Goal: Task Accomplishment & Management: Use online tool/utility

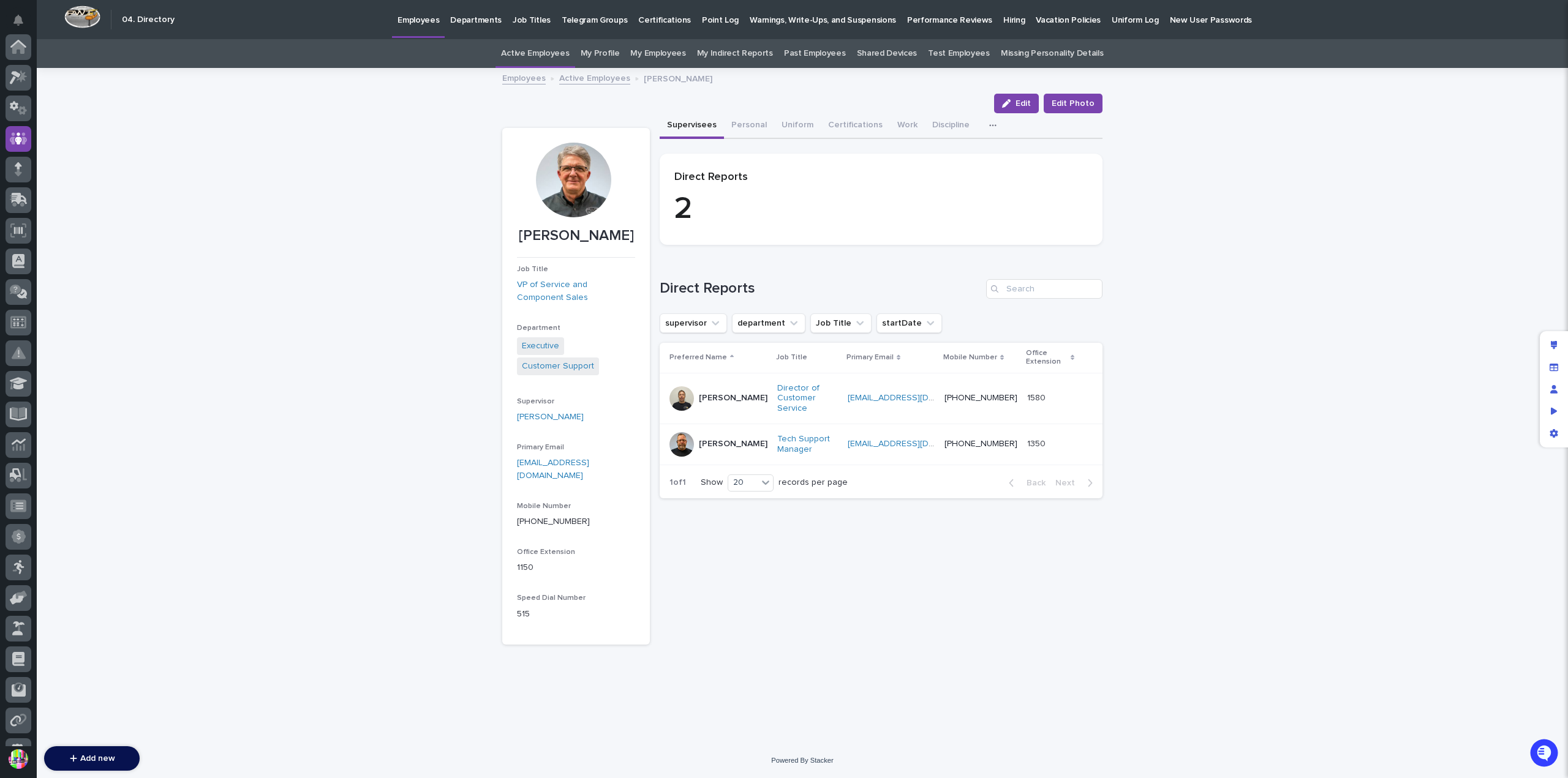
scroll to position [92, 0]
click at [397, 20] on p "Employees" at bounding box center [418, 12] width 41 height 25
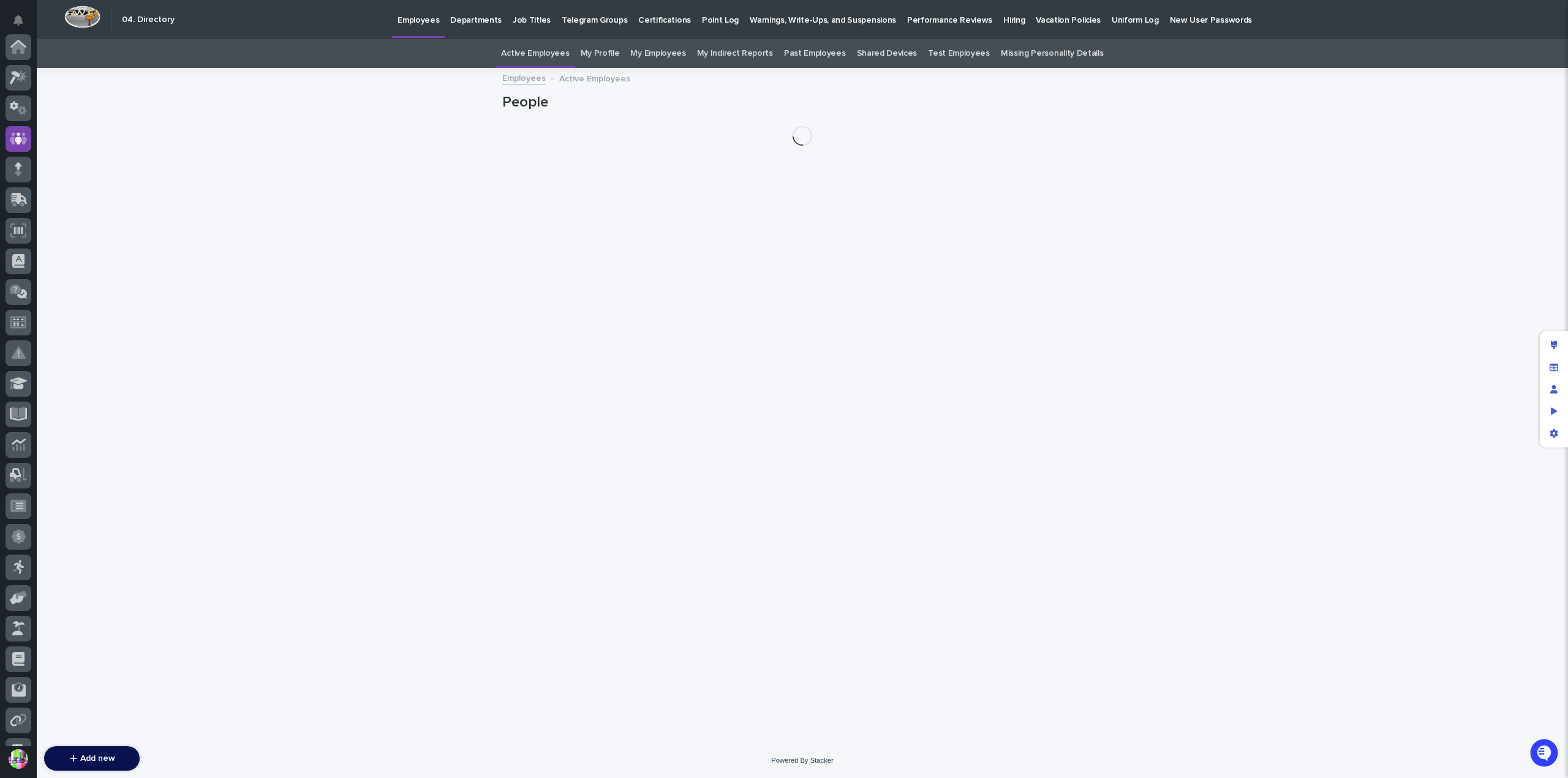
scroll to position [92, 0]
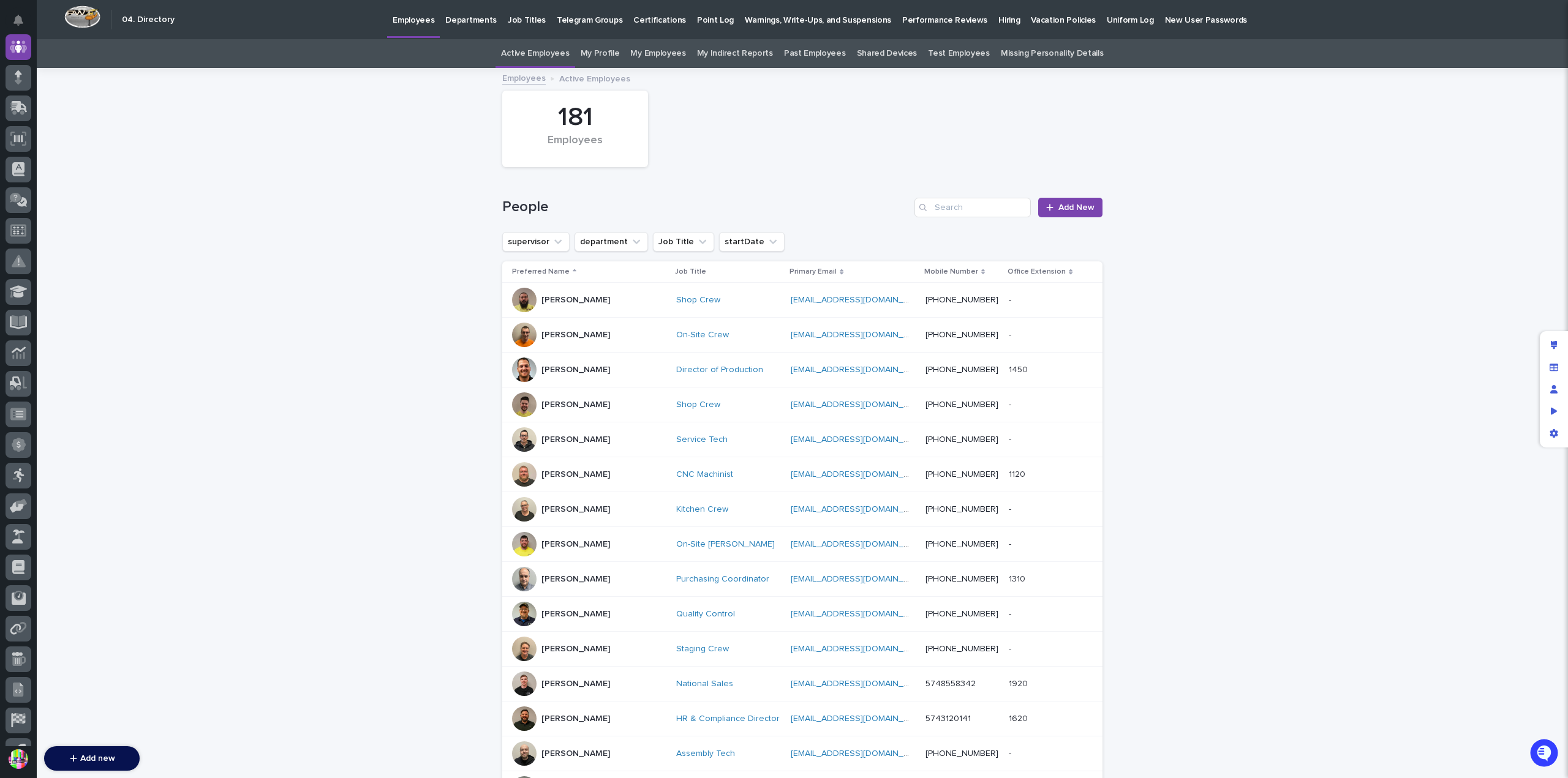
click at [998, 24] on p "Hiring" at bounding box center [1009, 12] width 22 height 25
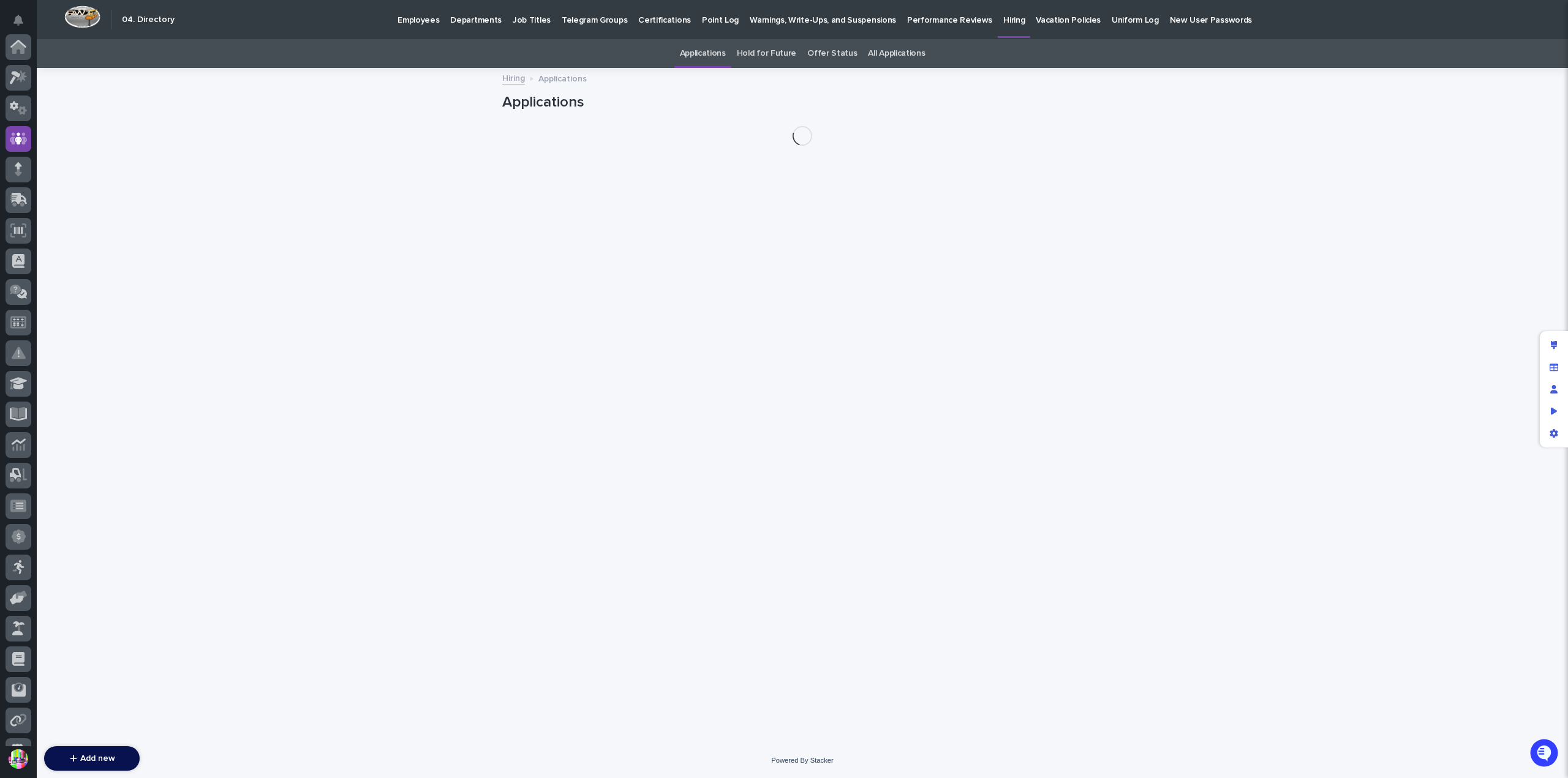
scroll to position [92, 0]
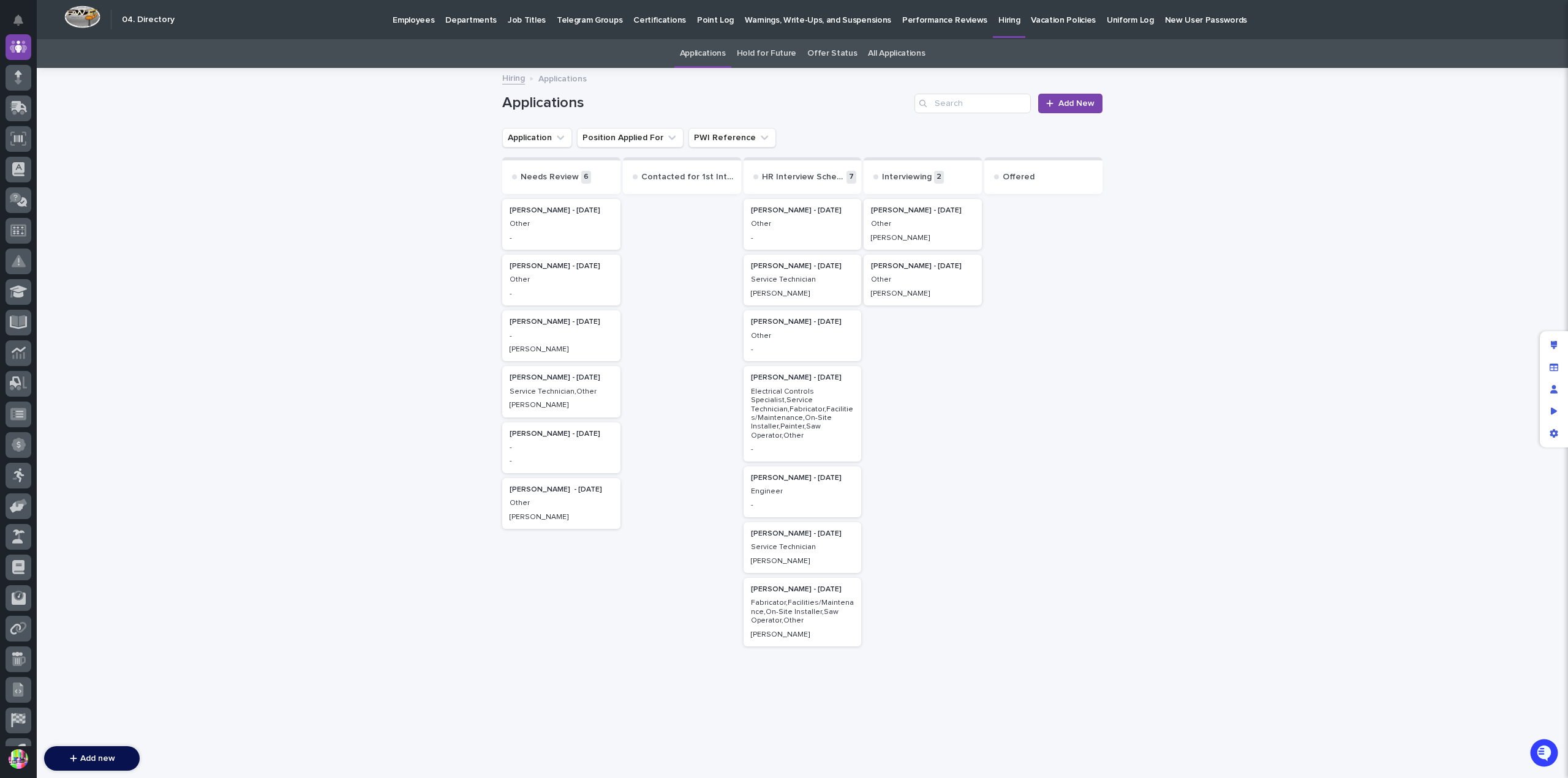
click at [876, 54] on link "All Applications" at bounding box center [896, 53] width 57 height 29
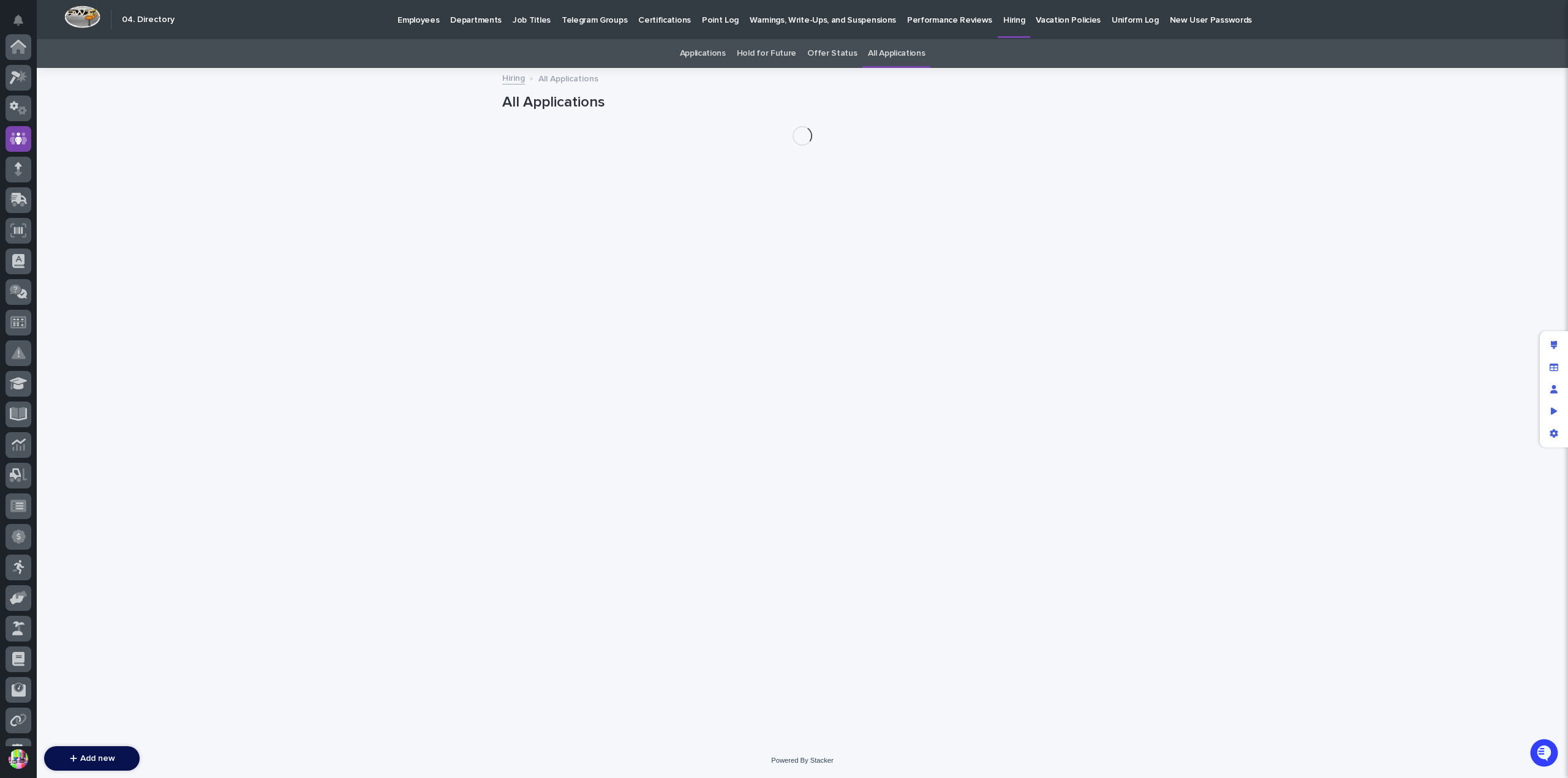
scroll to position [92, 0]
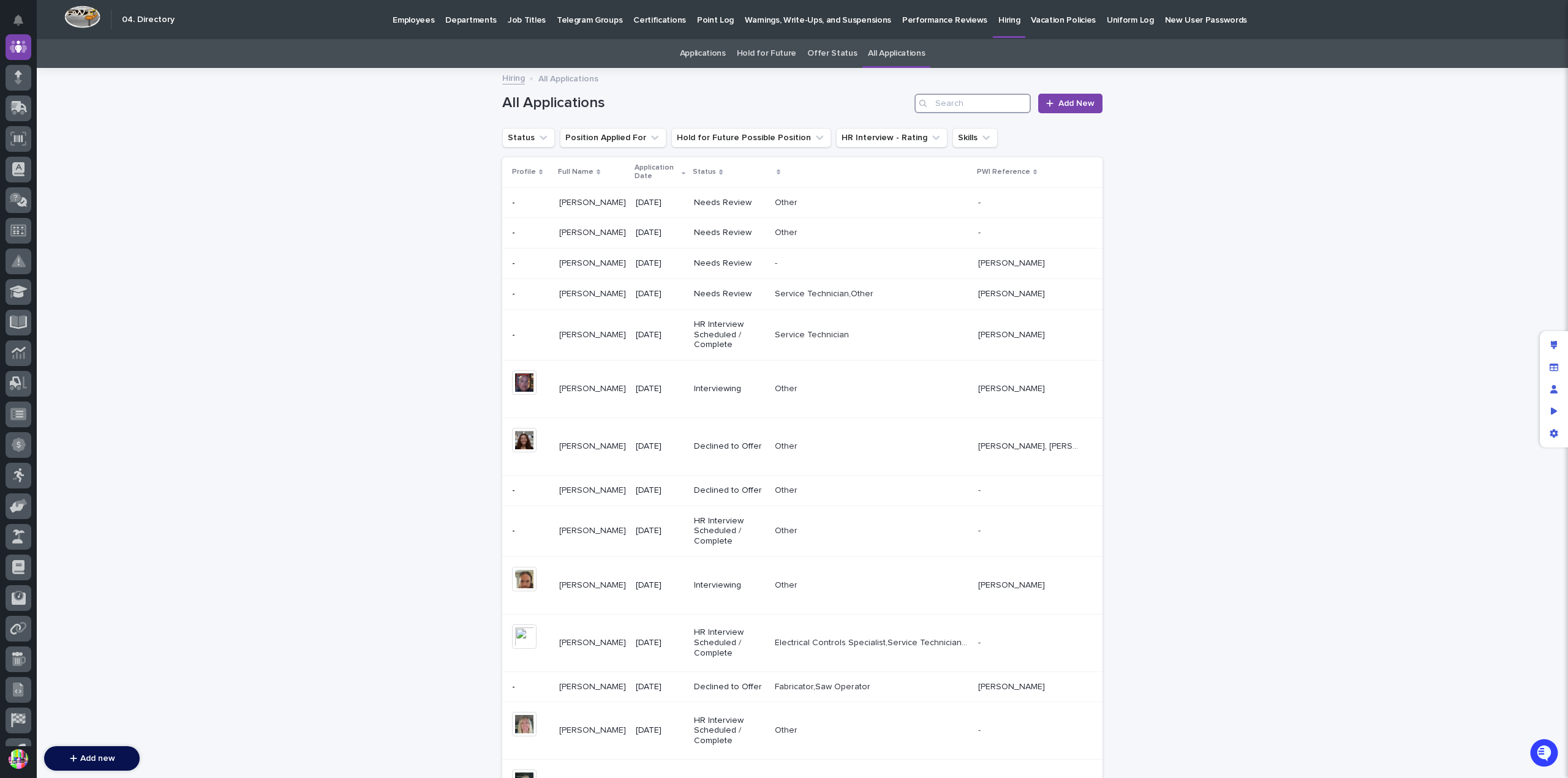
click at [936, 101] on input "Search" at bounding box center [972, 103] width 116 height 20
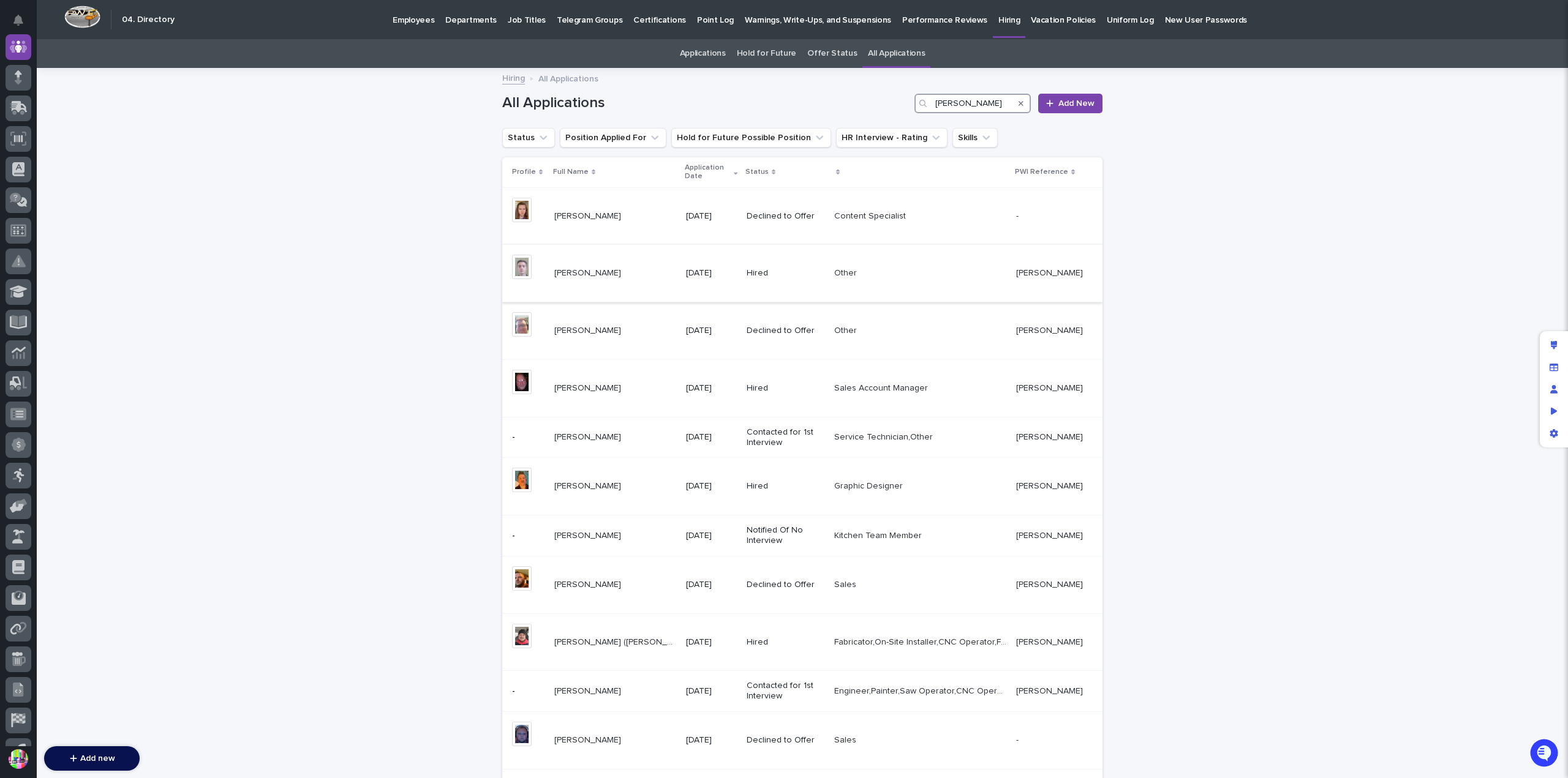
type input "[PERSON_NAME]"
click at [545, 263] on td "+ 0 This file cannot be opened Download File" at bounding box center [525, 273] width 47 height 57
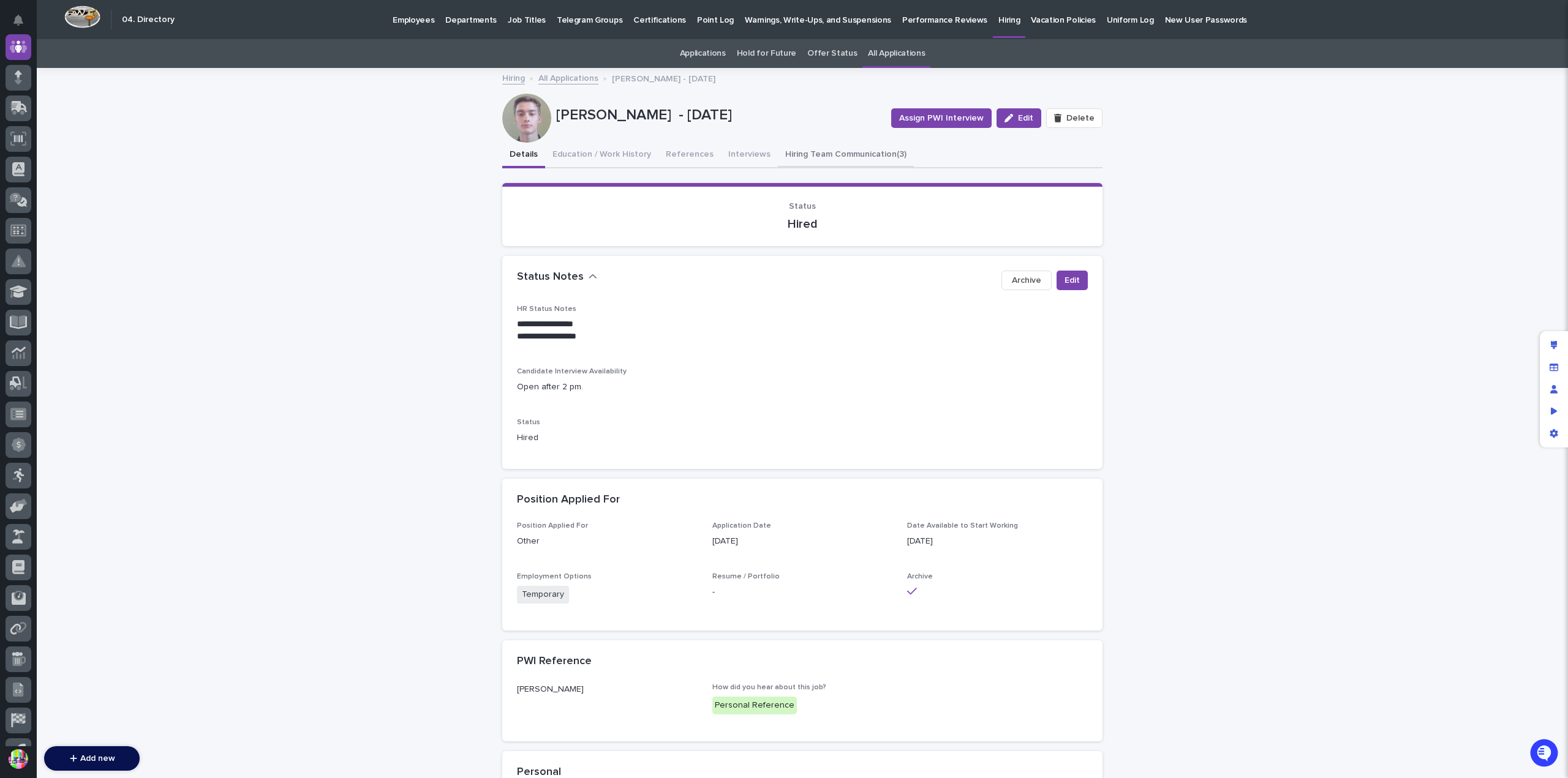
click at [798, 148] on button "Hiring Team Communication (3)" at bounding box center [846, 154] width 136 height 25
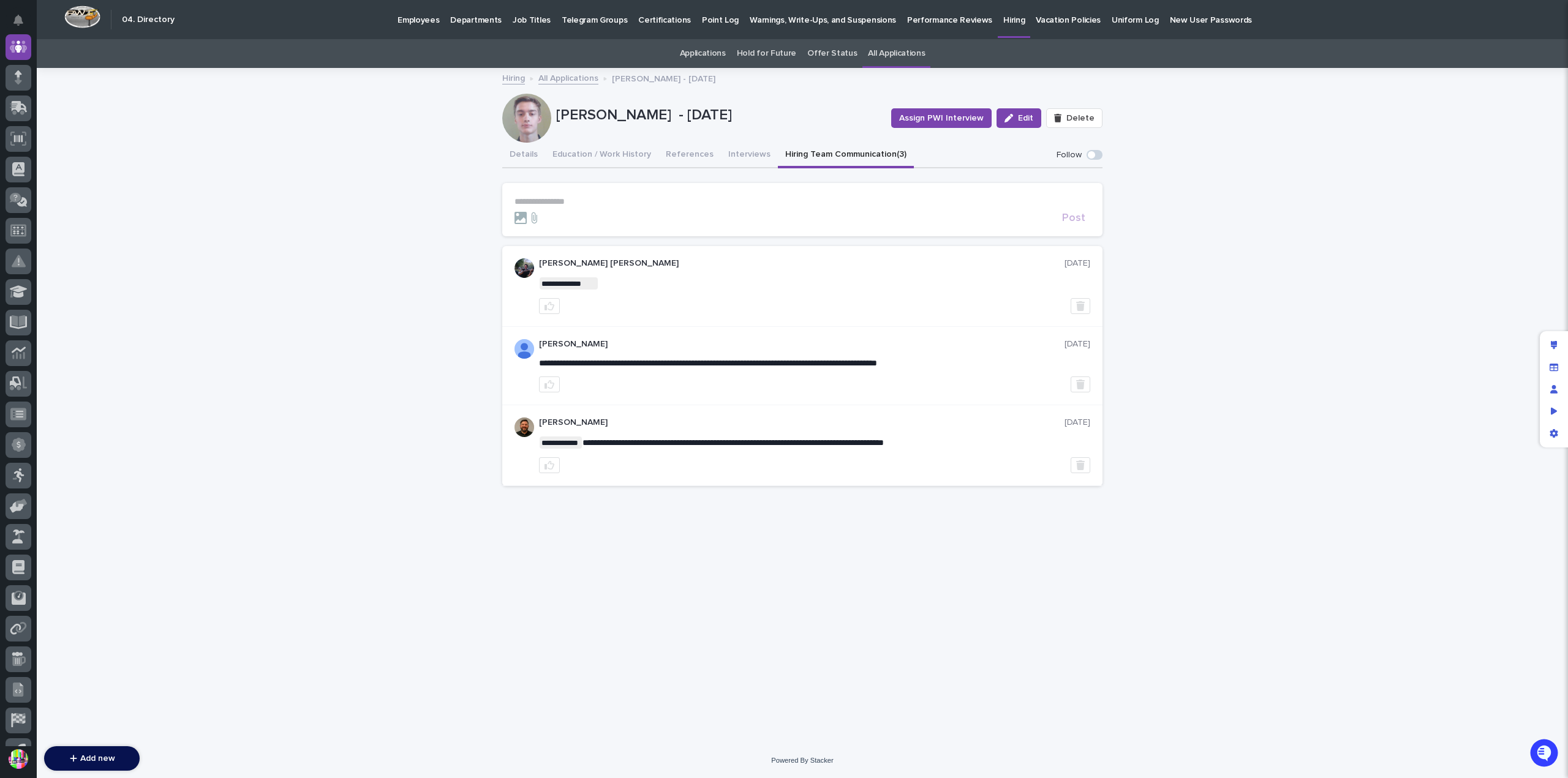
click at [822, 153] on button "Hiring Team Communication (3)" at bounding box center [846, 154] width 136 height 25
click at [528, 152] on button "Details" at bounding box center [524, 154] width 43 height 25
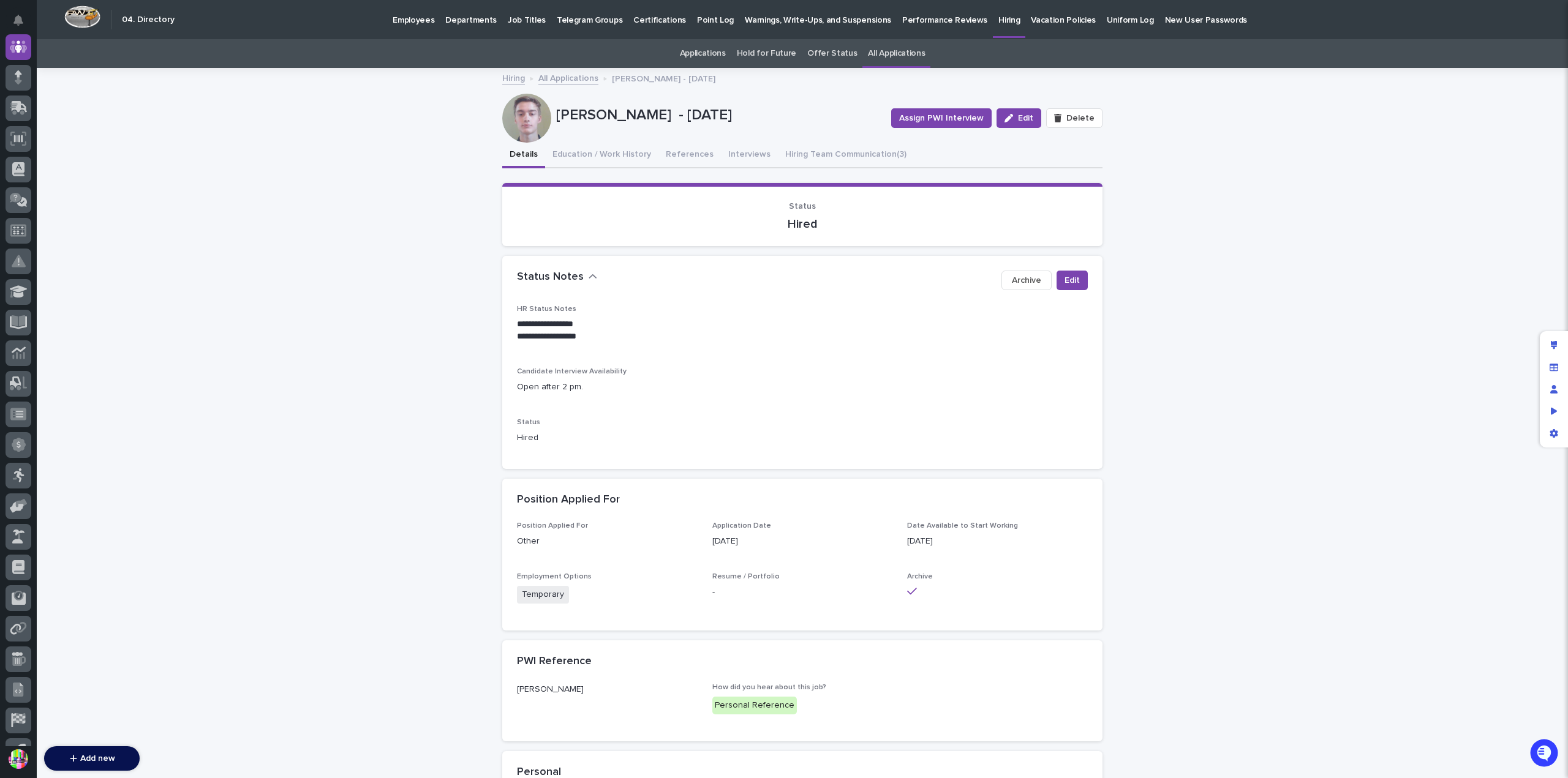
click at [998, 18] on p "Hiring" at bounding box center [1009, 12] width 22 height 25
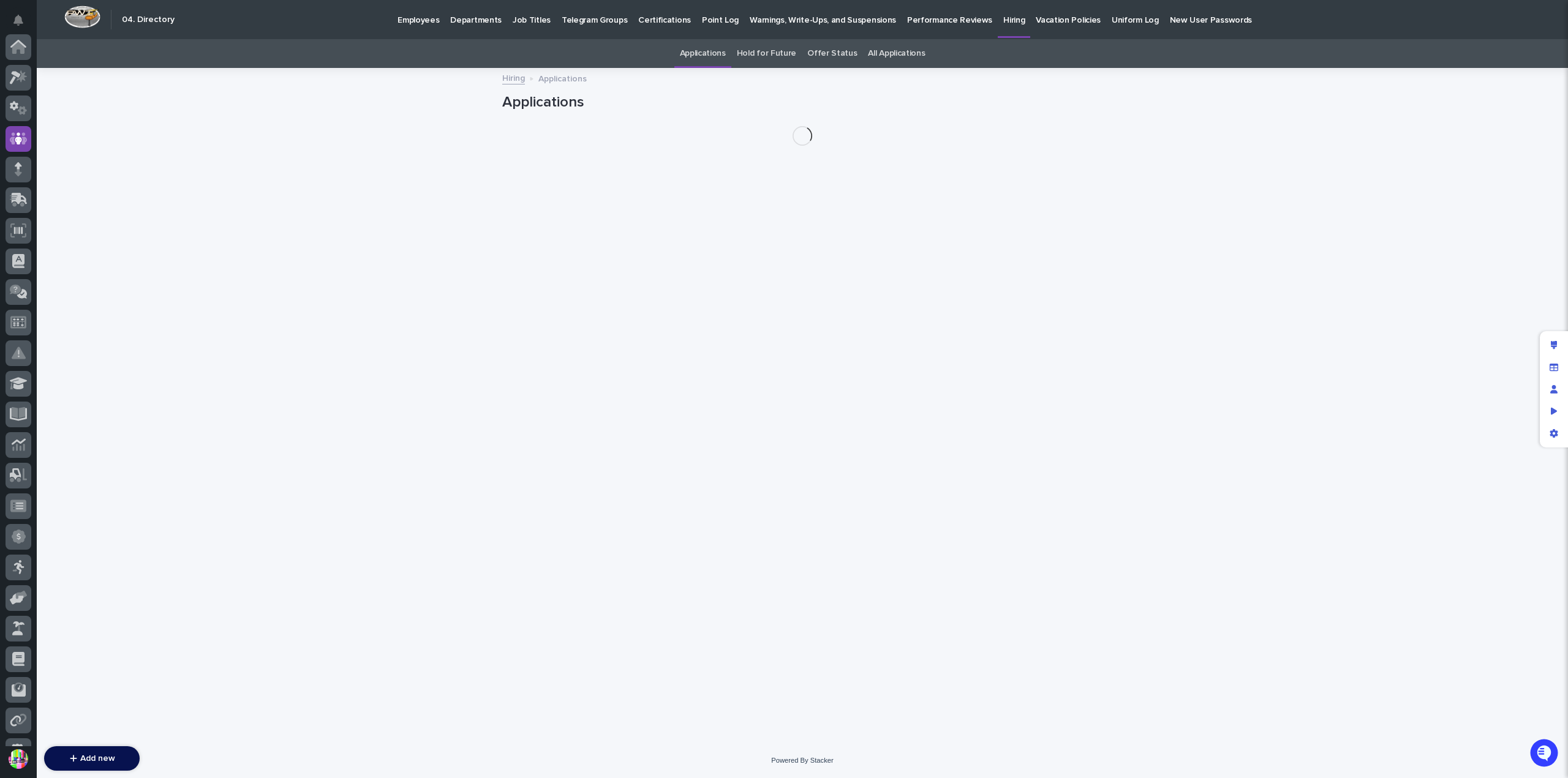
scroll to position [92, 0]
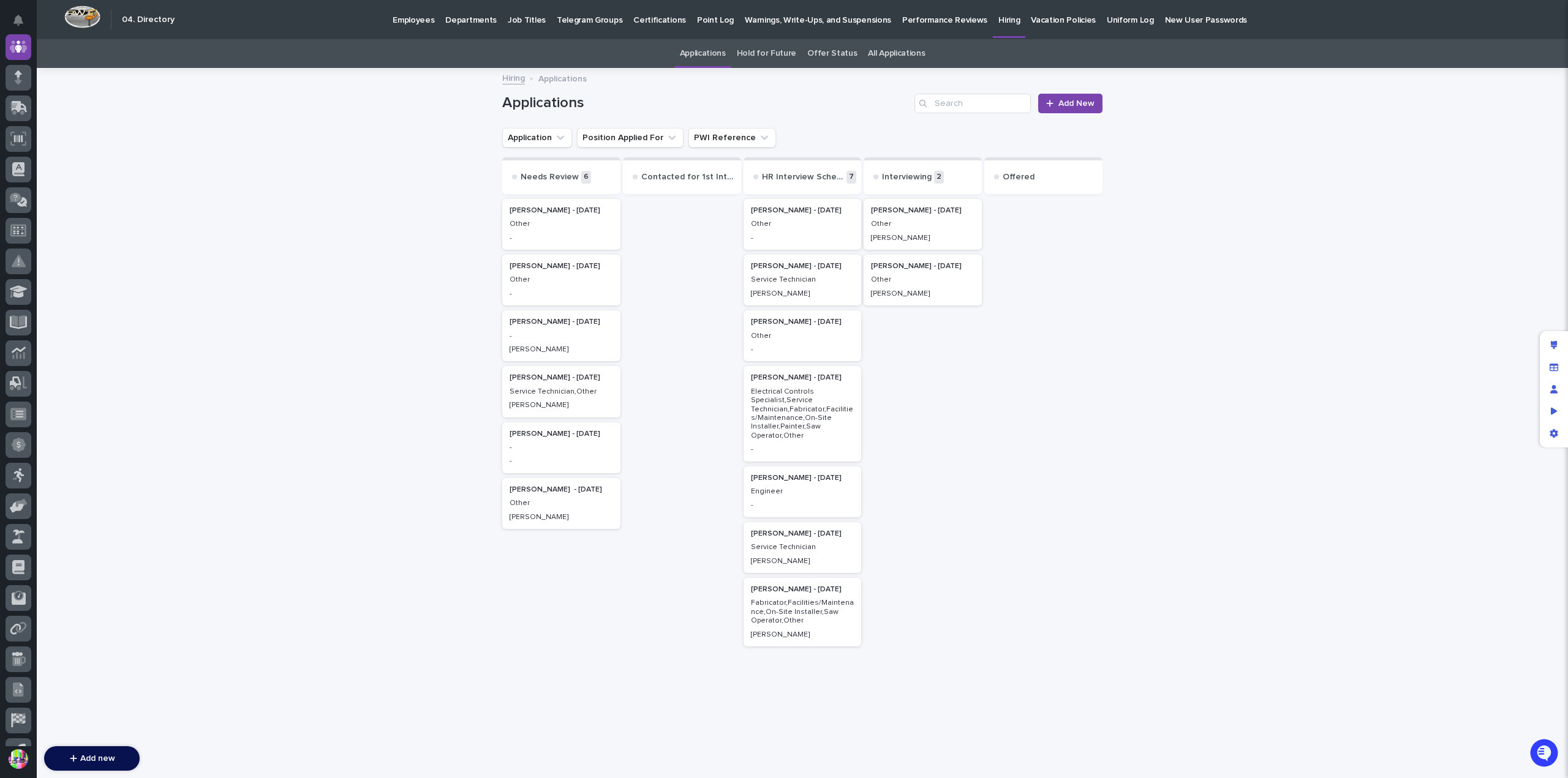
click at [808, 218] on div "Other" at bounding box center [803, 223] width 104 height 11
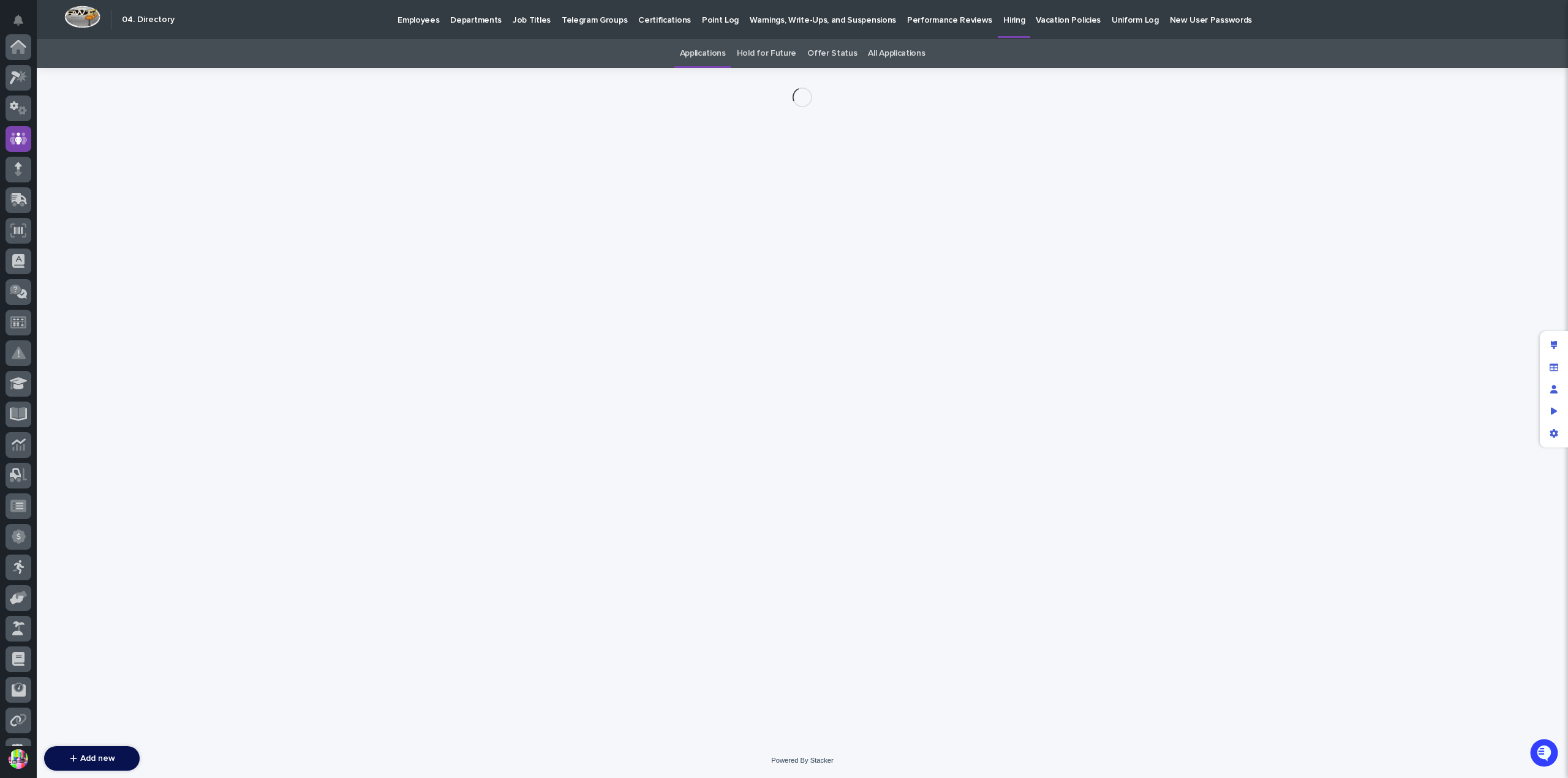
scroll to position [92, 0]
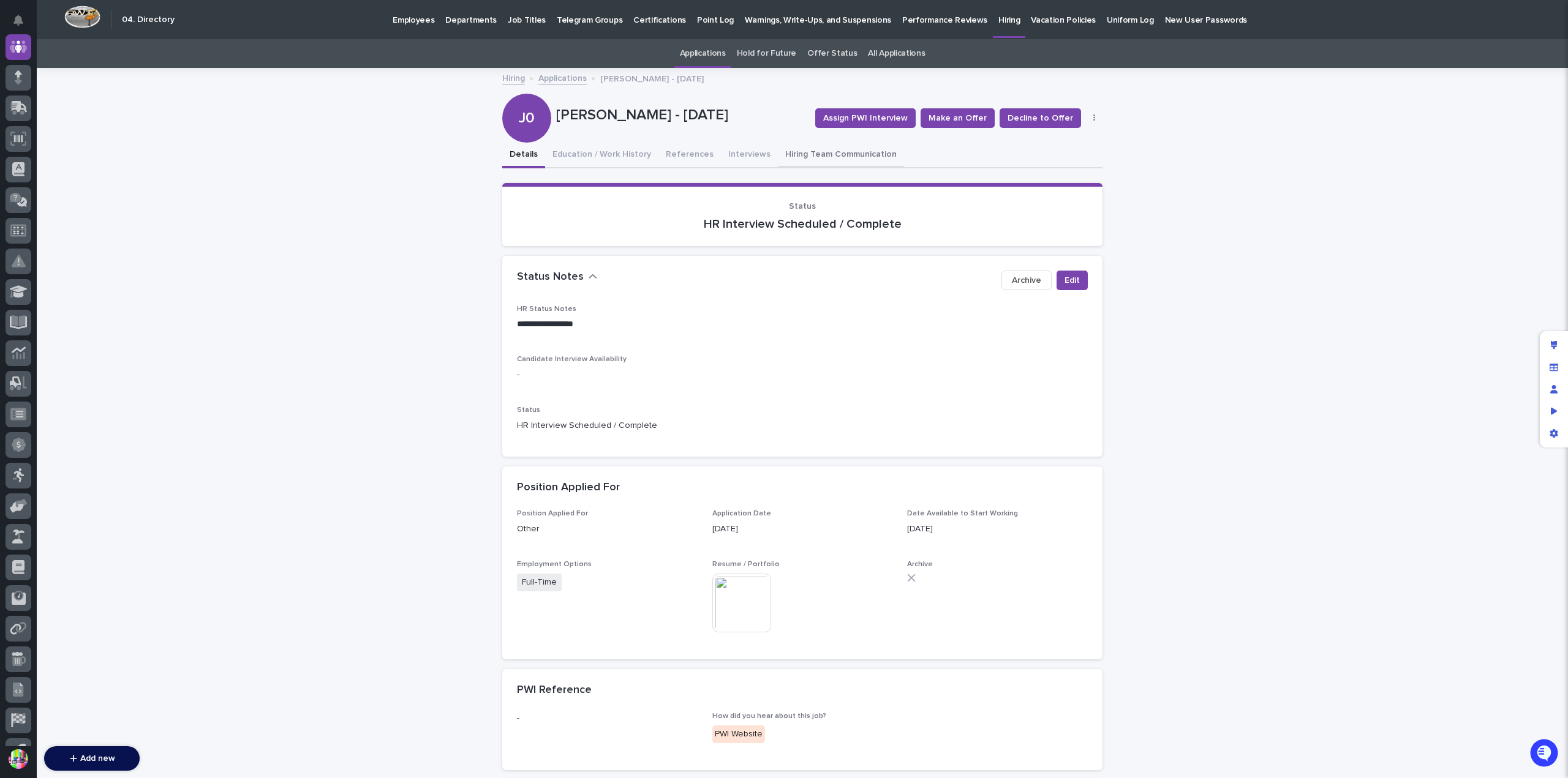
click at [798, 153] on button "Hiring Team Communication" at bounding box center [841, 154] width 126 height 25
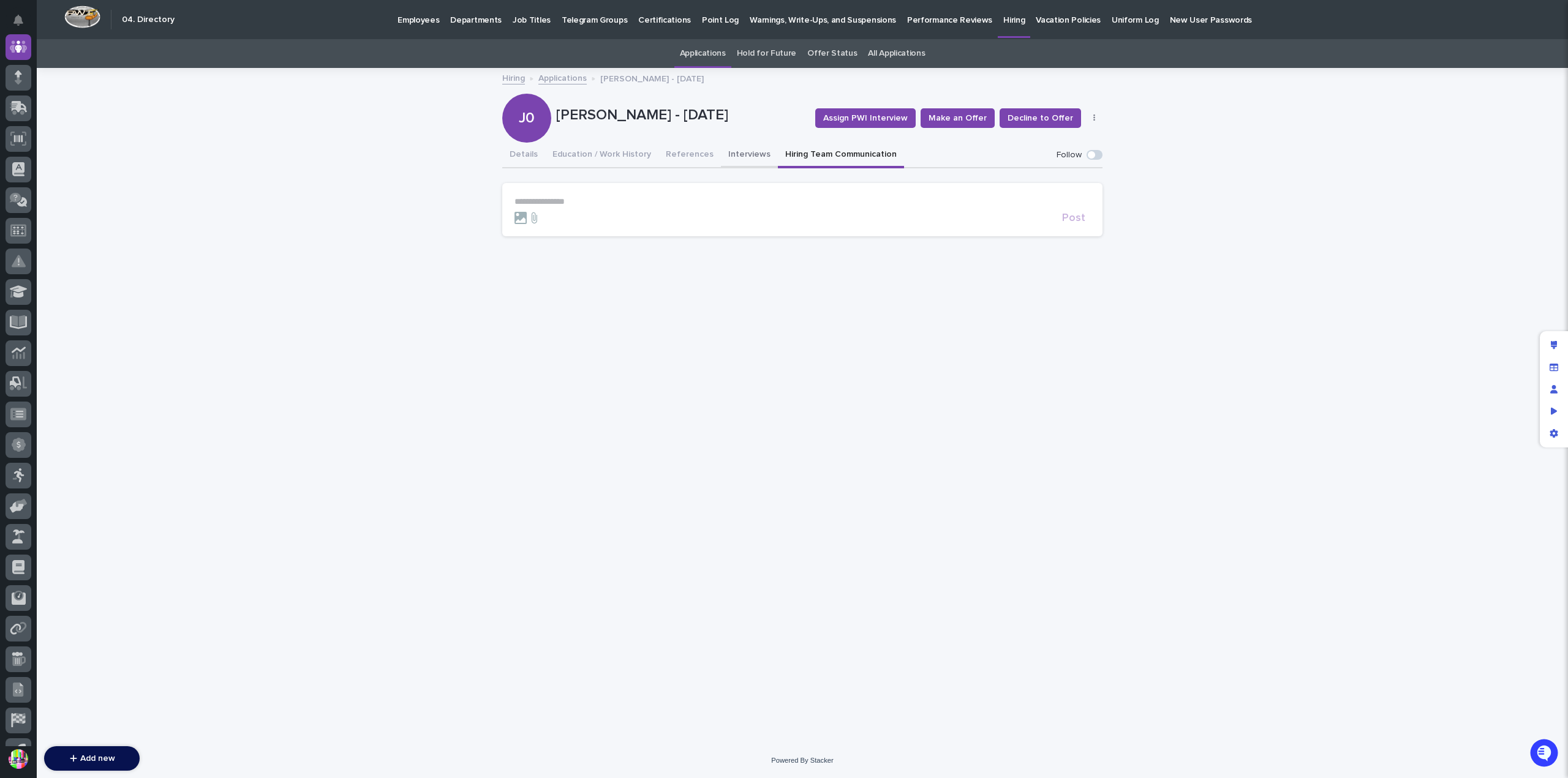
click at [742, 156] on button "Interviews" at bounding box center [749, 154] width 57 height 25
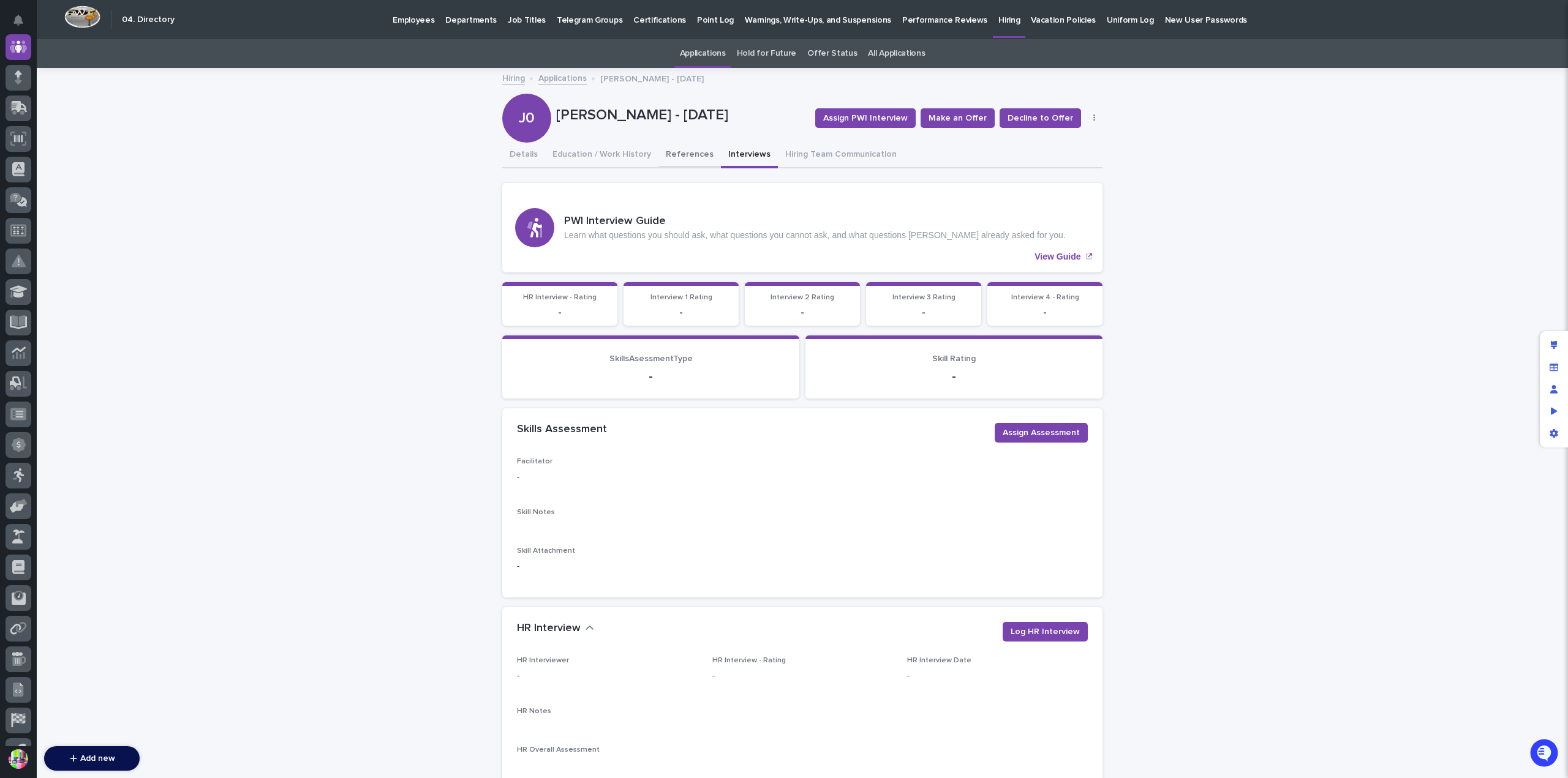
click at [684, 159] on button "References" at bounding box center [689, 154] width 63 height 25
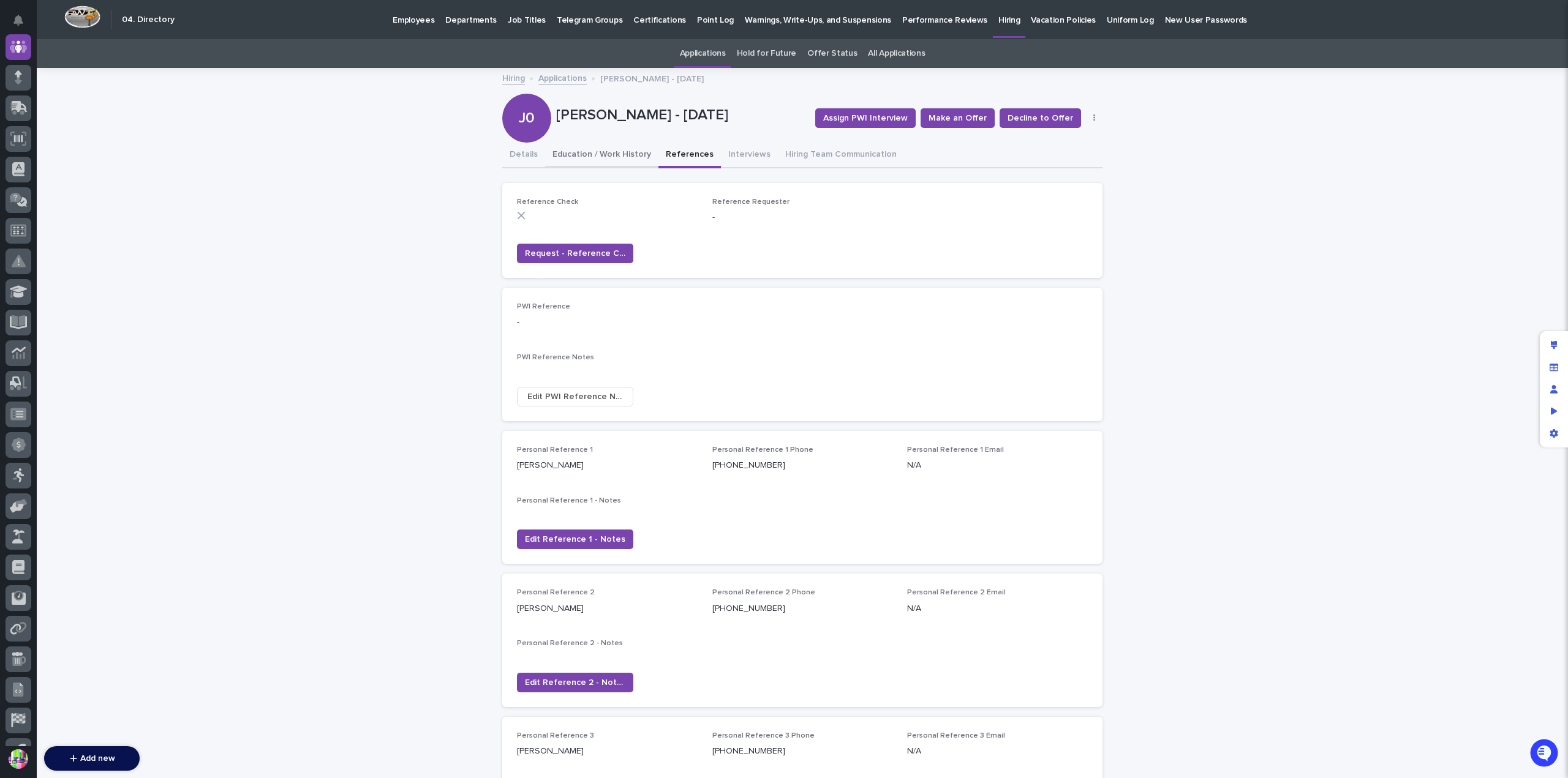
click at [613, 158] on button "Education / Work History" at bounding box center [601, 154] width 113 height 25
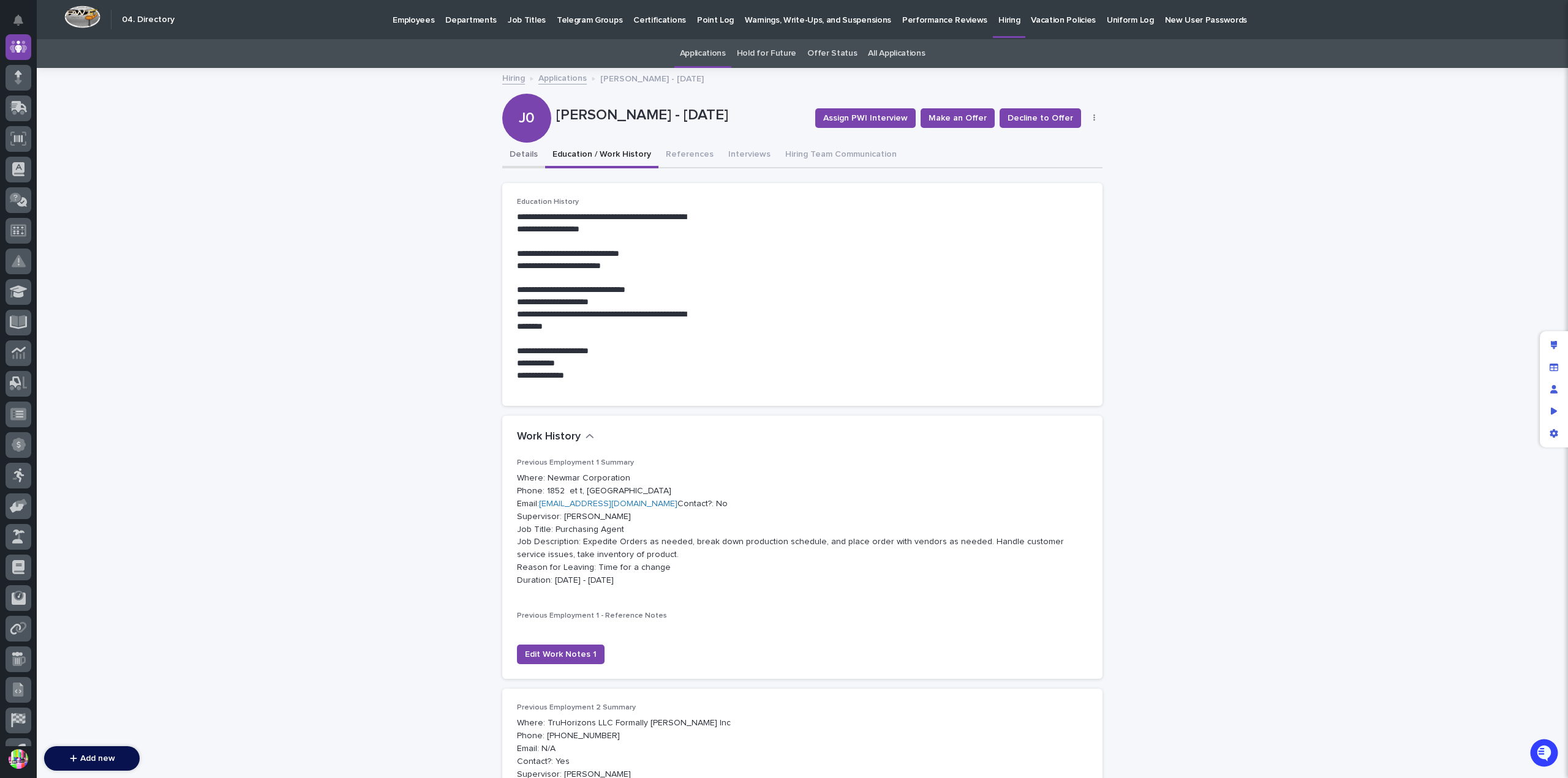
click at [526, 159] on button "Details" at bounding box center [524, 154] width 43 height 25
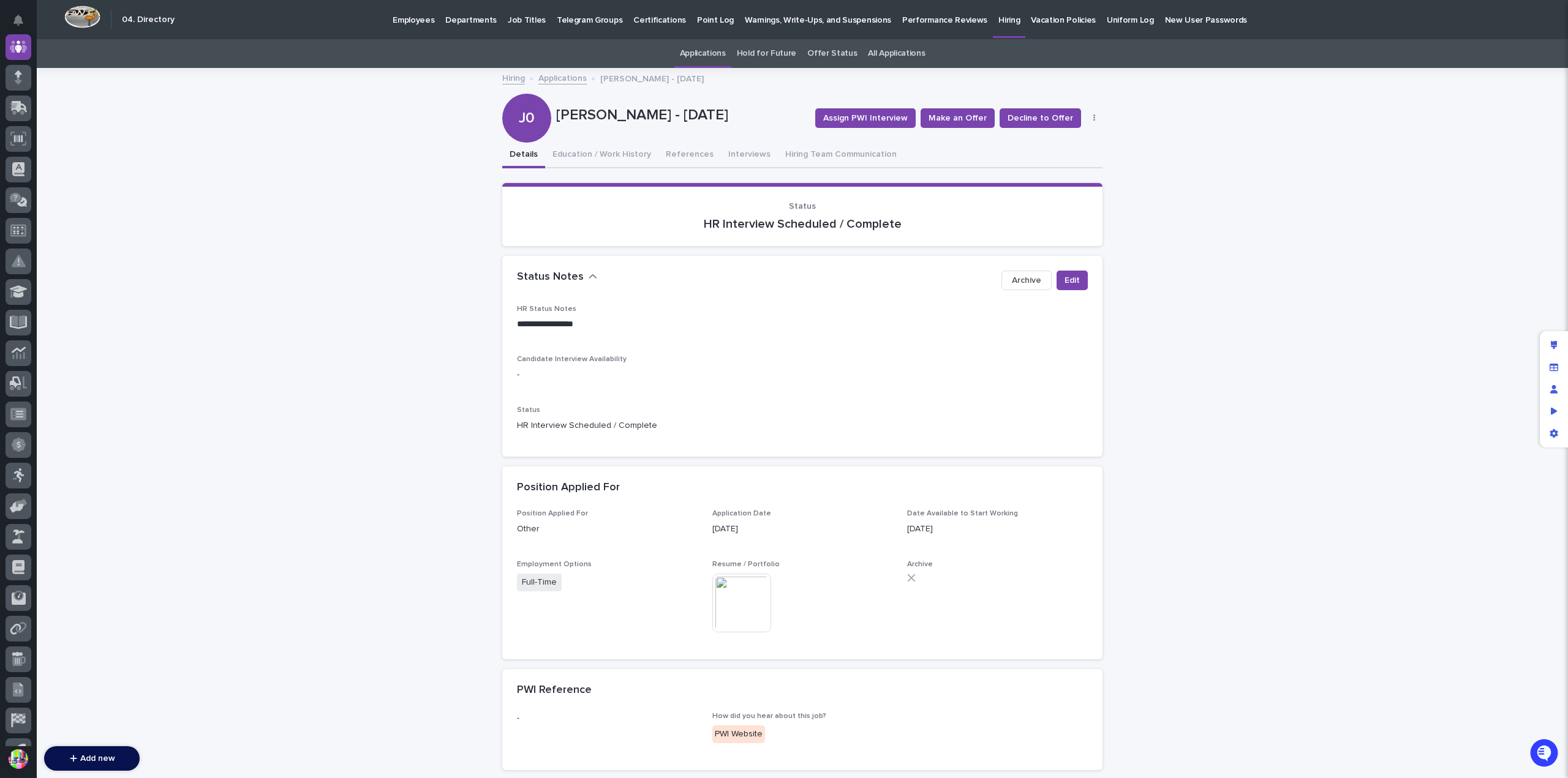
drag, startPoint x: 900, startPoint y: 530, endPoint x: 961, endPoint y: 530, distance: 61.0
click at [961, 530] on div "Position Applied For Other Application Date [DATE] Date Available to Start Work…" at bounding box center [803, 577] width 571 height 136
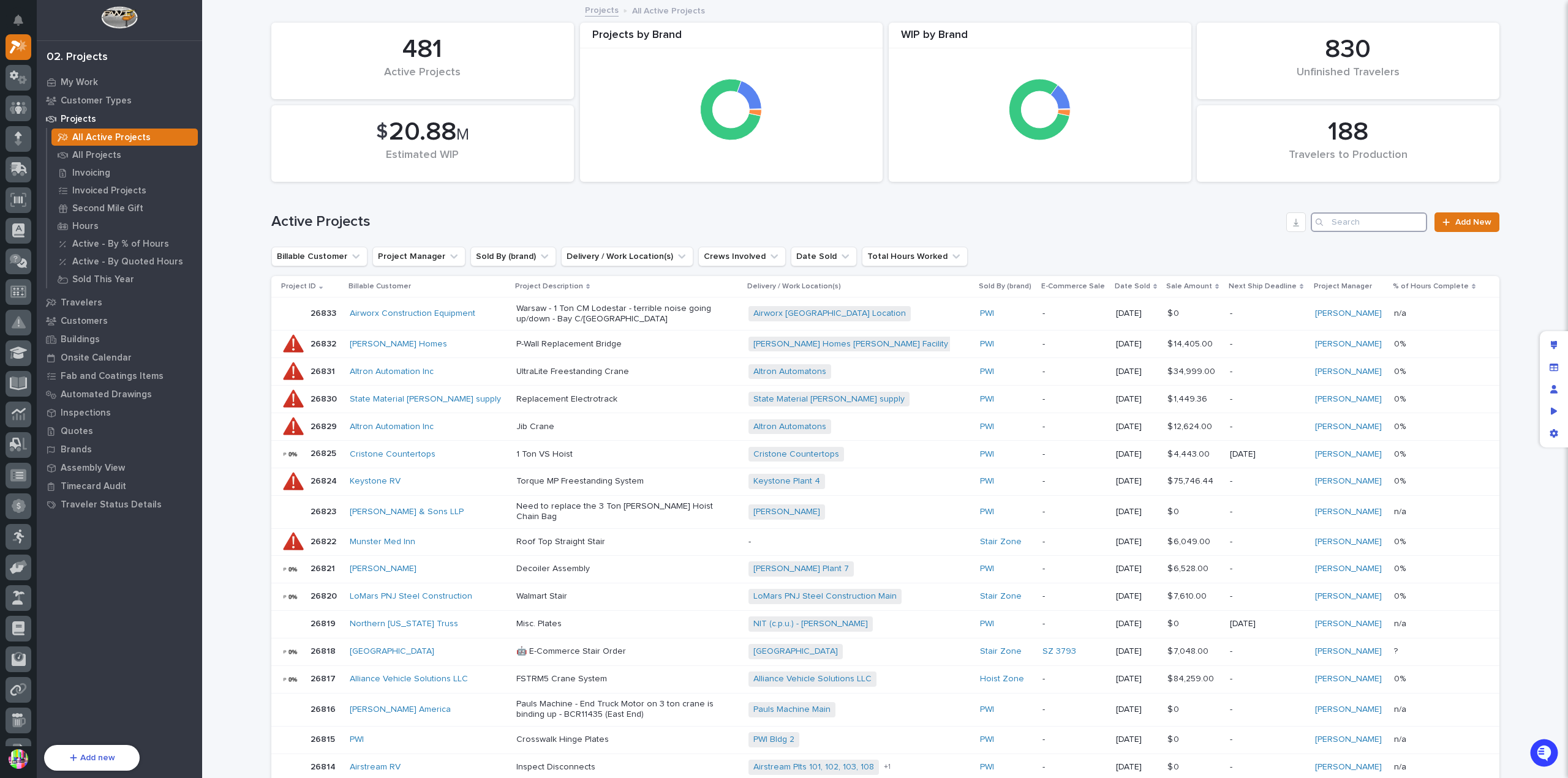
click at [1354, 228] on input "Search" at bounding box center [1369, 222] width 116 height 20
paste input "SR6861"
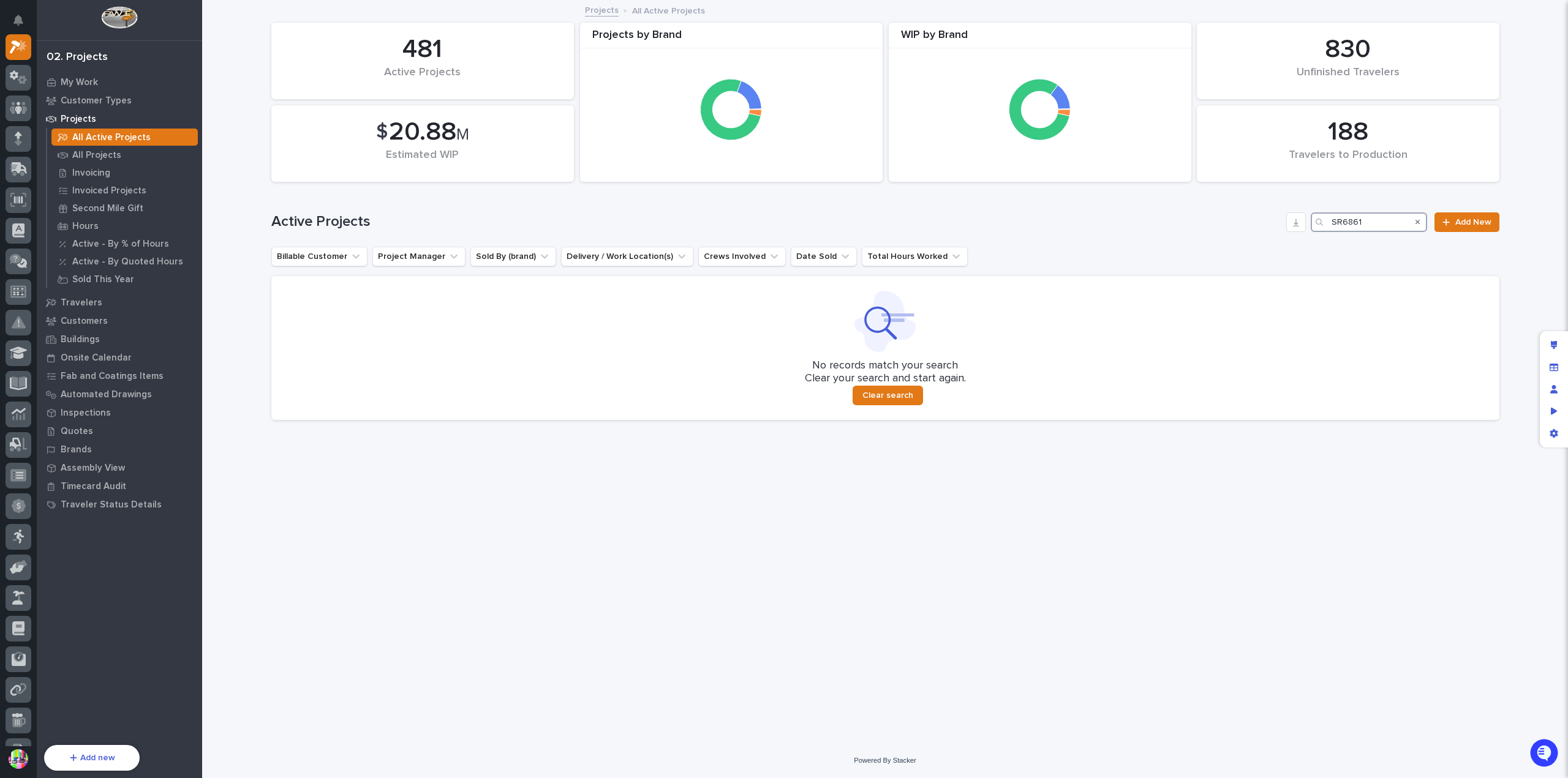
click at [1333, 229] on input "SR6861" at bounding box center [1369, 222] width 116 height 20
type input "6861"
click at [13, 166] on icon at bounding box center [17, 170] width 15 height 11
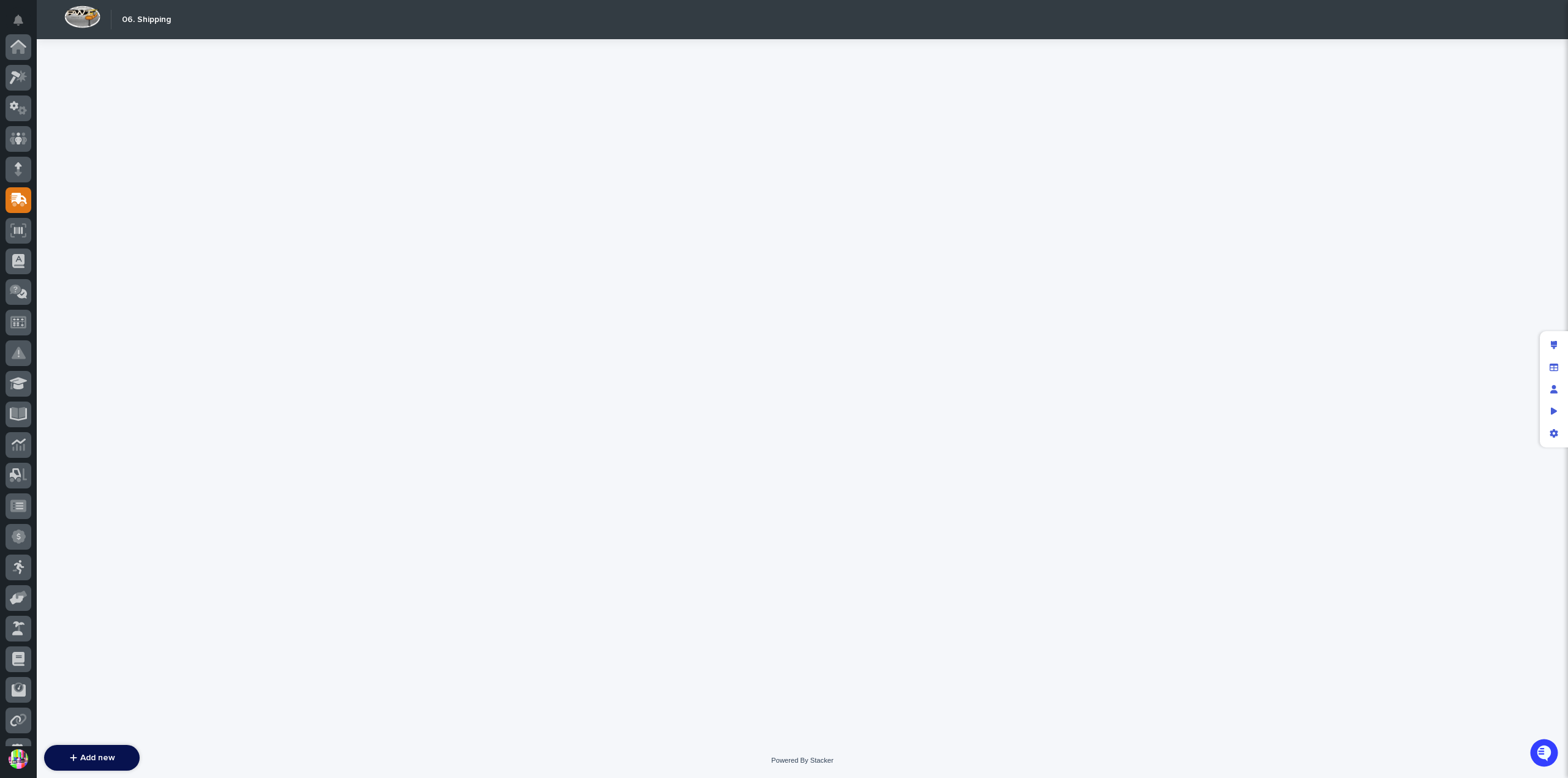
scroll to position [154, 0]
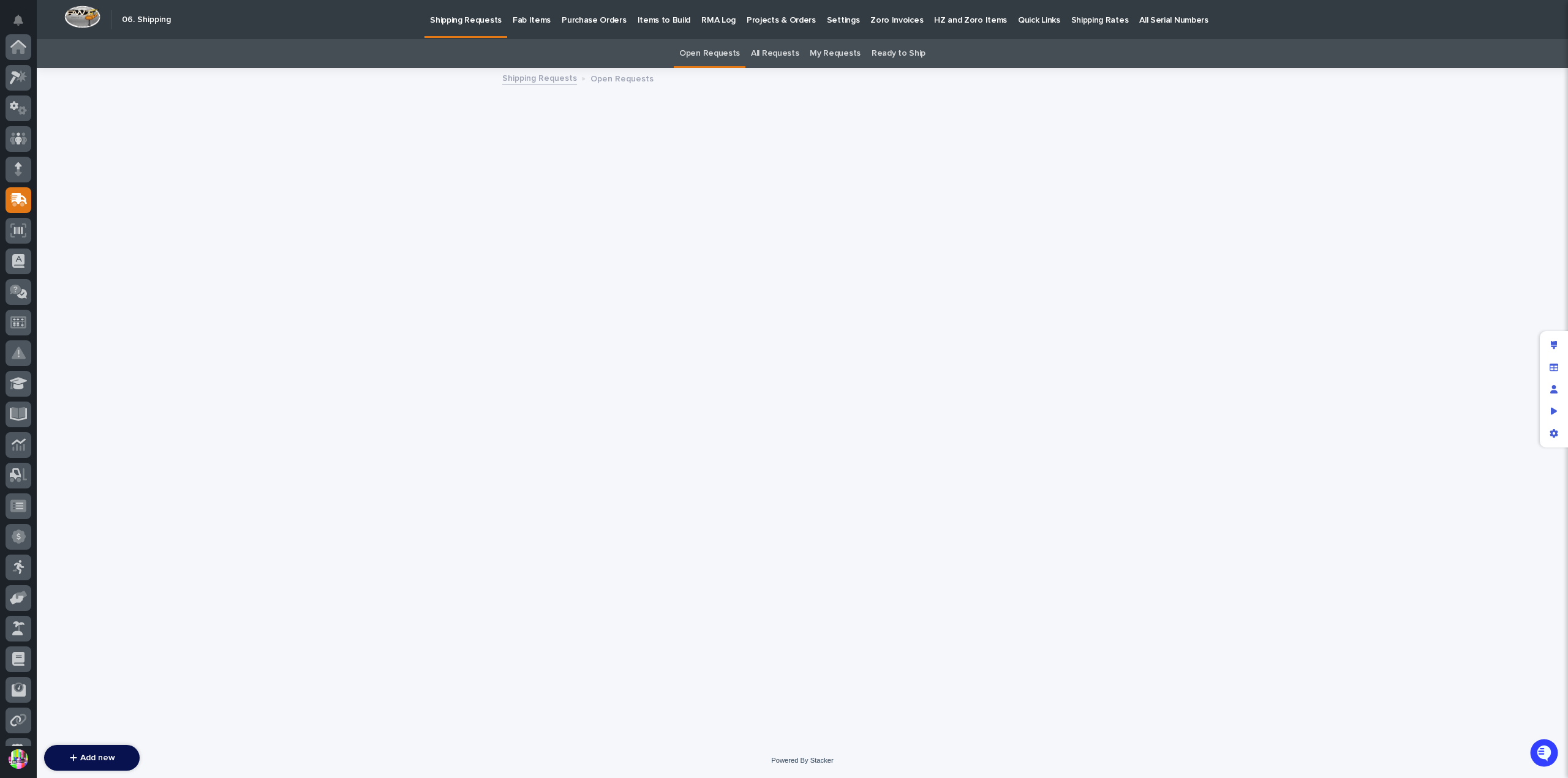
scroll to position [154, 0]
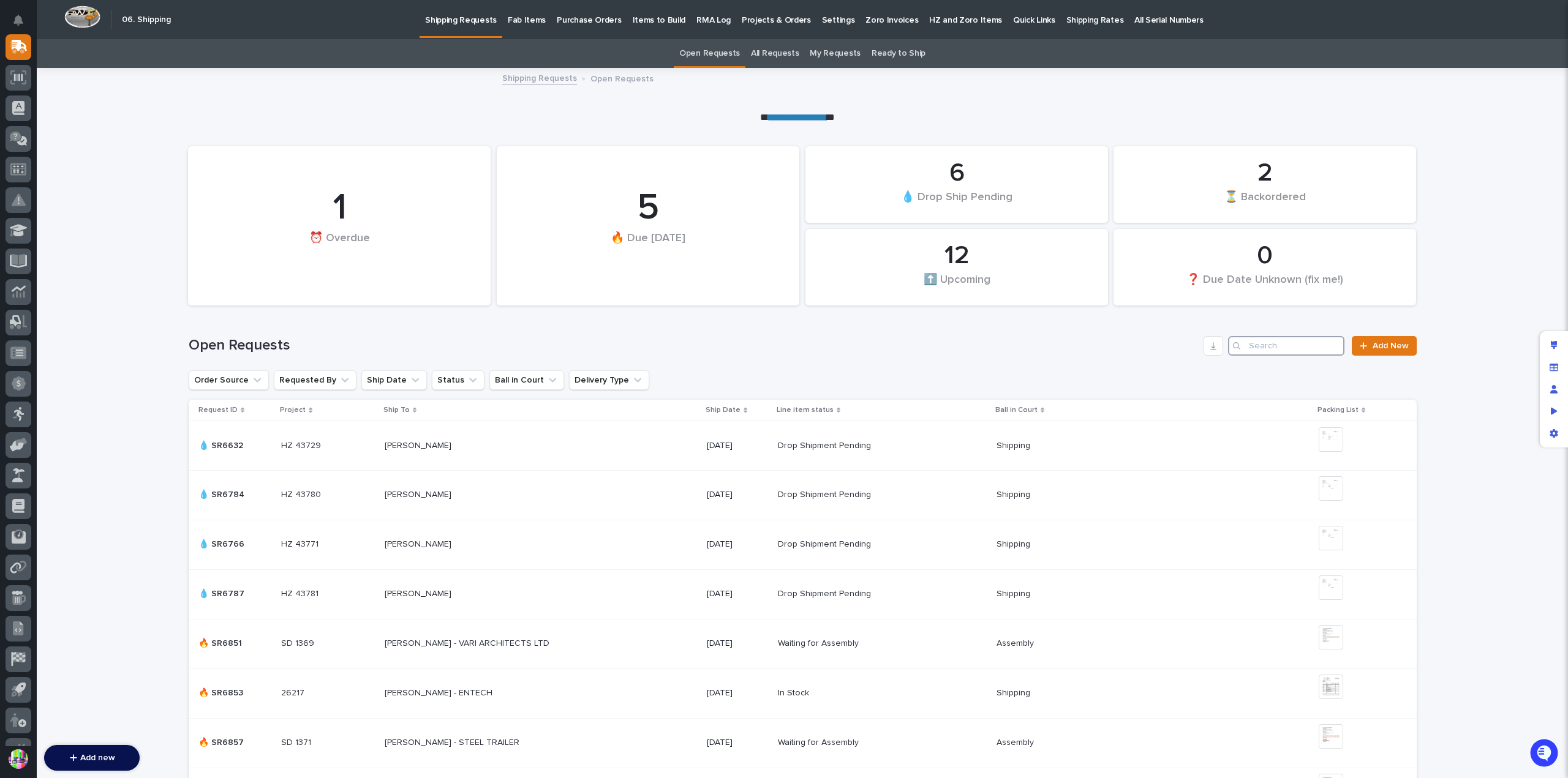
click at [1257, 344] on input "Search" at bounding box center [1286, 345] width 116 height 20
paste input "SR6861"
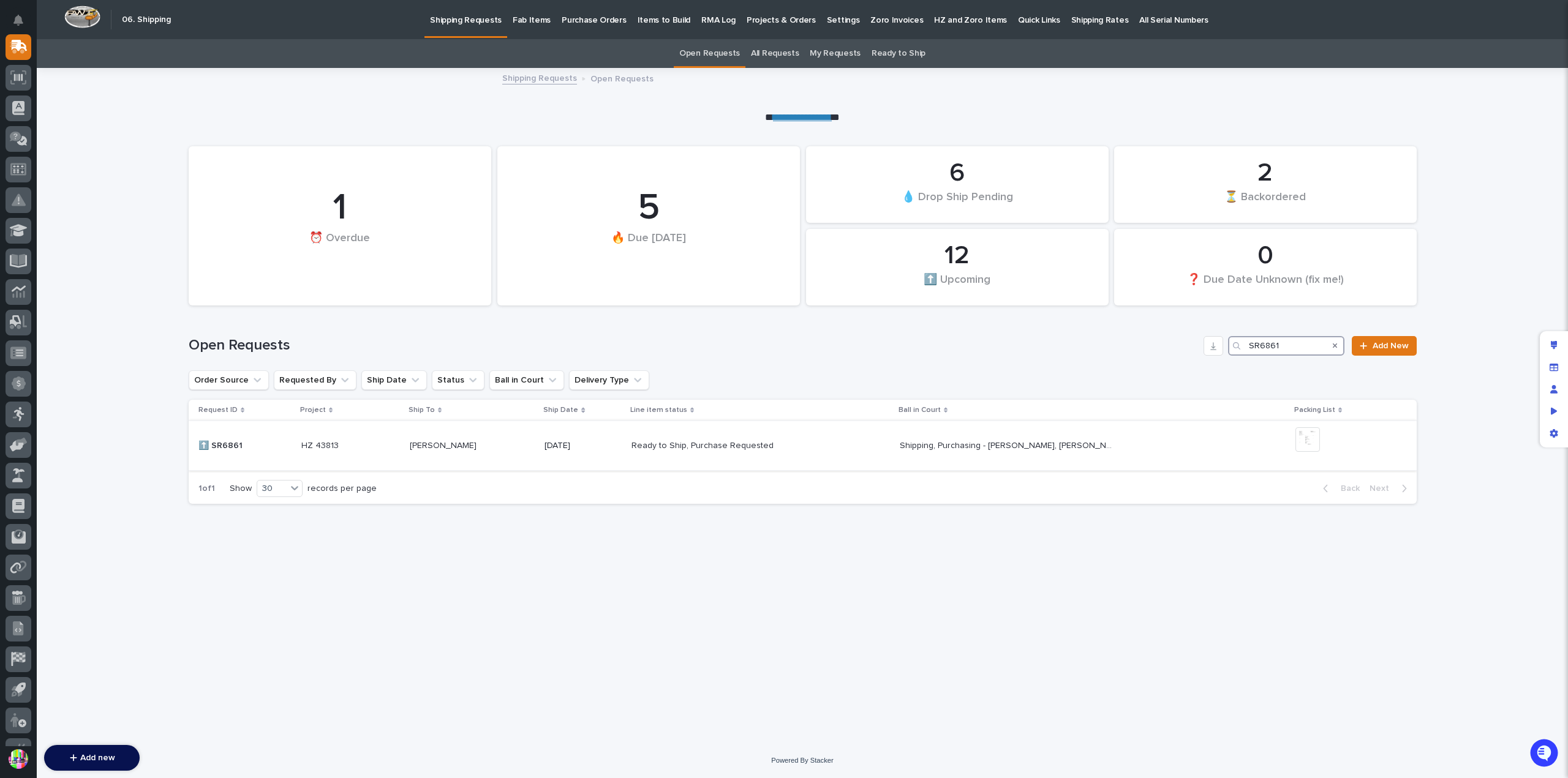
type input "SR6861"
click at [265, 448] on p at bounding box center [245, 446] width 94 height 10
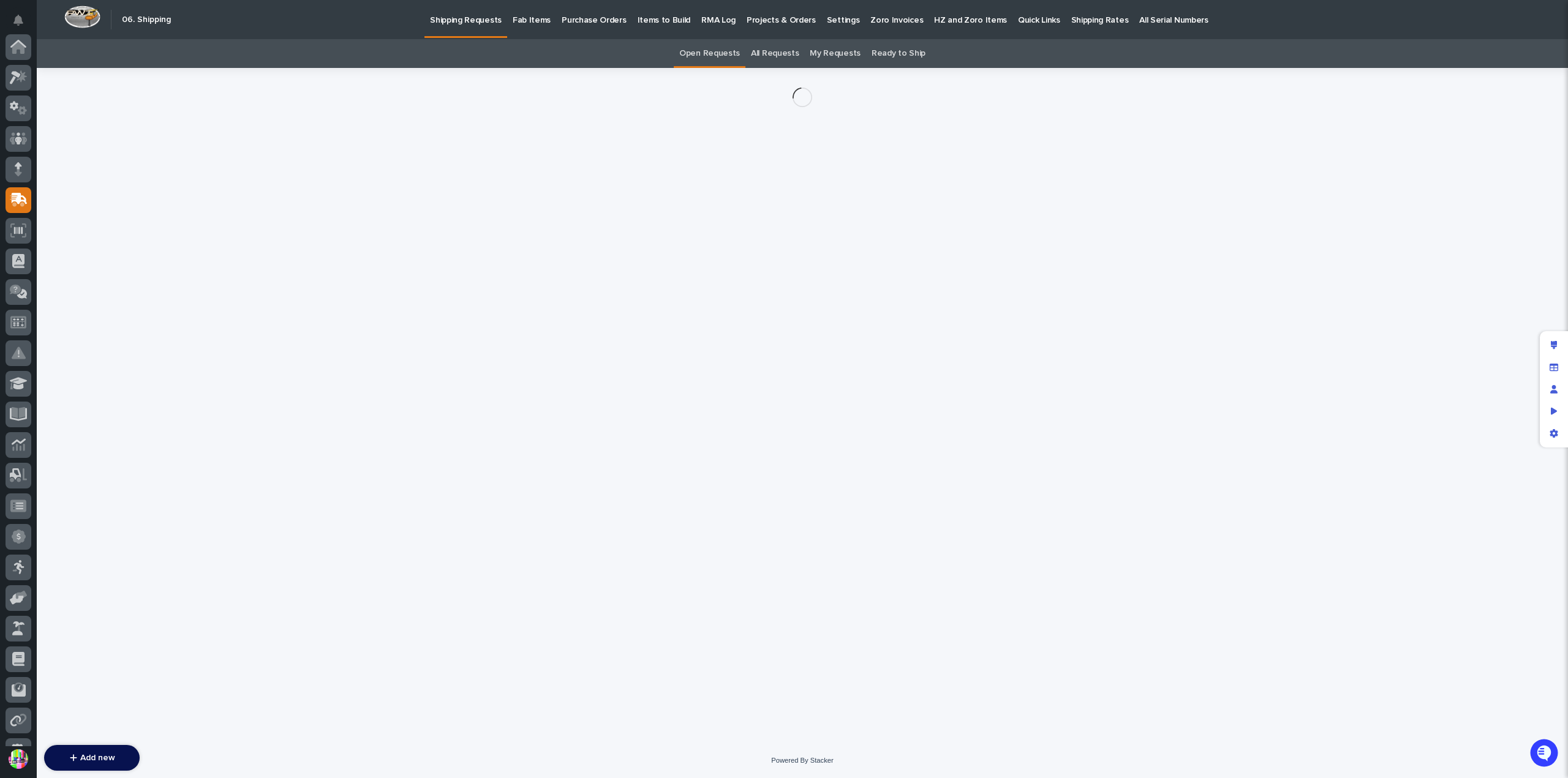
scroll to position [154, 0]
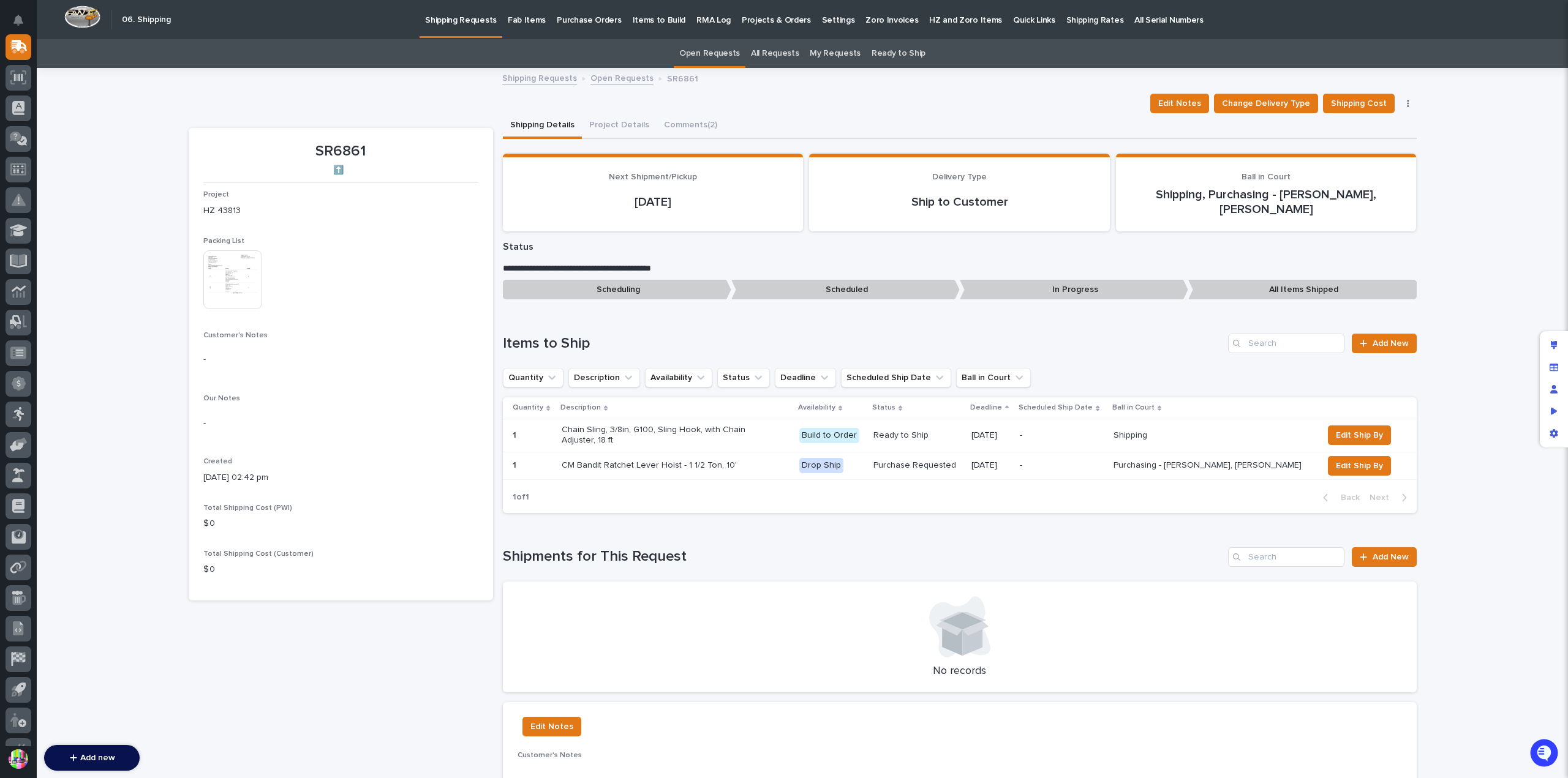
click at [245, 285] on img at bounding box center [232, 279] width 59 height 59
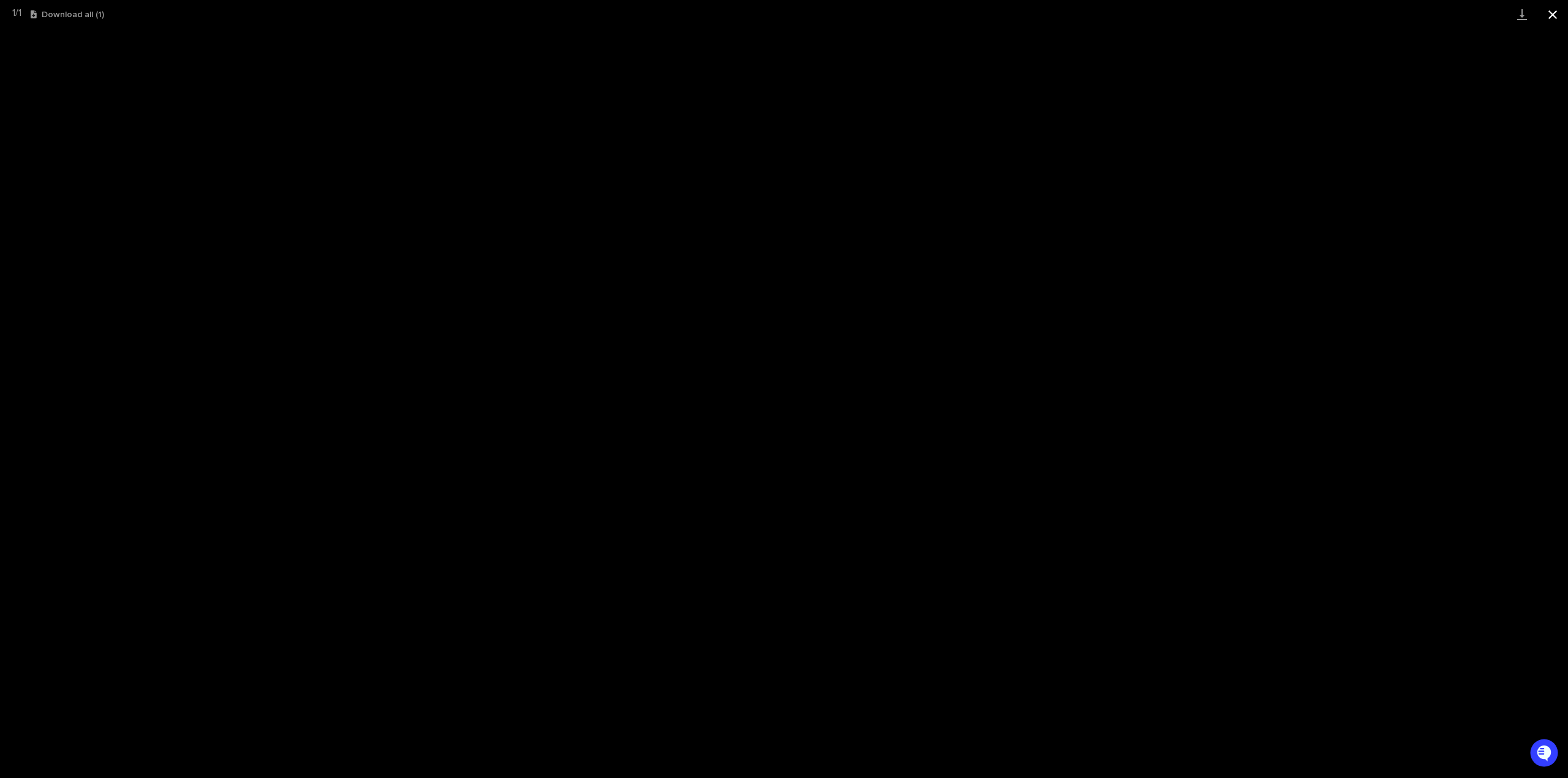
click at [1555, 21] on button "Close gallery" at bounding box center [1553, 14] width 31 height 29
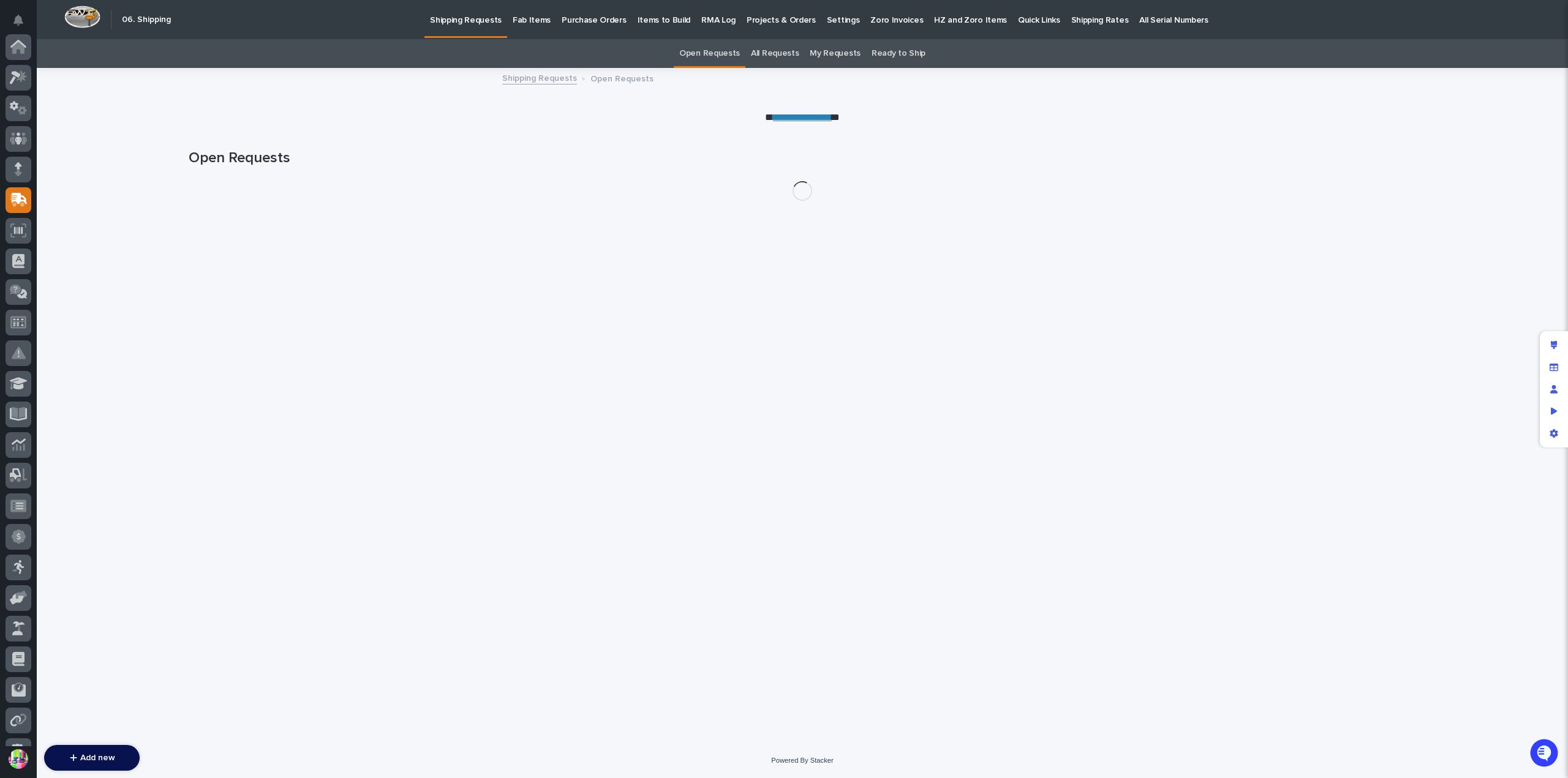
scroll to position [154, 0]
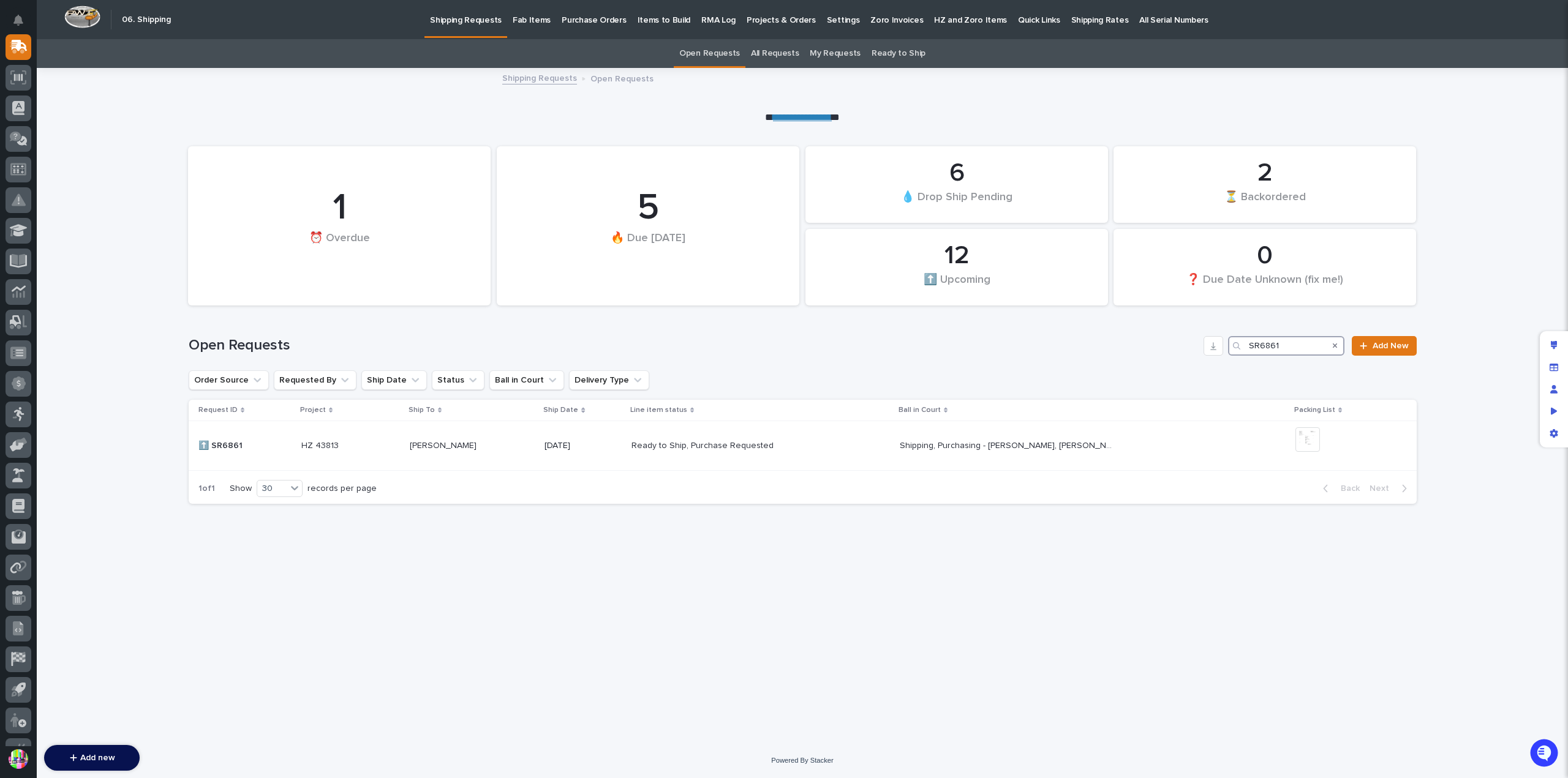
drag, startPoint x: 1281, startPoint y: 343, endPoint x: 1226, endPoint y: 343, distance: 55.0
click at [1226, 343] on div "Open Requests SR6861 Add New" at bounding box center [802, 345] width 1228 height 20
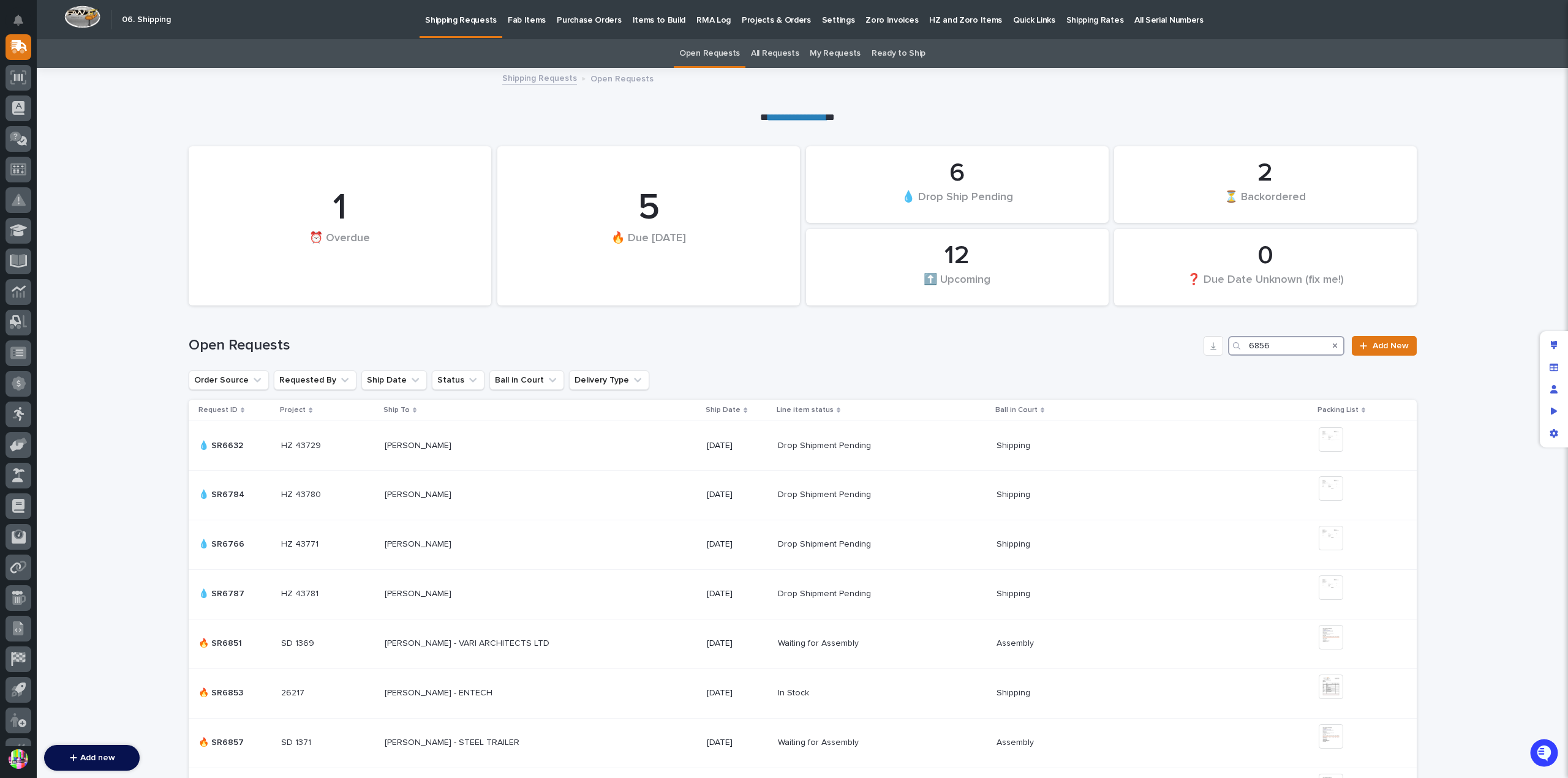
type input "6856"
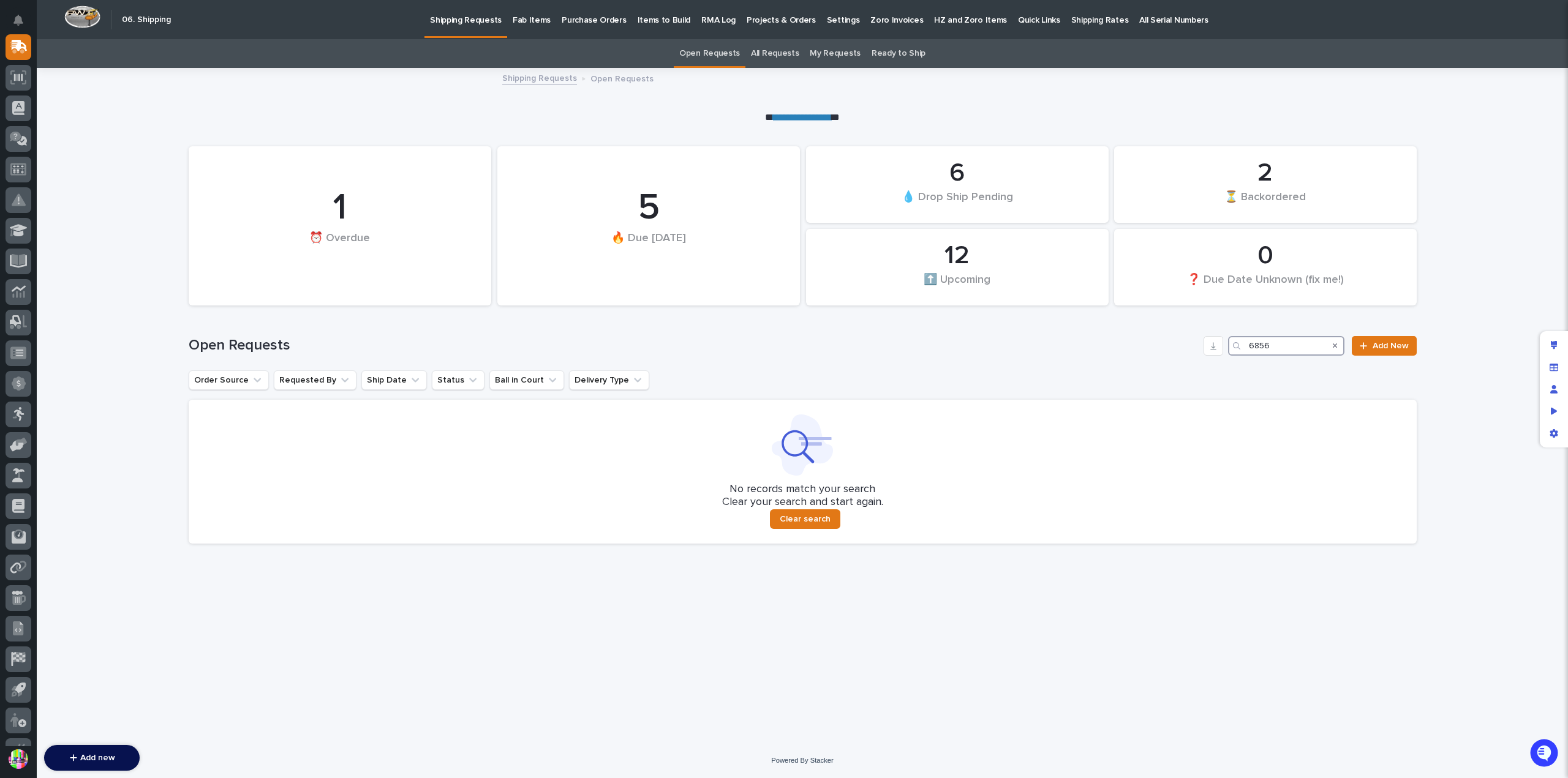
click at [1250, 347] on input "6856" at bounding box center [1286, 345] width 116 height 20
click at [771, 56] on link "All Requests" at bounding box center [775, 53] width 48 height 29
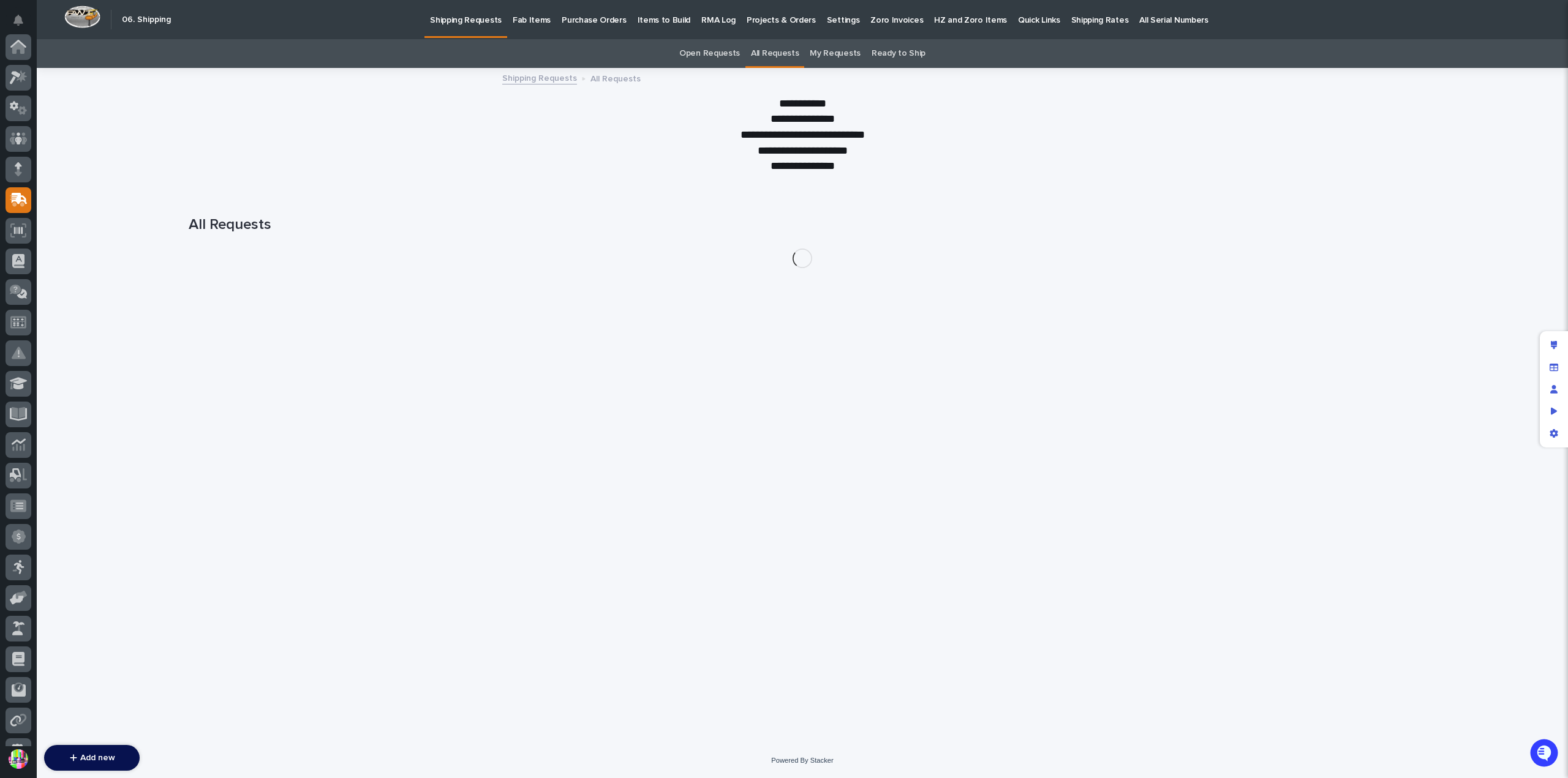
scroll to position [154, 0]
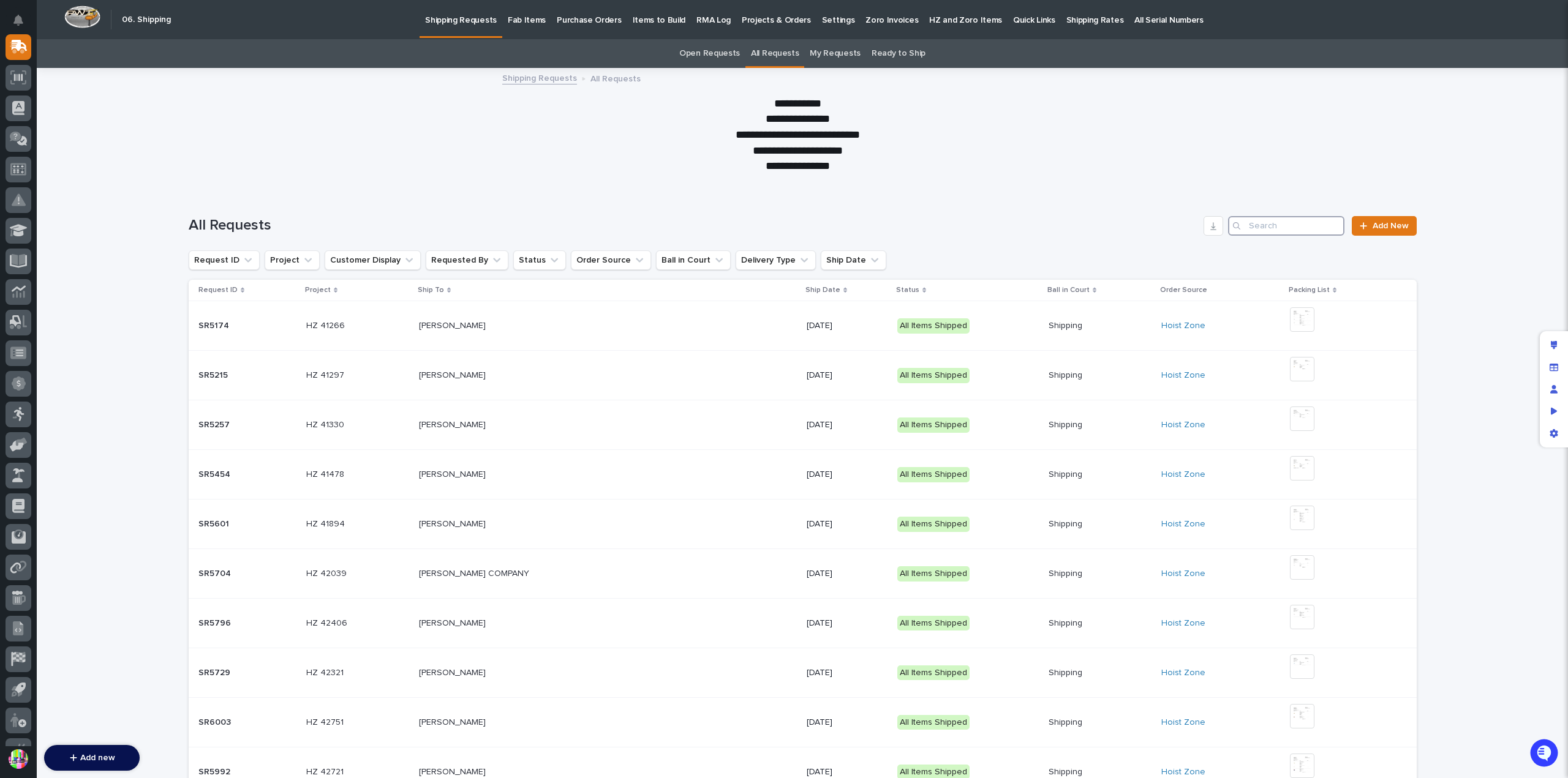
click at [1304, 225] on input "Search" at bounding box center [1286, 226] width 116 height 20
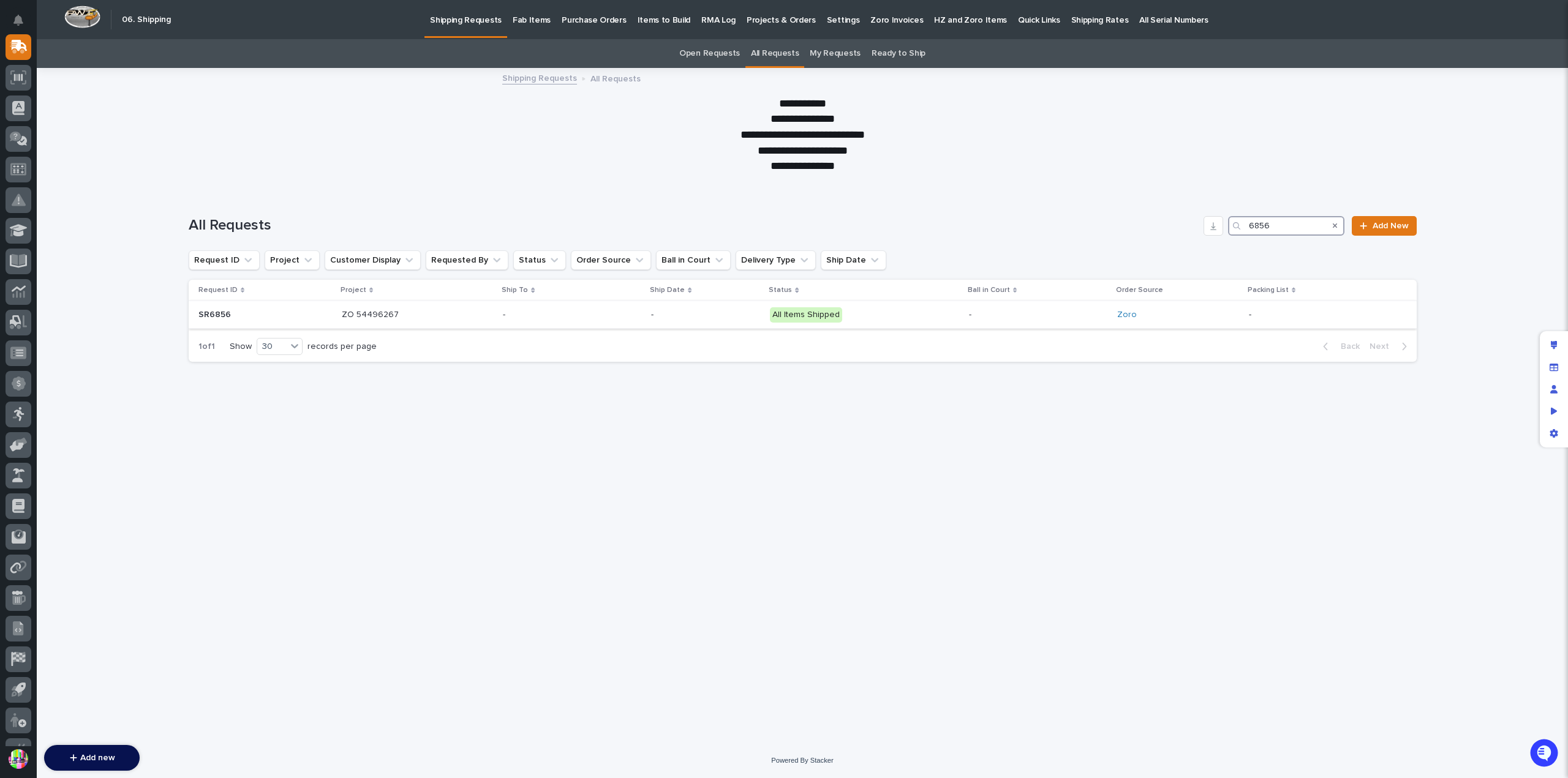
type input "6856"
click at [233, 313] on p at bounding box center [265, 315] width 134 height 10
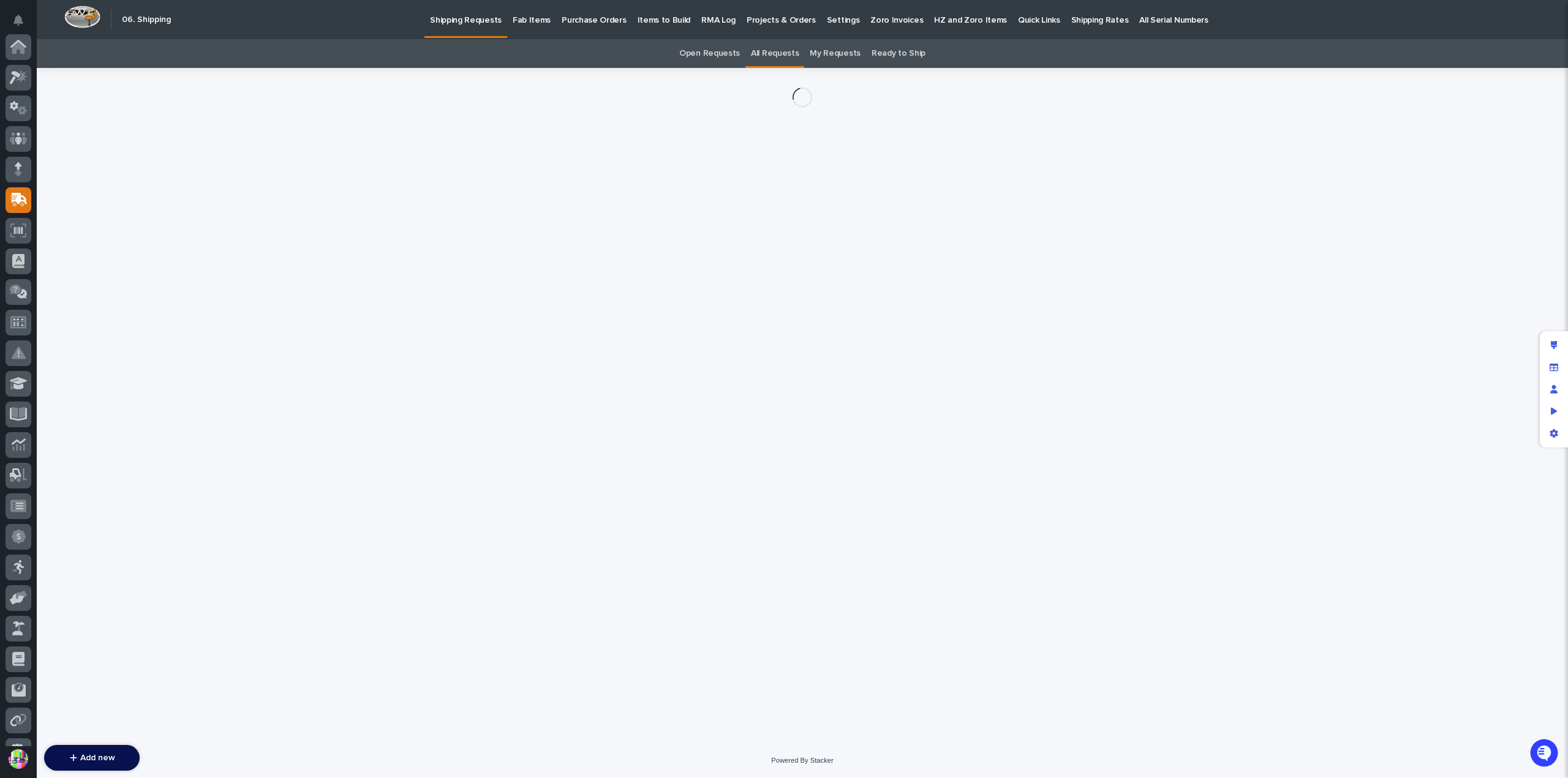
scroll to position [154, 0]
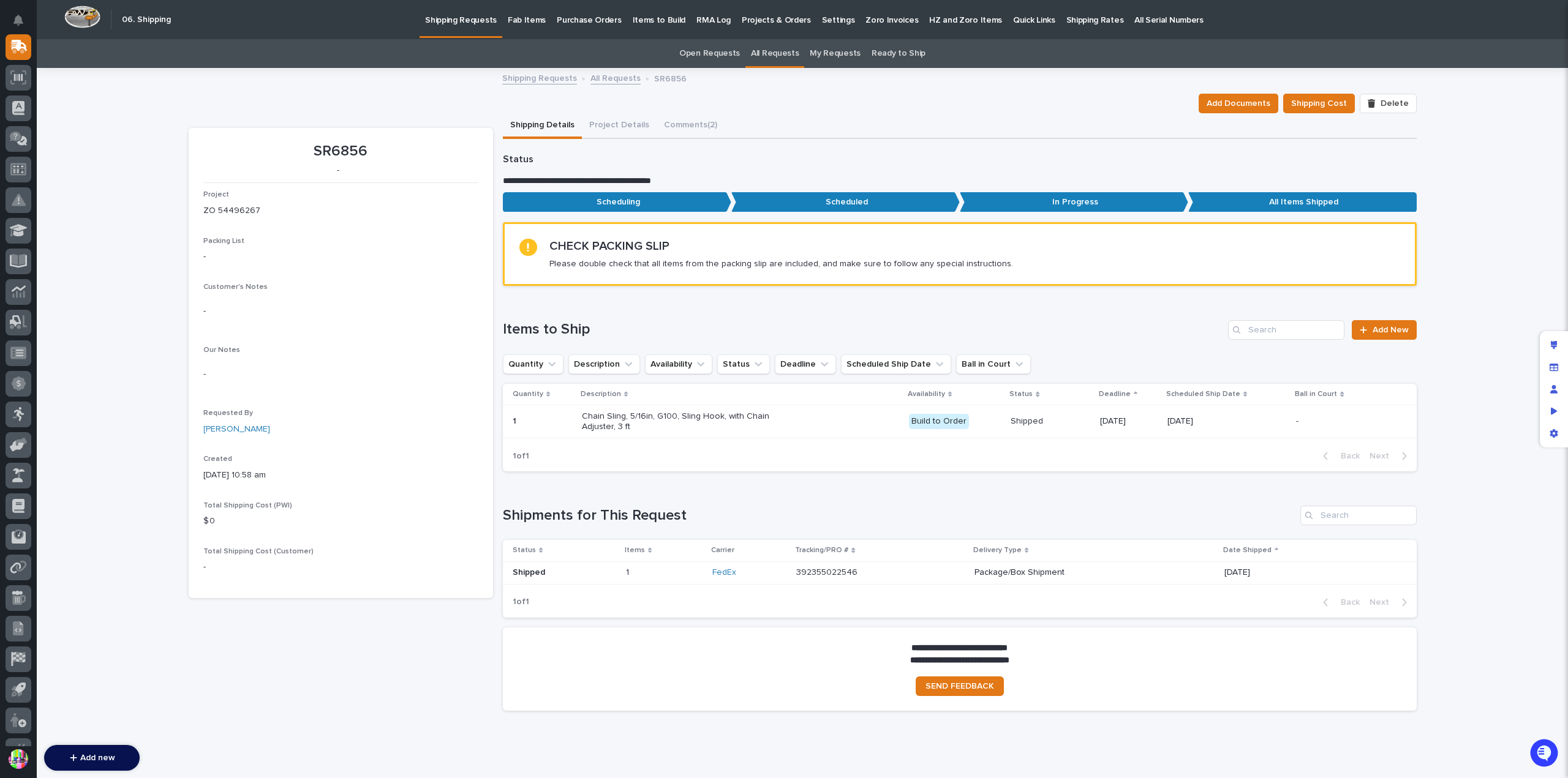
drag, startPoint x: 245, startPoint y: 477, endPoint x: 297, endPoint y: 472, distance: 52.2
click at [297, 472] on p "08/20/2025 10:58 am" at bounding box center [341, 476] width 275 height 13
click at [363, 433] on div "Mike Johnson" at bounding box center [341, 430] width 275 height 13
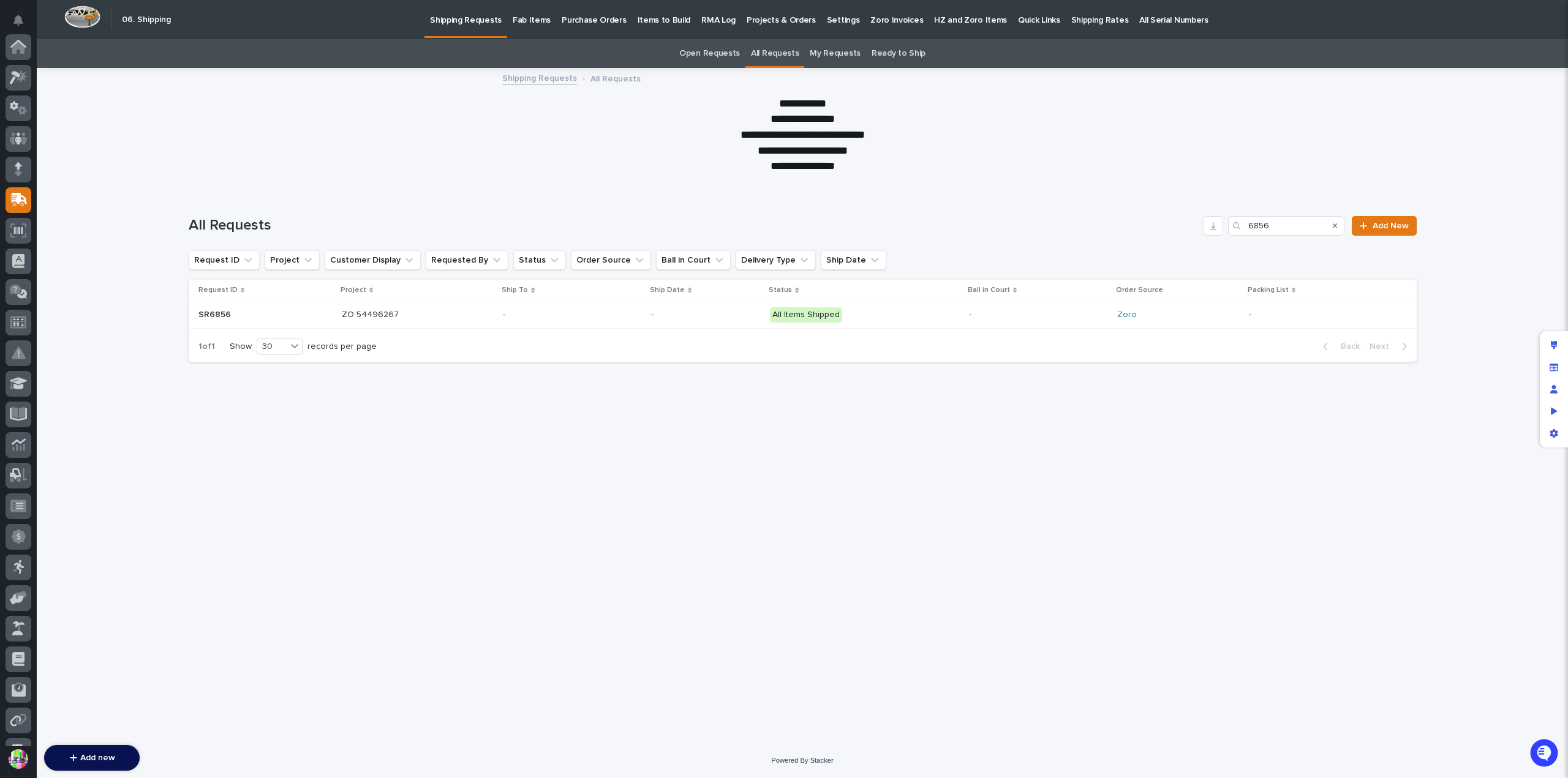
scroll to position [154, 0]
click at [1339, 227] on div "Search" at bounding box center [1335, 226] width 20 height 20
click at [1327, 226] on div "Search" at bounding box center [1335, 226] width 20 height 20
click at [1332, 225] on div "Search" at bounding box center [1335, 226] width 20 height 20
click at [1317, 225] on input "6856" at bounding box center [1286, 226] width 116 height 20
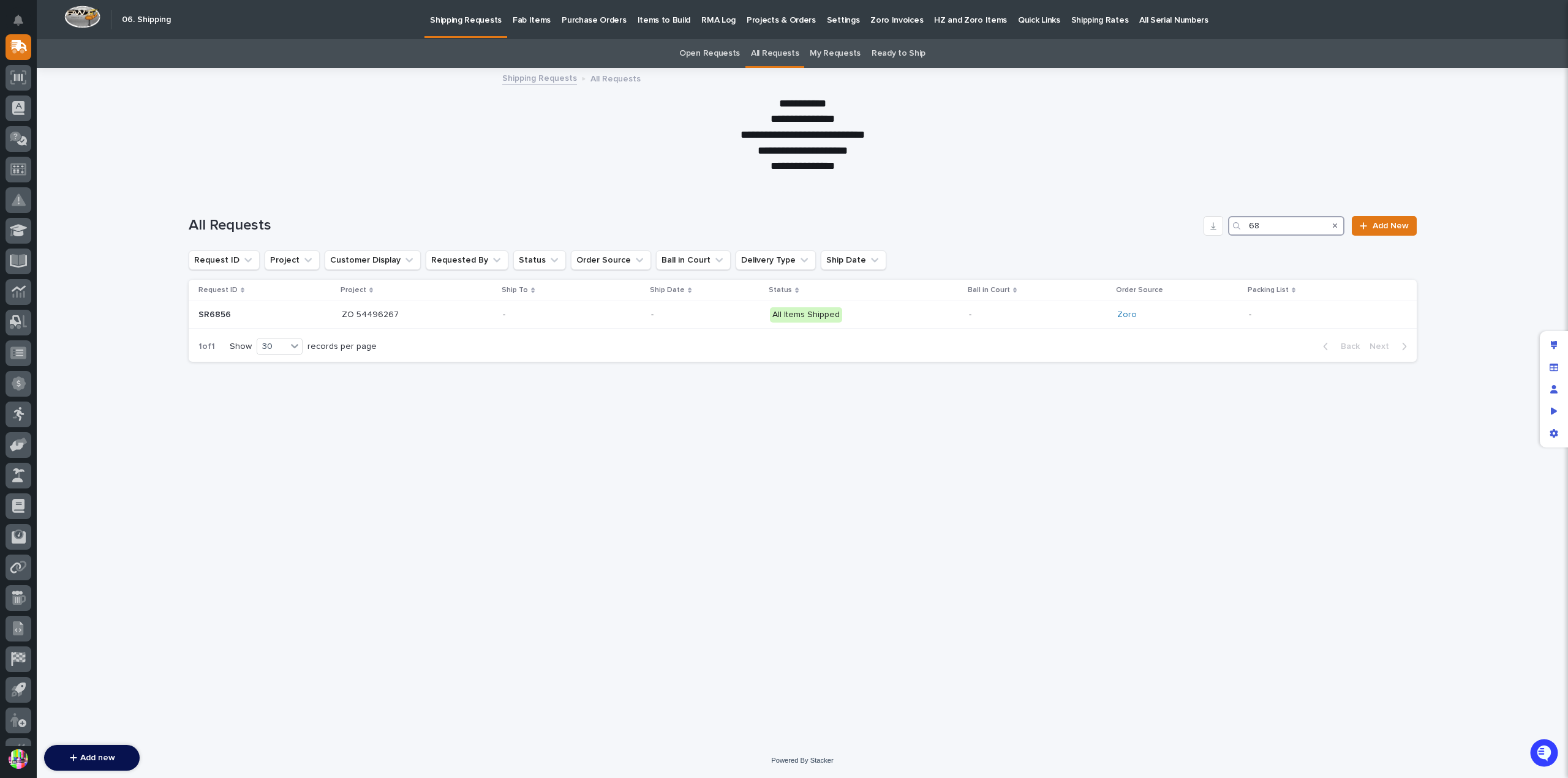
type input "6"
type input "SR6861"
click at [569, 323] on p "08/25/2025" at bounding box center [598, 326] width 81 height 10
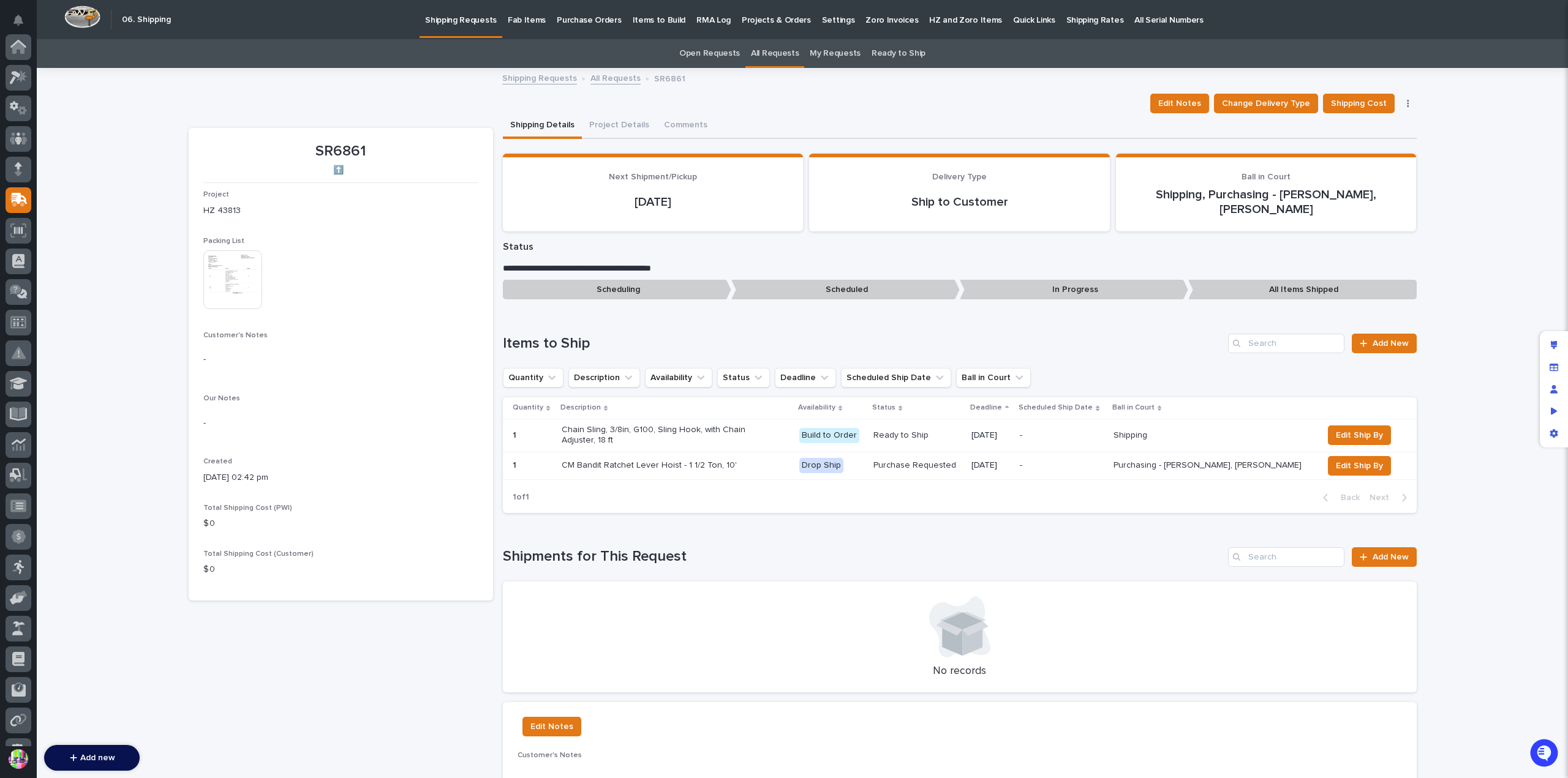
scroll to position [154, 0]
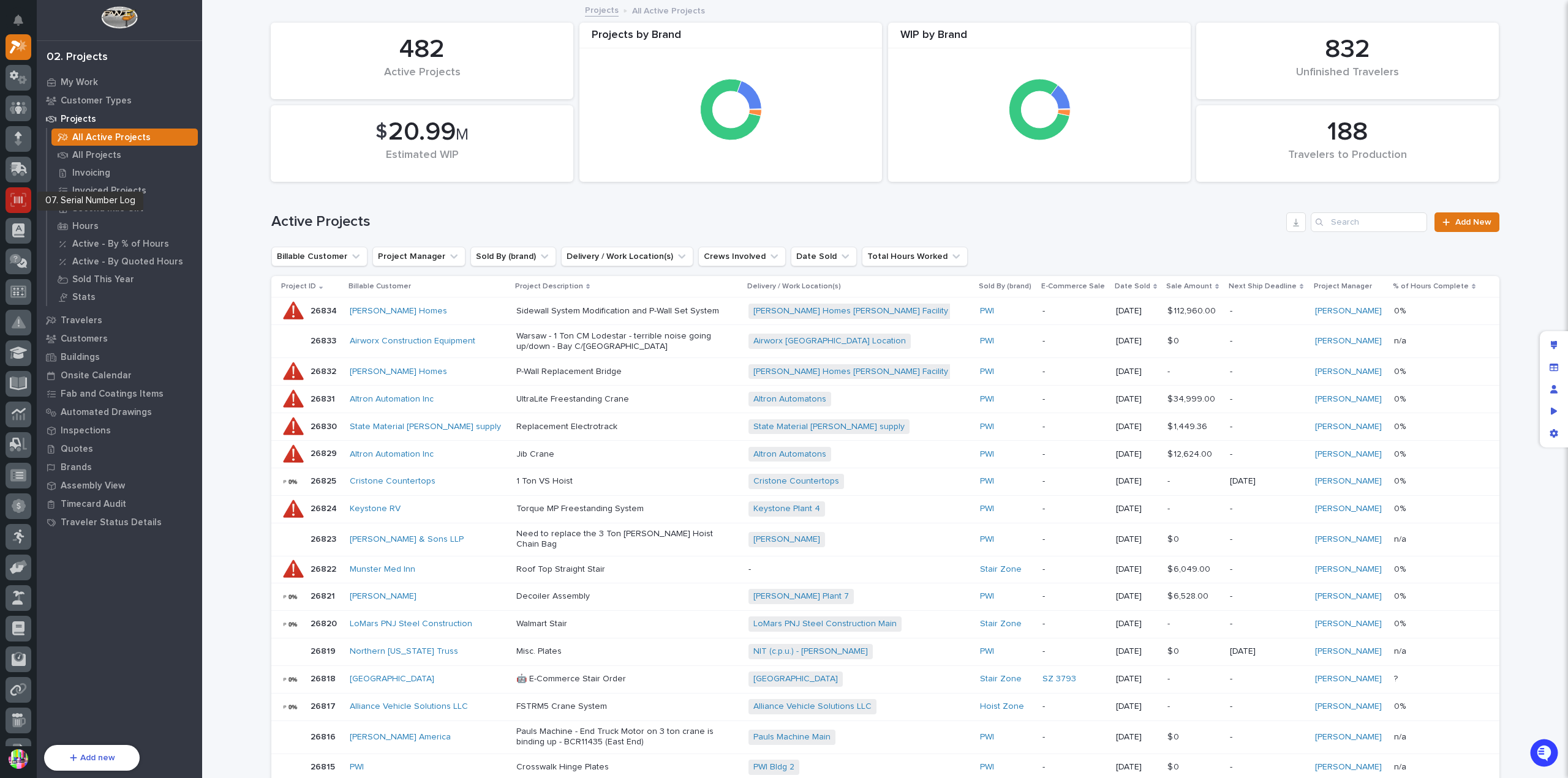
click at [22, 204] on icon at bounding box center [18, 199] width 16 height 14
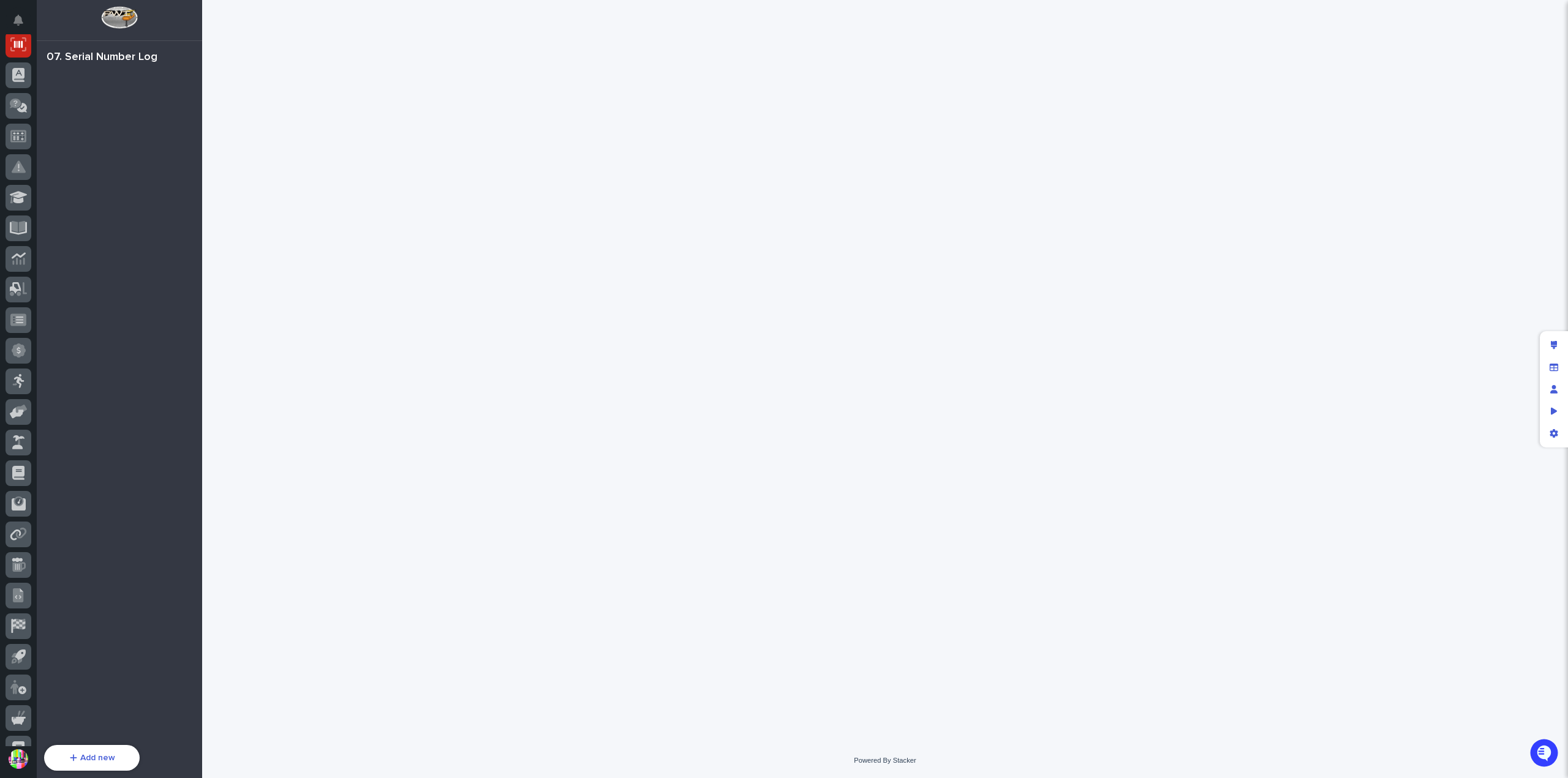
scroll to position [183, 0]
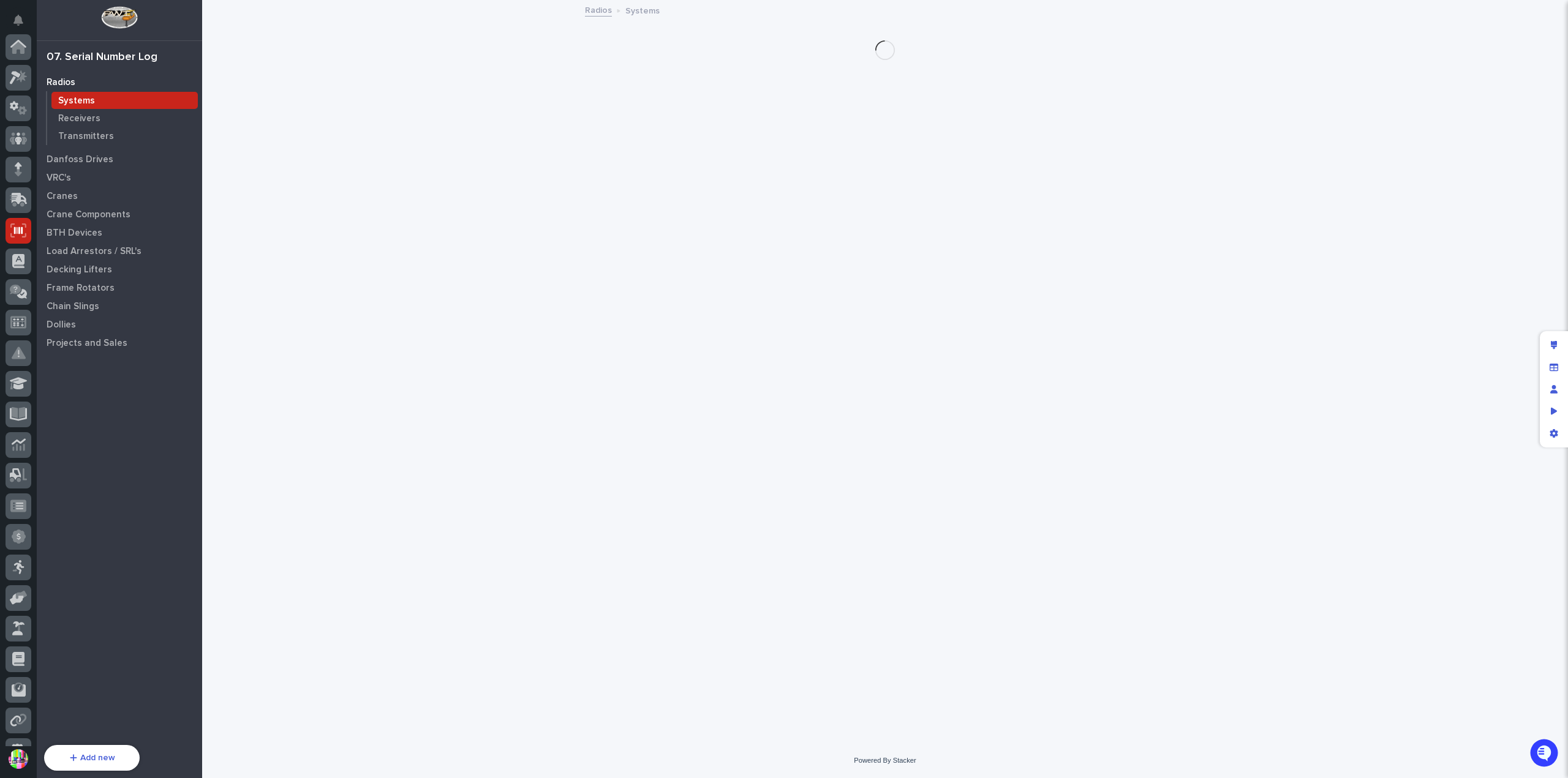
scroll to position [183, 0]
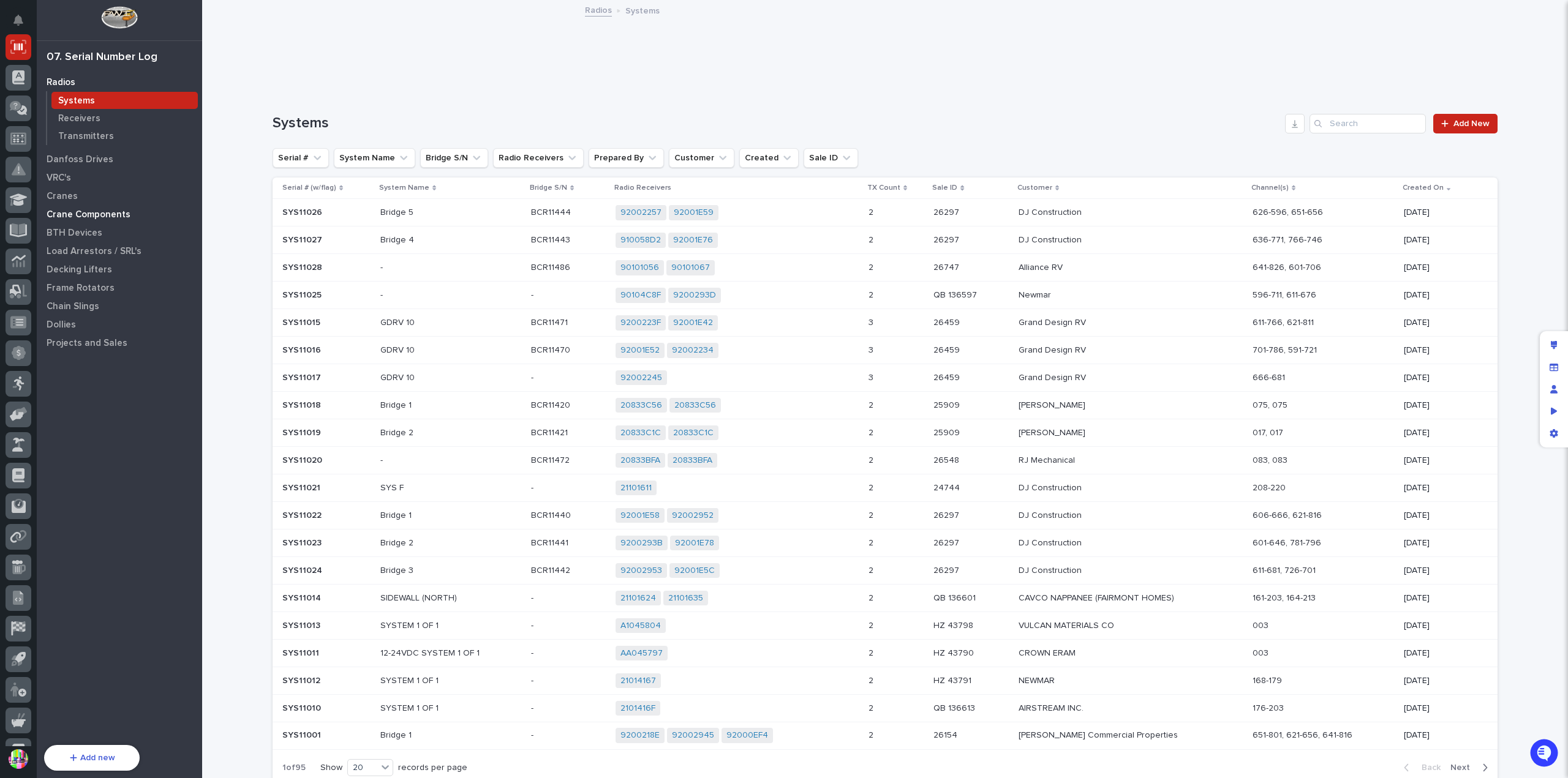
click at [75, 215] on p "Crane Components" at bounding box center [89, 215] width 84 height 11
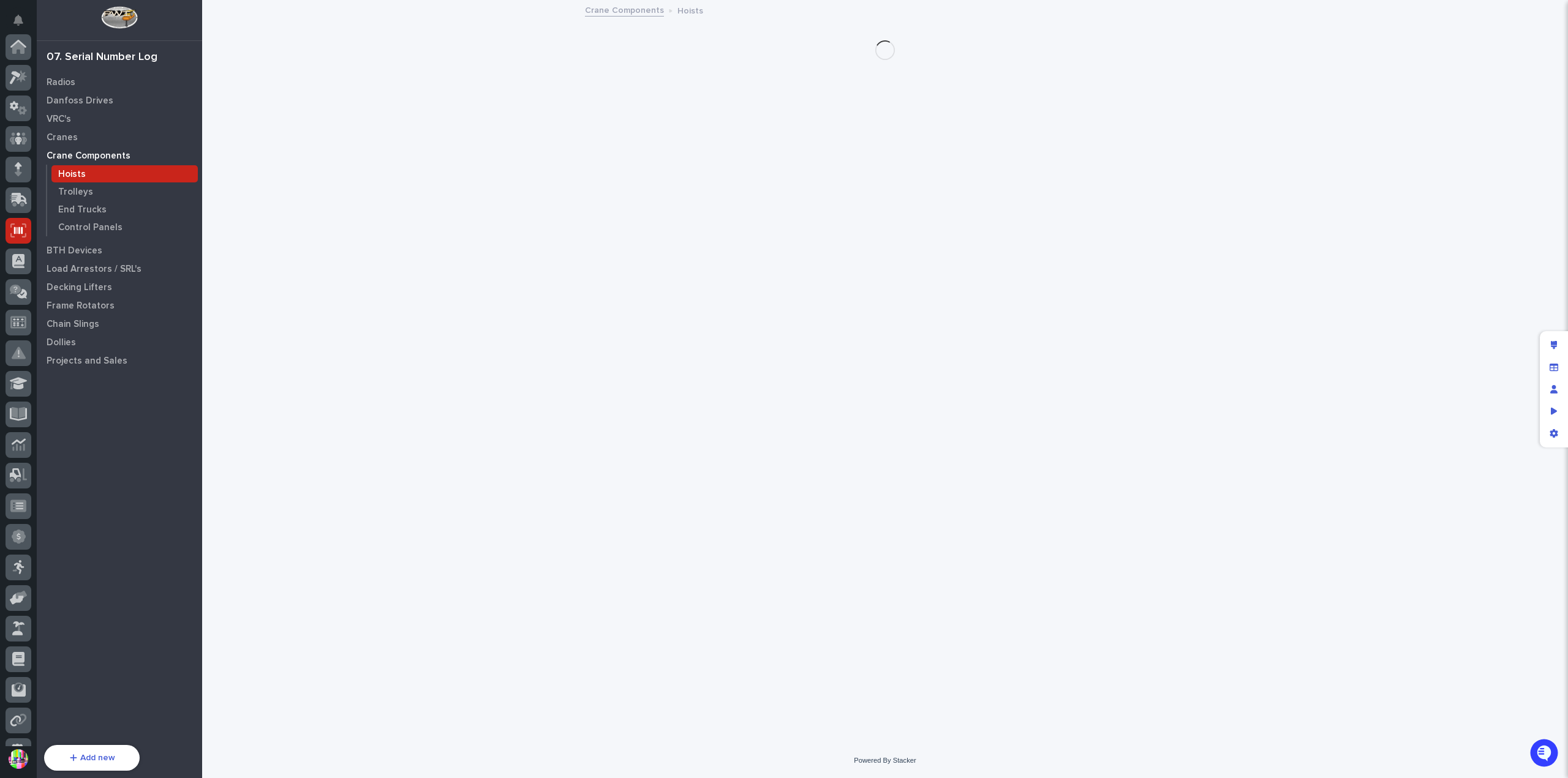
scroll to position [183, 0]
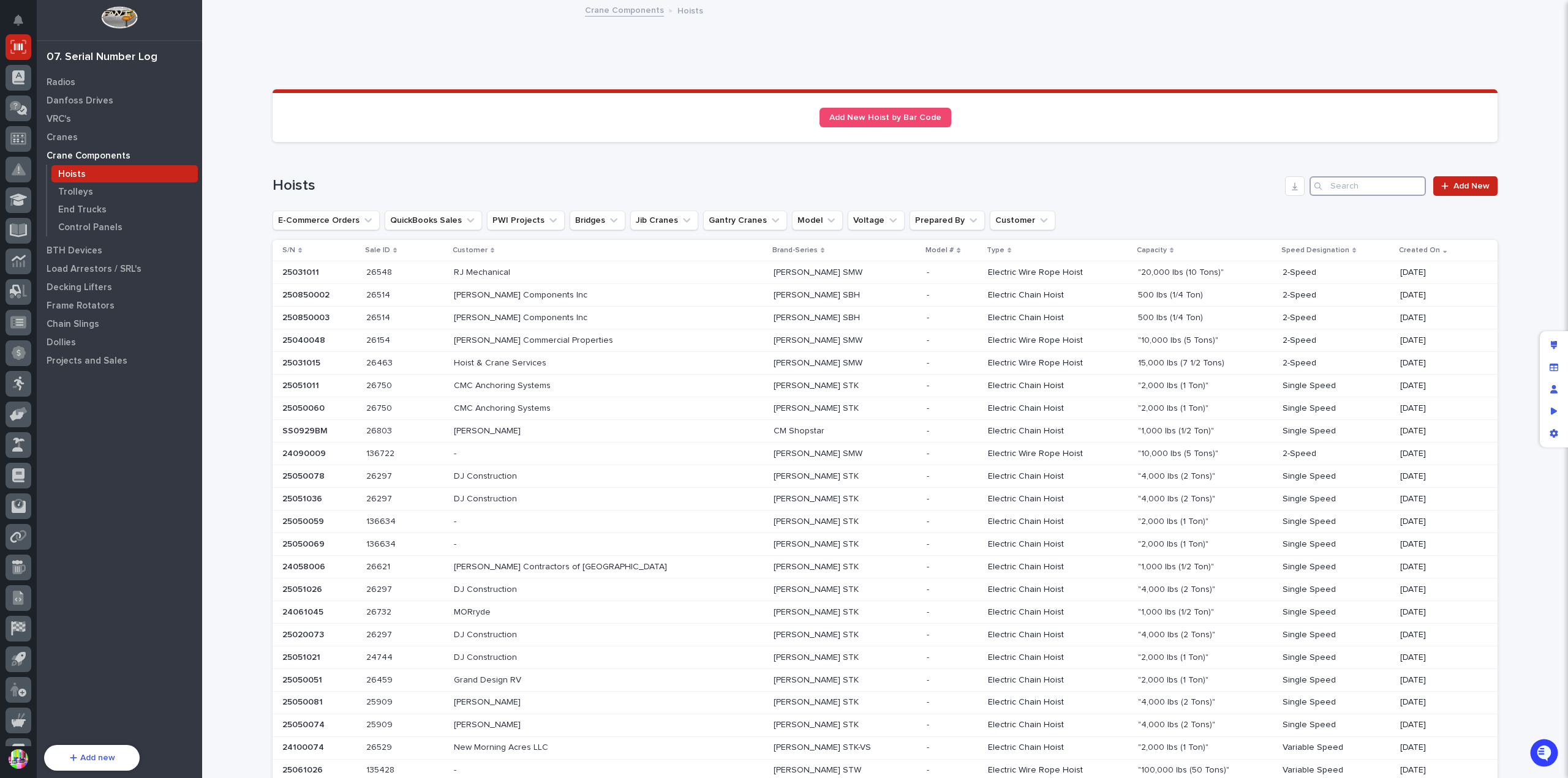
click at [1329, 188] on input "Search" at bounding box center [1368, 185] width 116 height 20
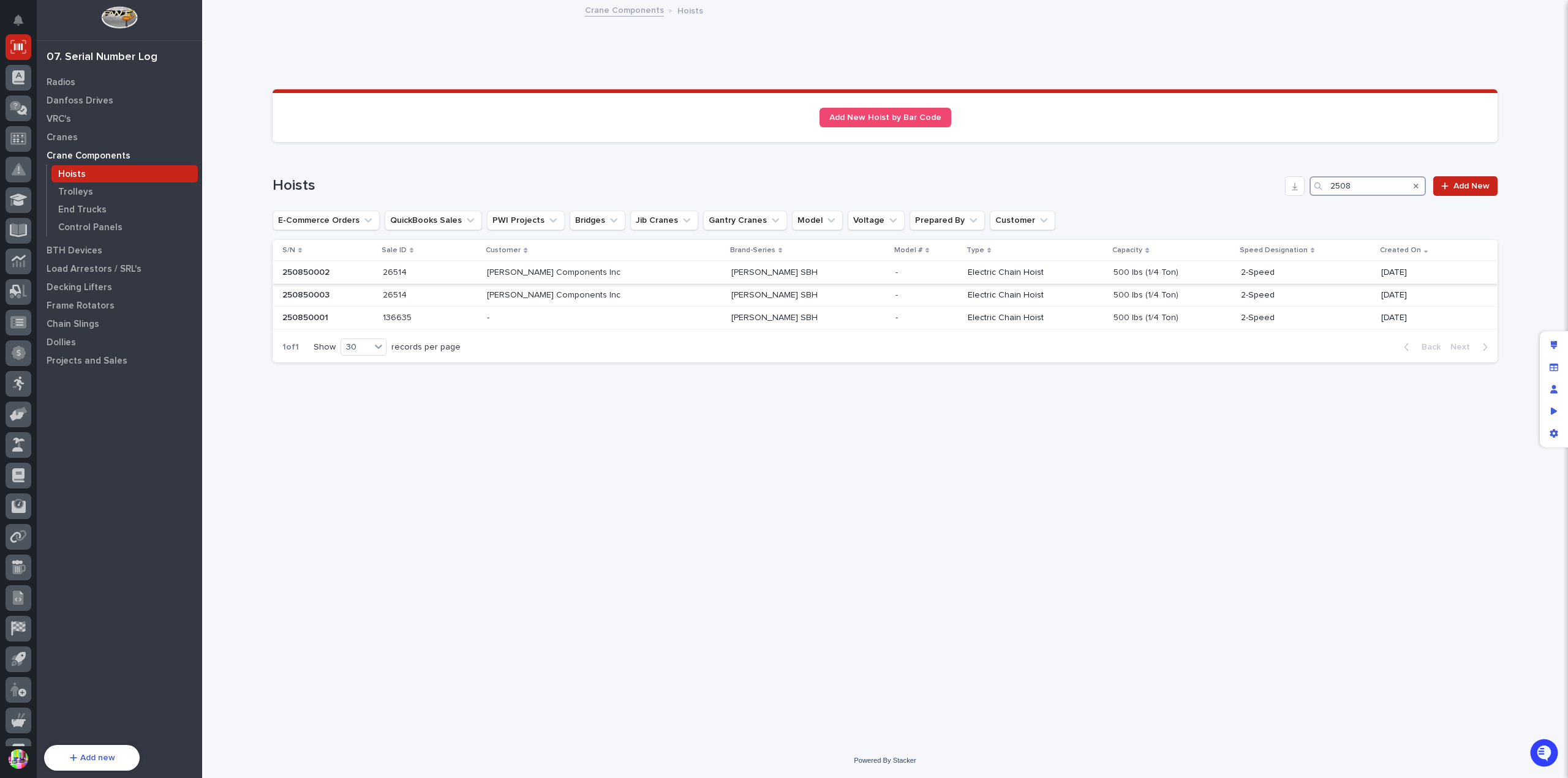
type input "2508"
click at [348, 278] on div "250850002 250850002" at bounding box center [328, 273] width 91 height 21
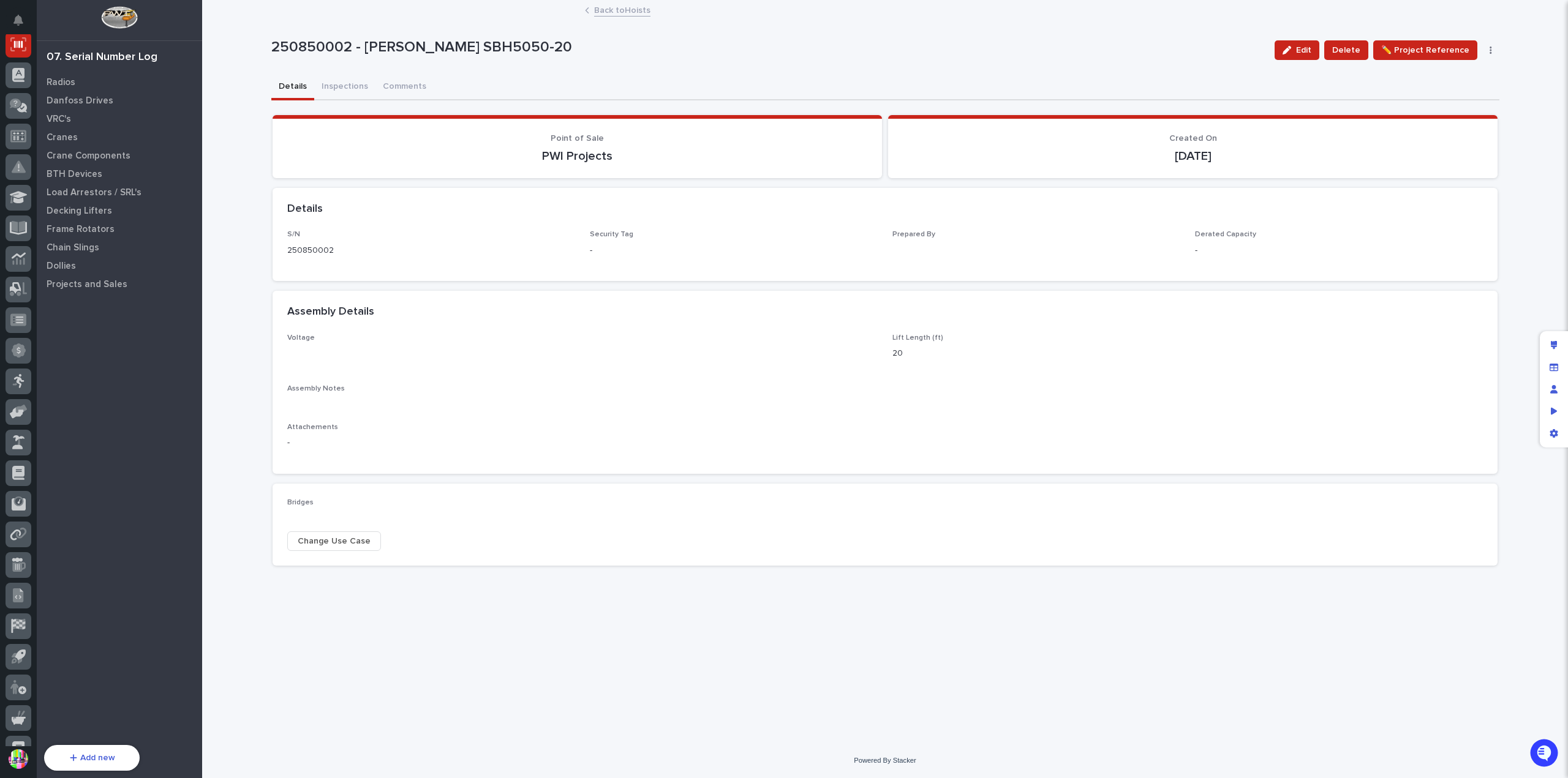
scroll to position [183, 0]
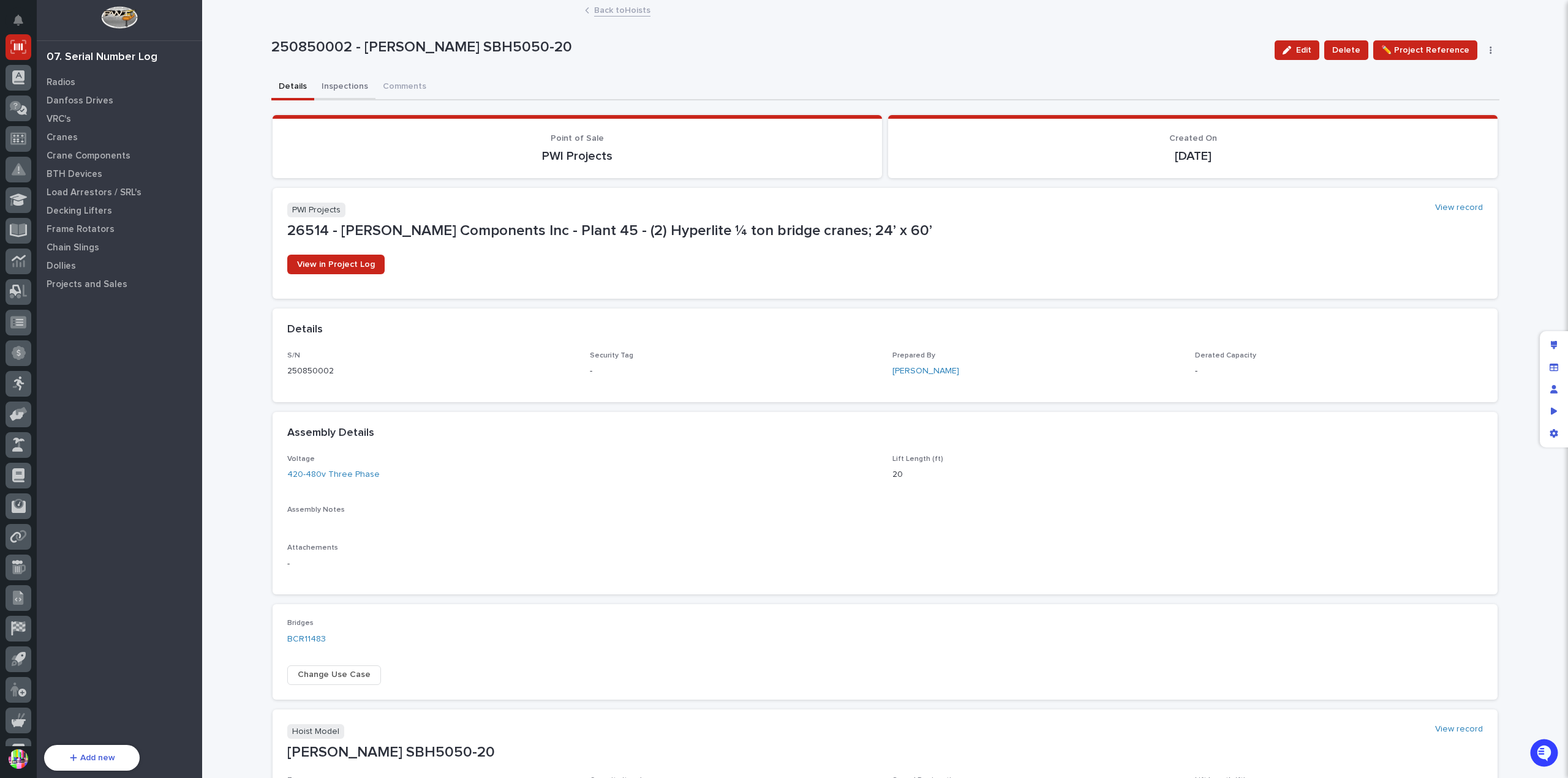
click at [339, 84] on button "Inspections" at bounding box center [345, 87] width 61 height 25
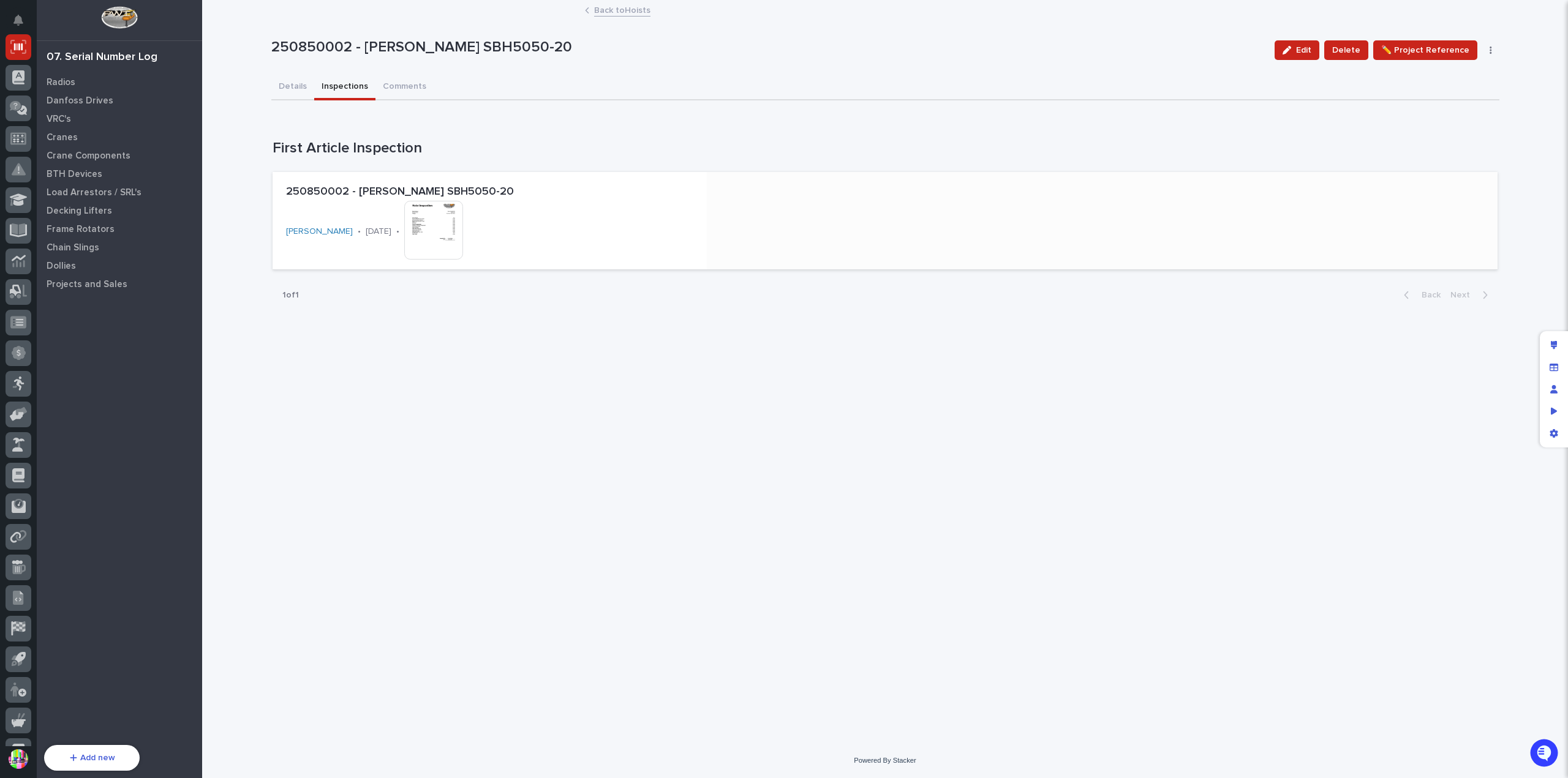
click at [422, 222] on img at bounding box center [434, 230] width 59 height 59
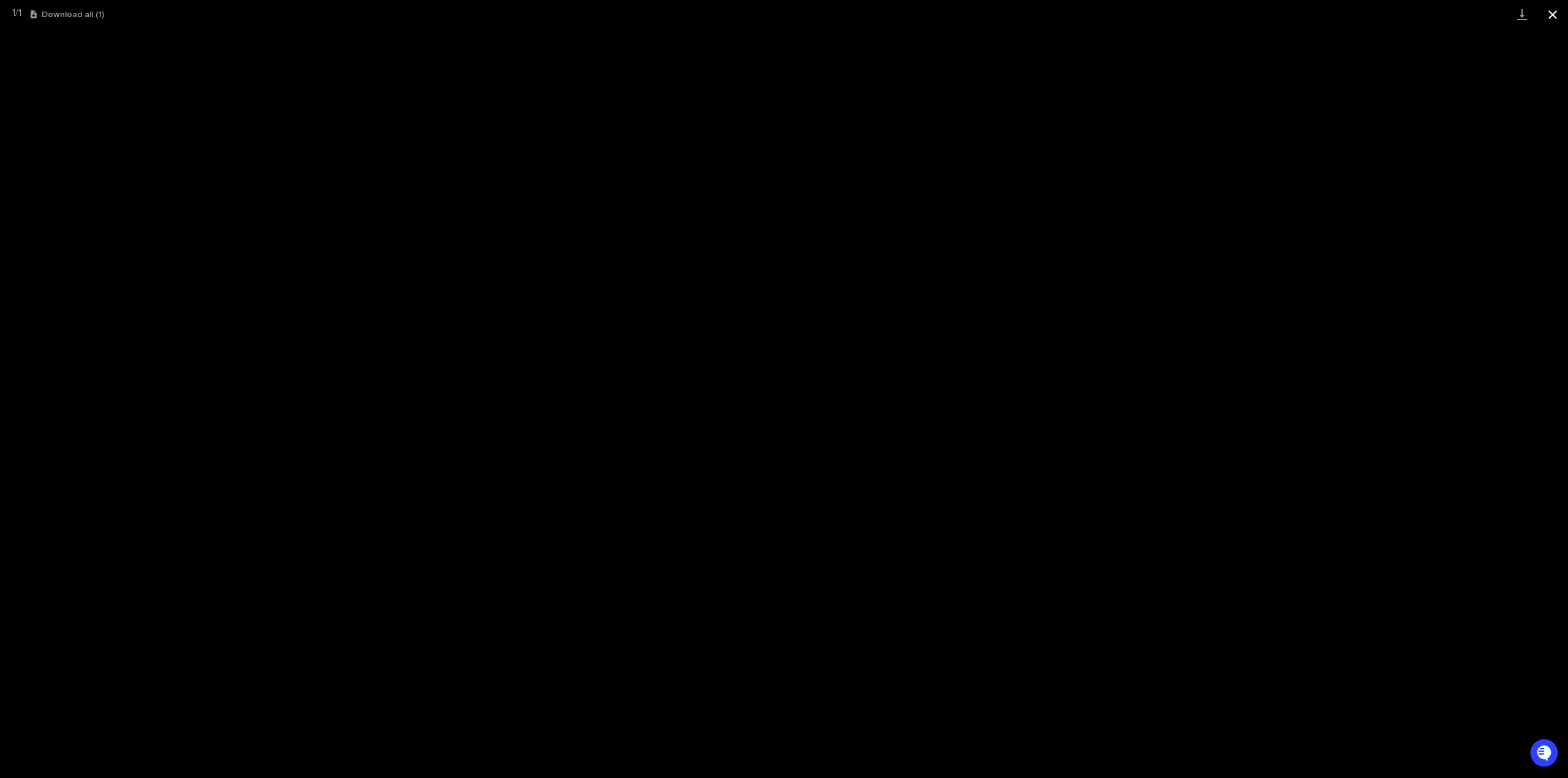
click at [1547, 13] on button "Close gallery" at bounding box center [1553, 14] width 31 height 29
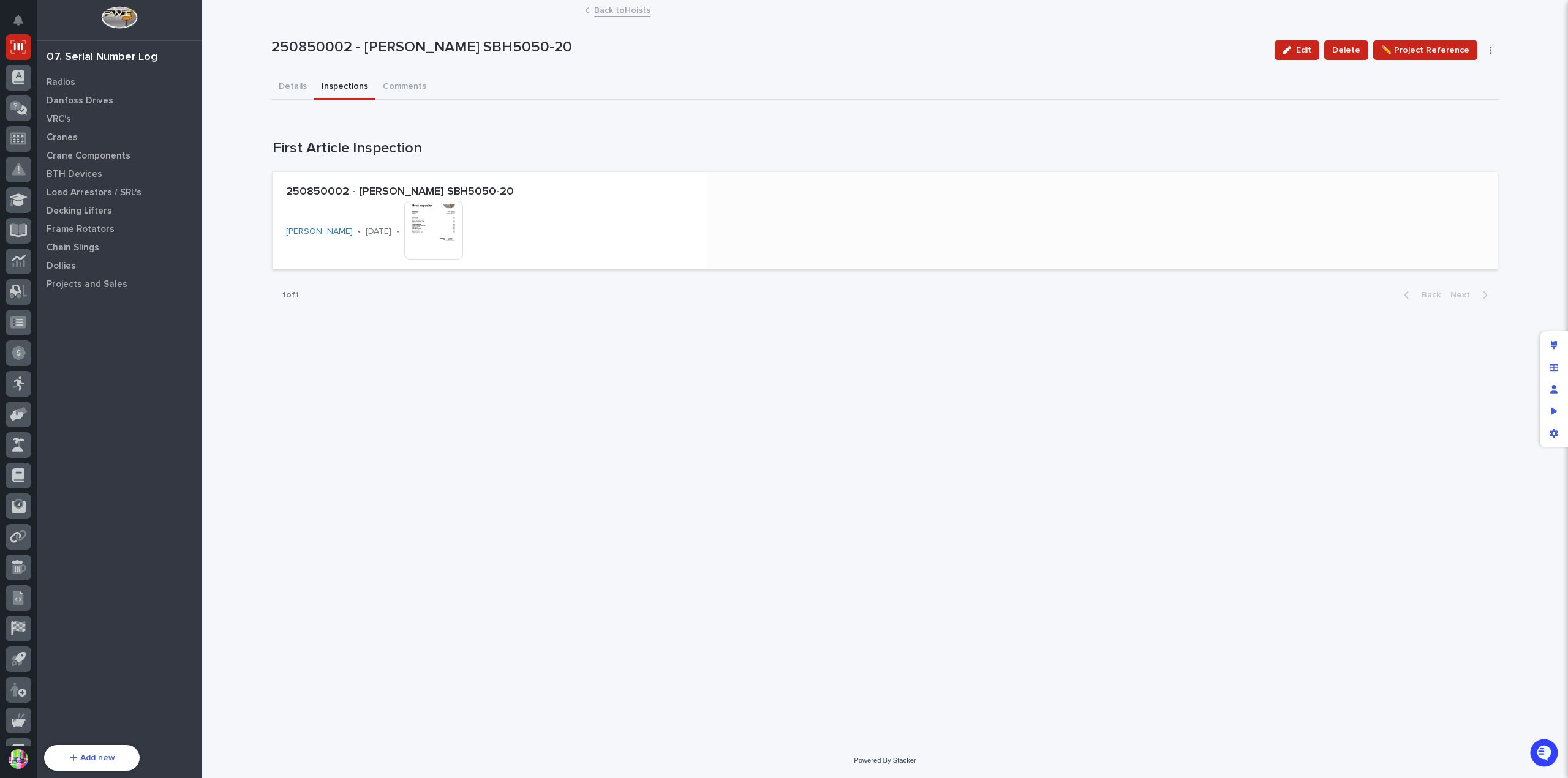
click at [365, 229] on p "08/21/2025" at bounding box center [377, 231] width 25 height 10
click at [1552, 341] on icon "Edit layout" at bounding box center [1554, 345] width 7 height 8
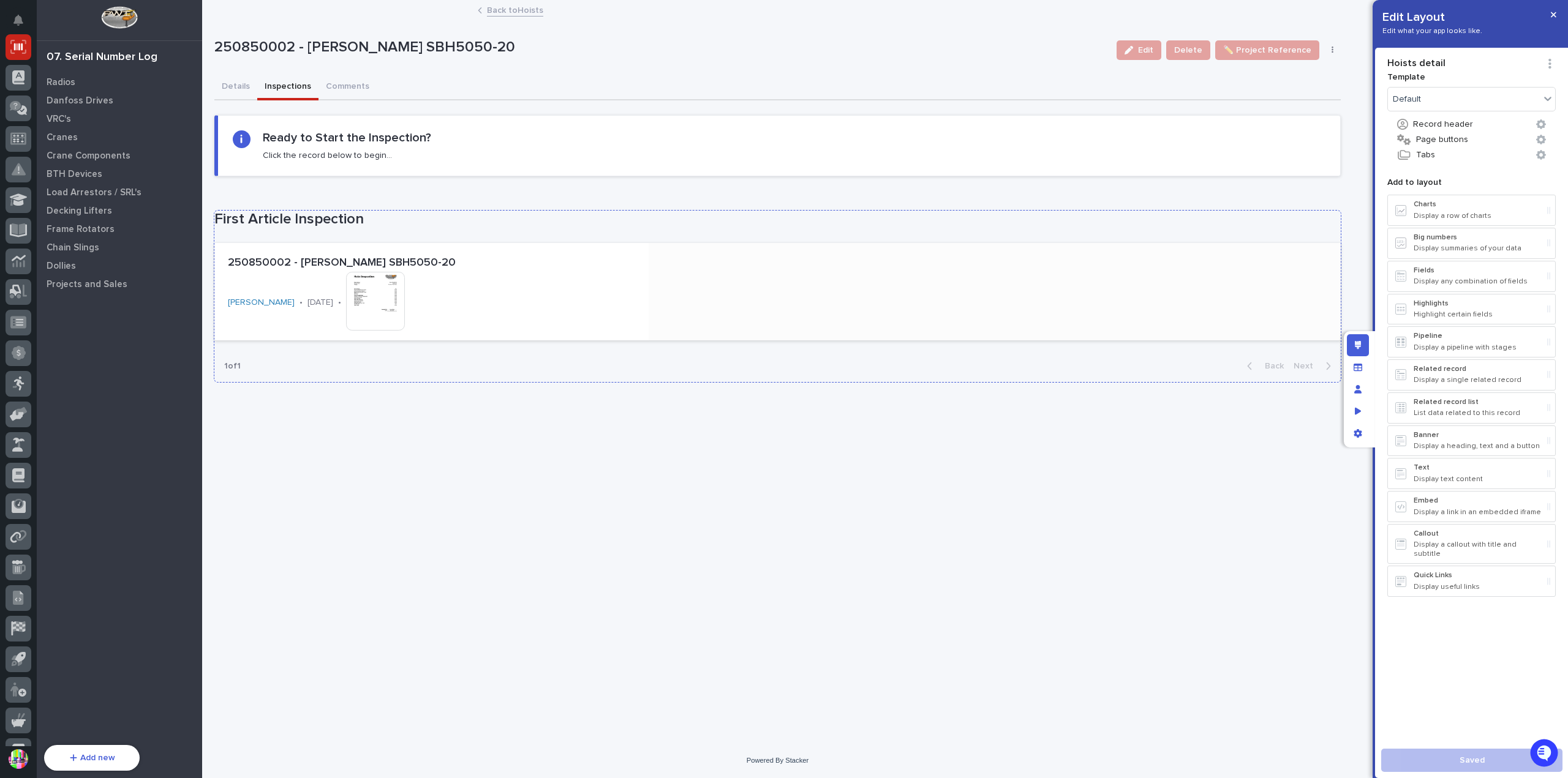
click at [574, 313] on div "250850002 - Starke SBH5050-20 Patrick Briar • 08/21/2025 • This file cannot be …" at bounding box center [431, 296] width 417 height 89
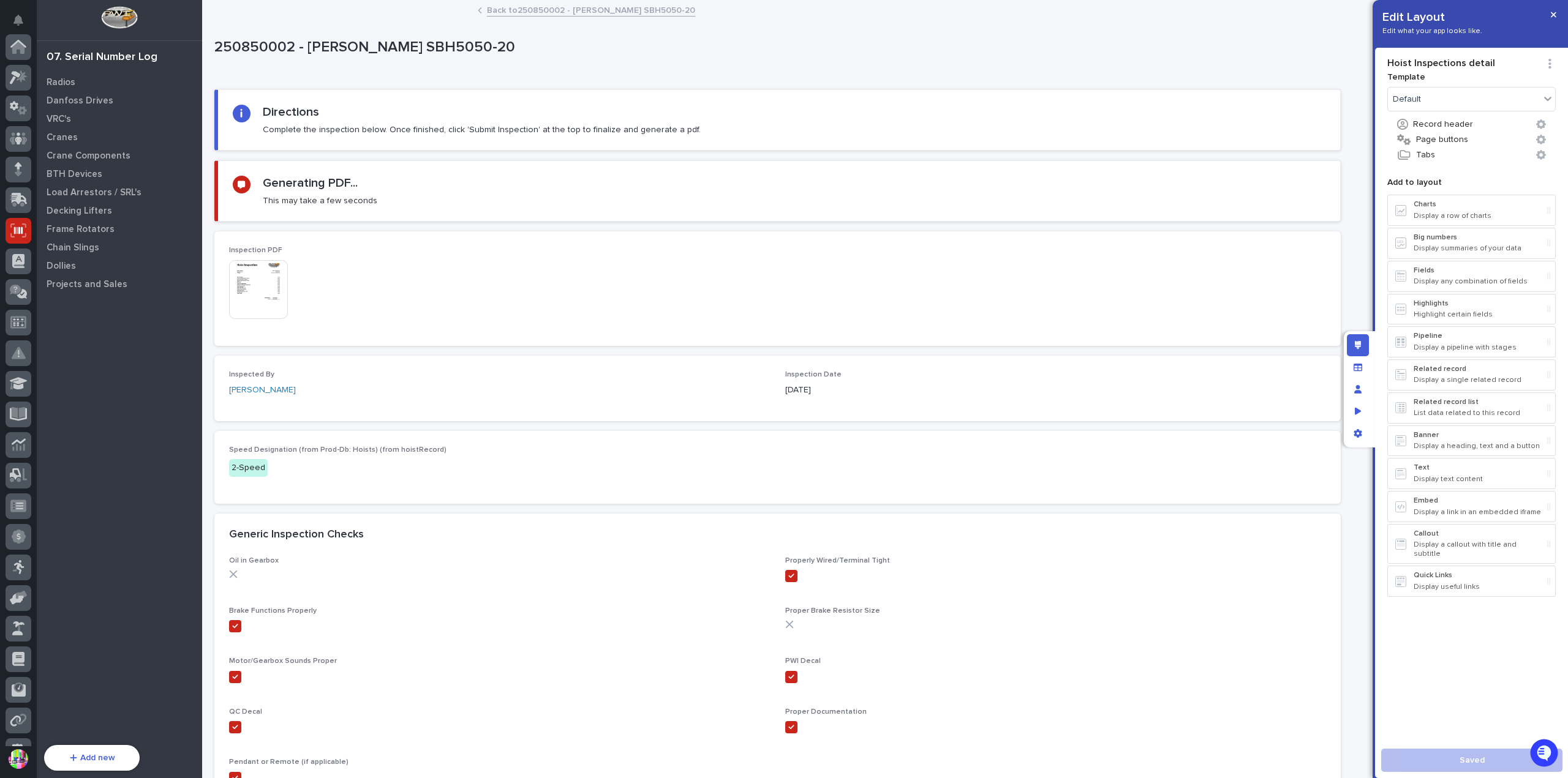
scroll to position [183, 0]
click at [1460, 130] on button "Record header" at bounding box center [1472, 124] width 169 height 16
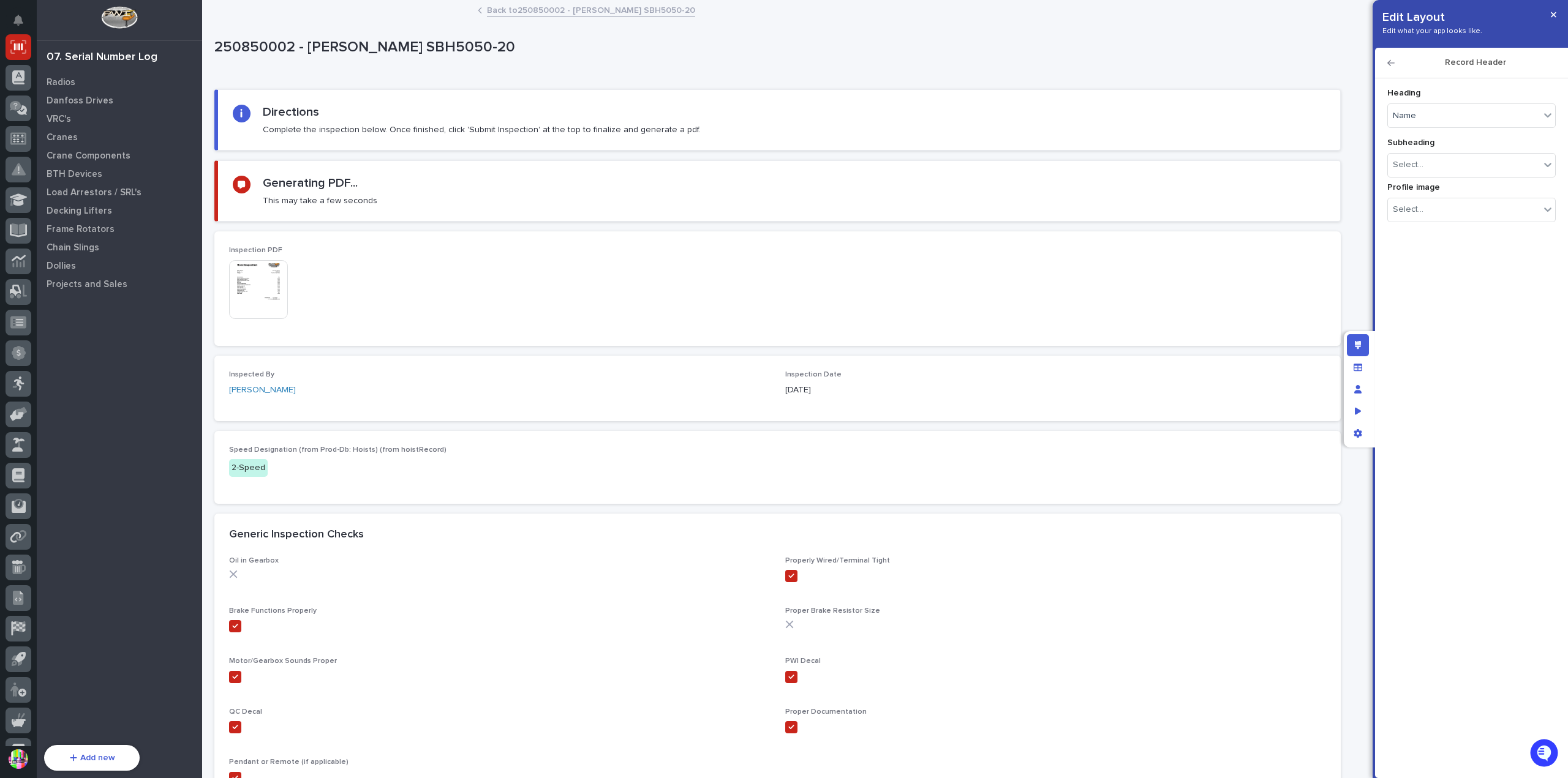
click at [1389, 60] on icon "button" at bounding box center [1391, 63] width 7 height 8
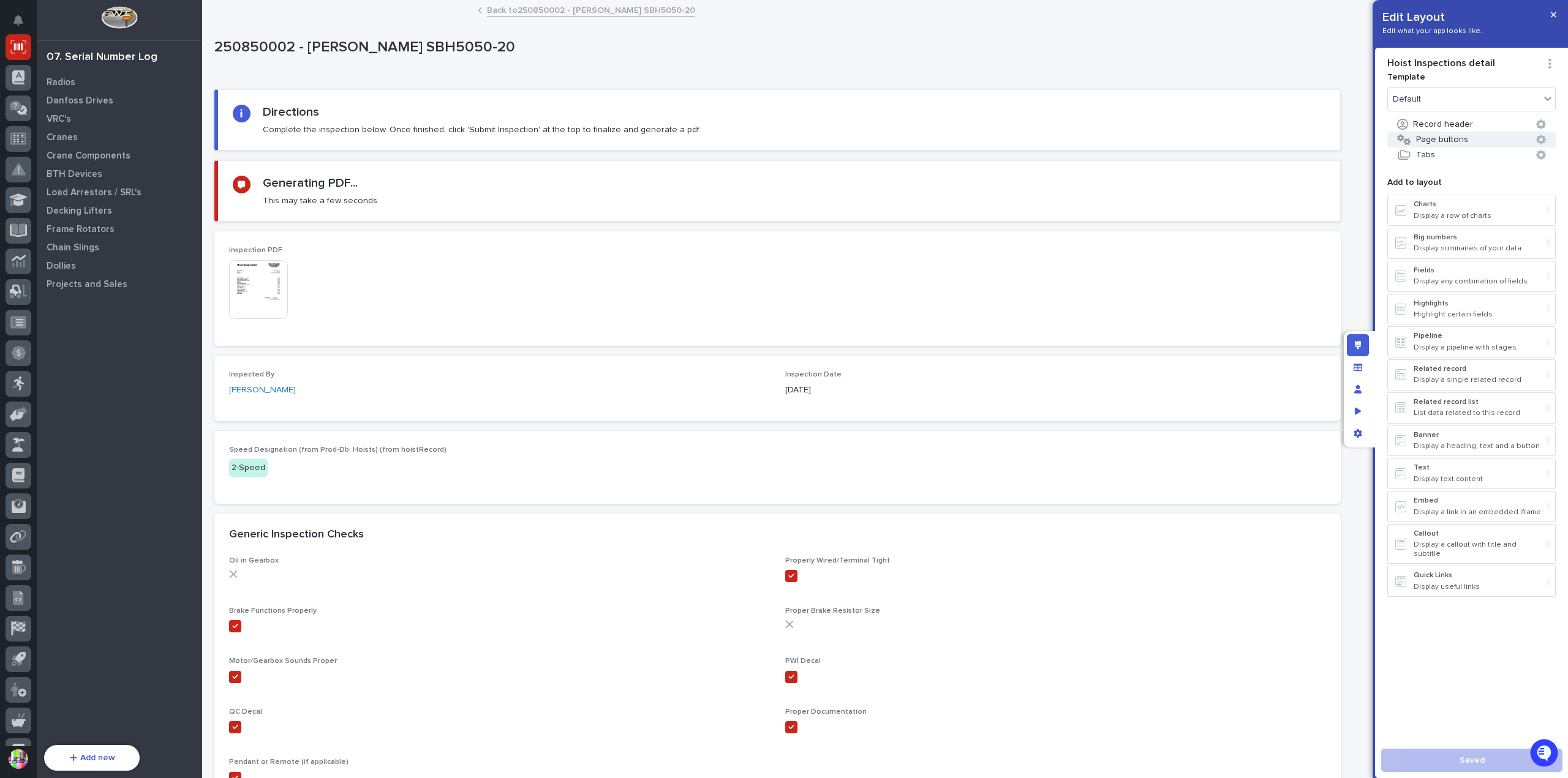
click at [1431, 139] on button "Page buttons" at bounding box center [1472, 139] width 169 height 16
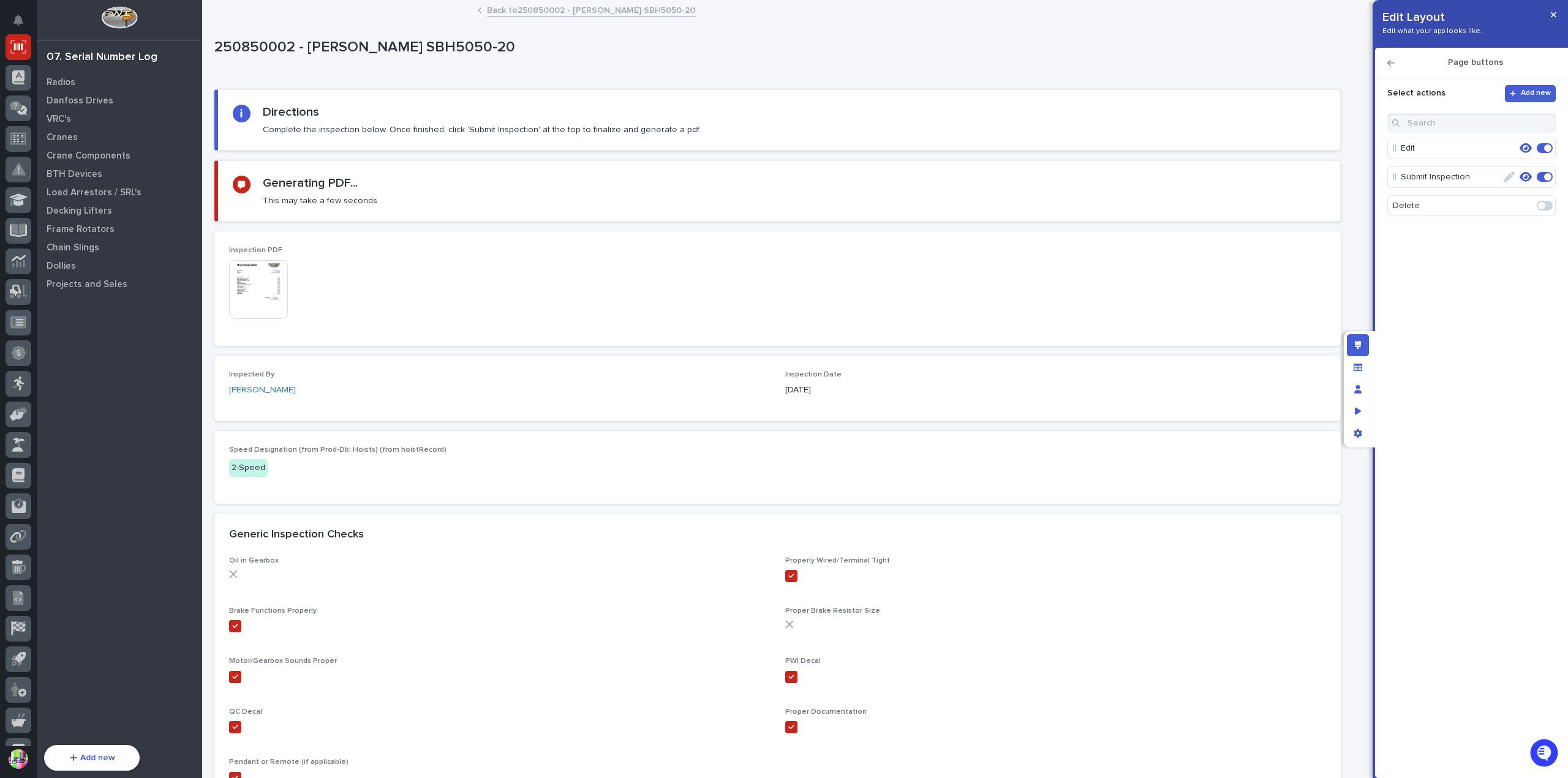
click at [1529, 152] on icon "button" at bounding box center [1526, 149] width 12 height 9
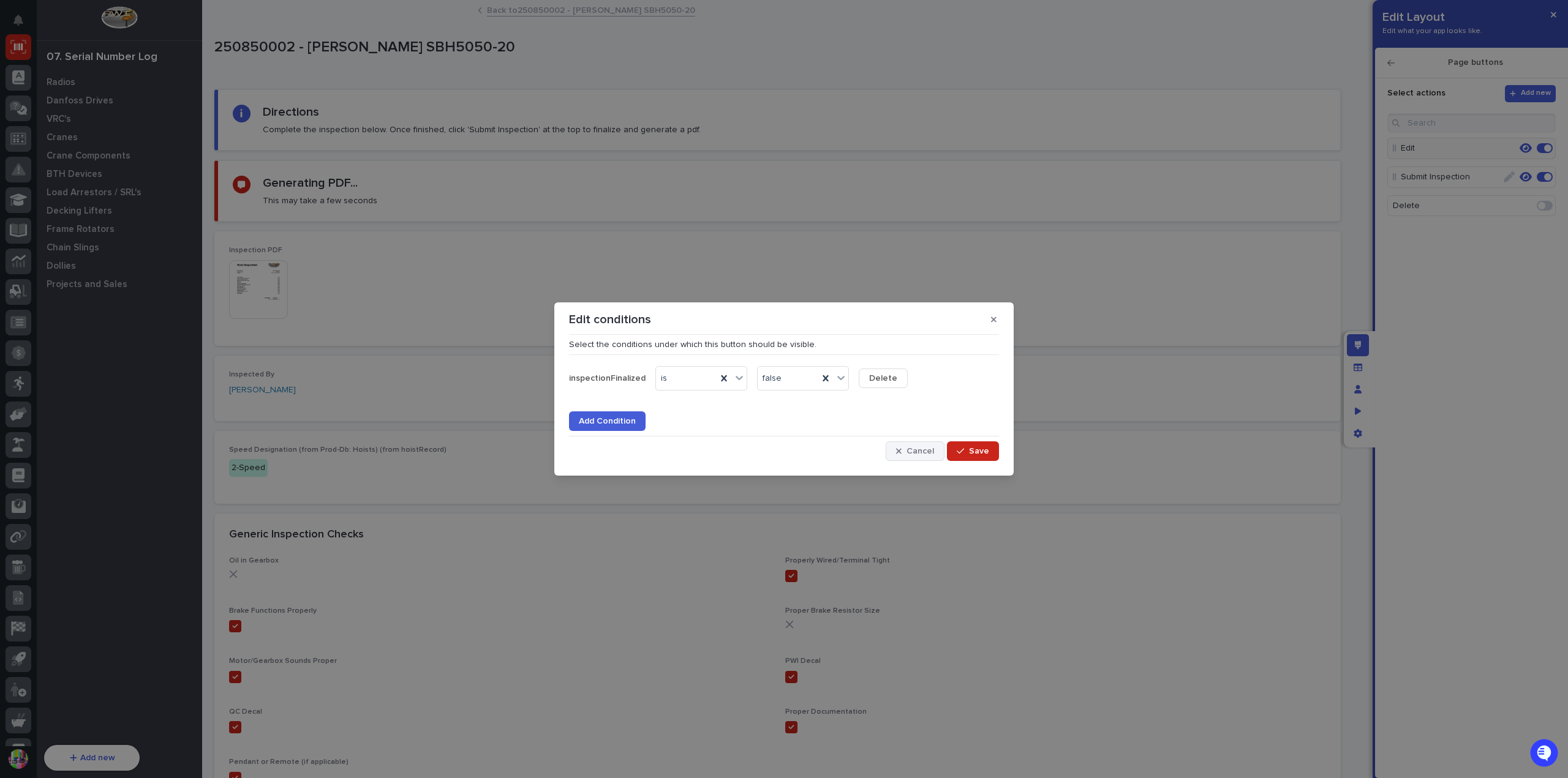
click at [920, 443] on button "Cancel" at bounding box center [915, 451] width 59 height 20
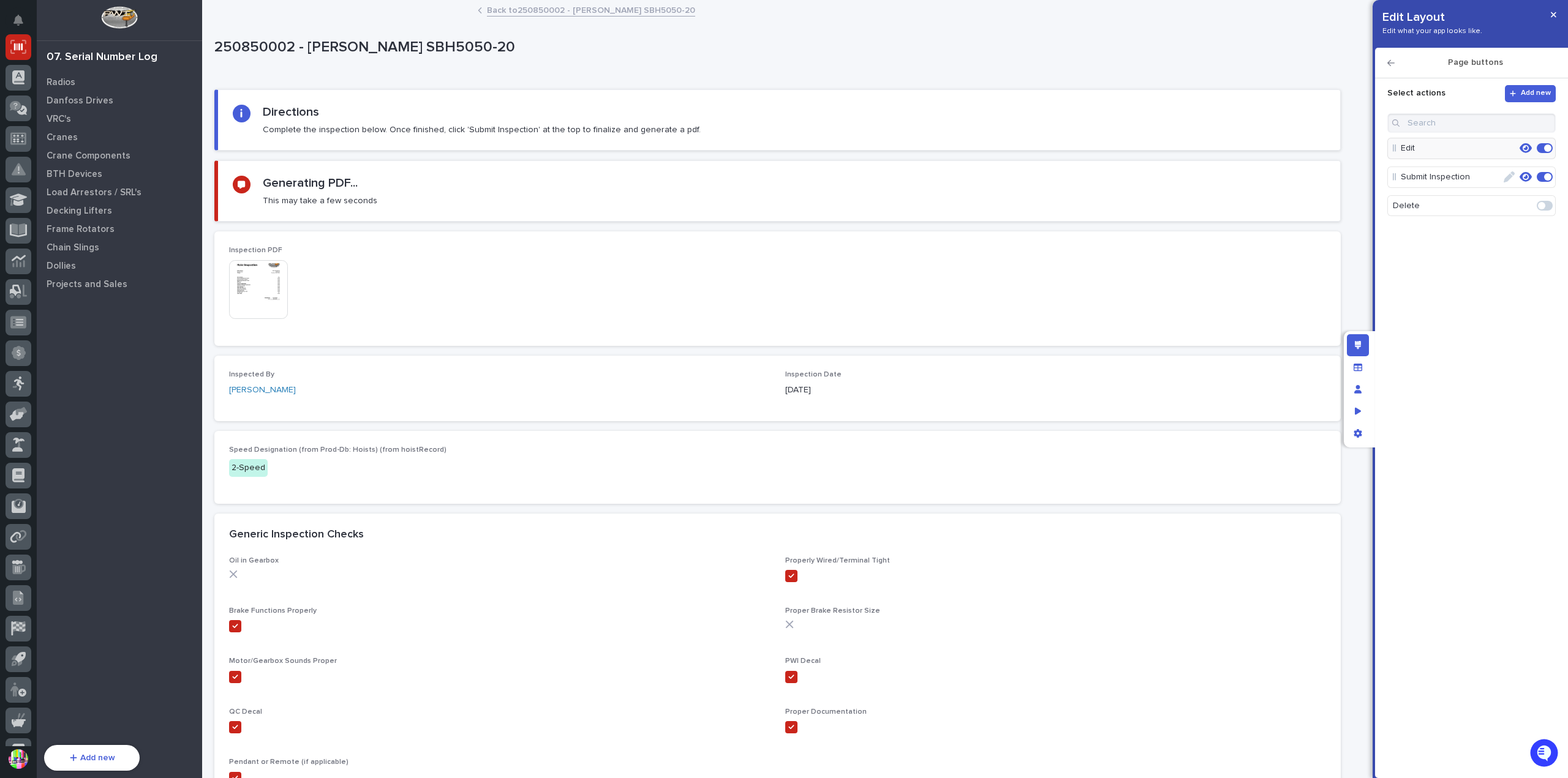
click at [1524, 177] on icon "button" at bounding box center [1526, 177] width 12 height 9
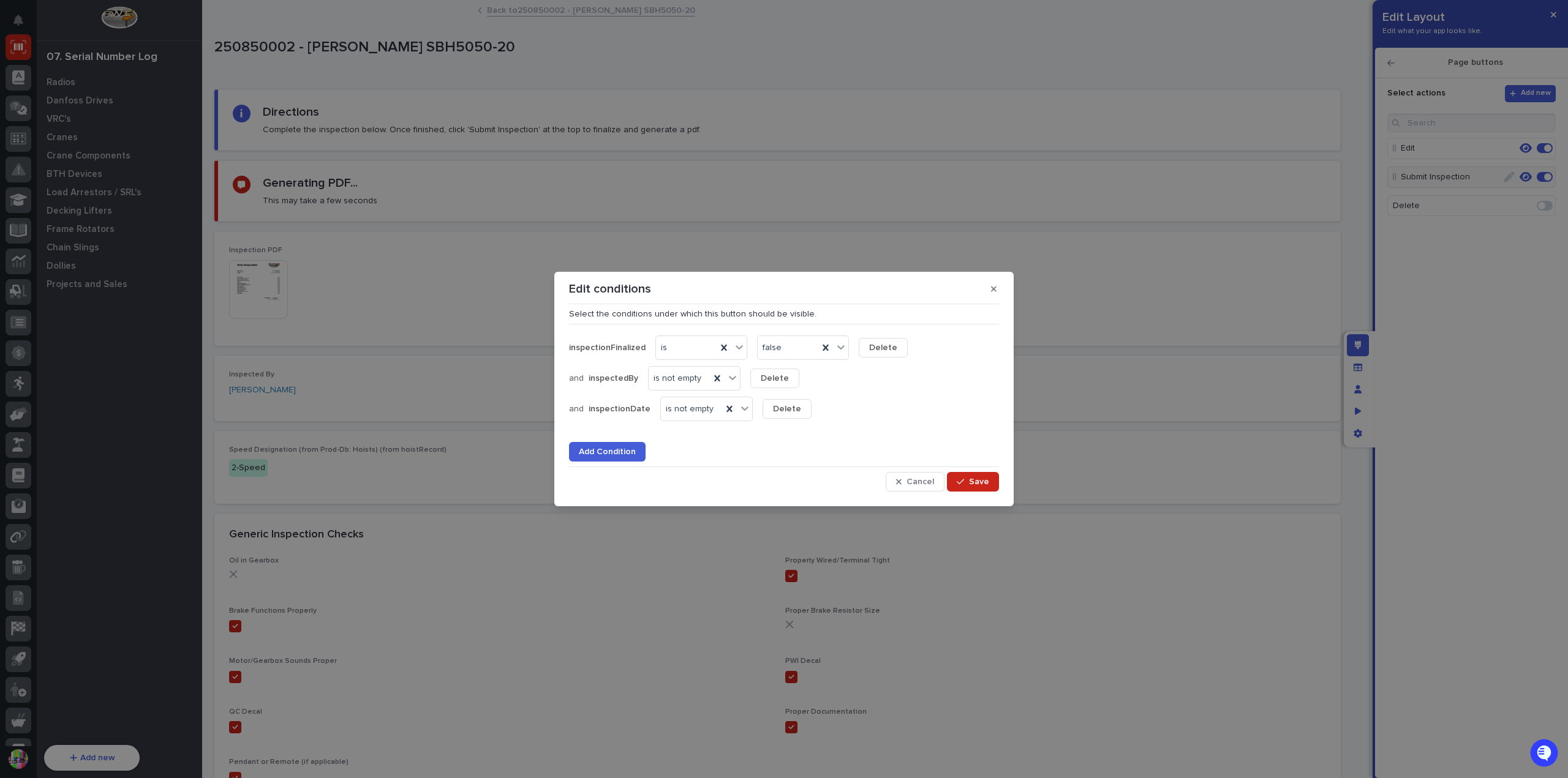
click at [880, 345] on span "Delete" at bounding box center [883, 348] width 28 height 11
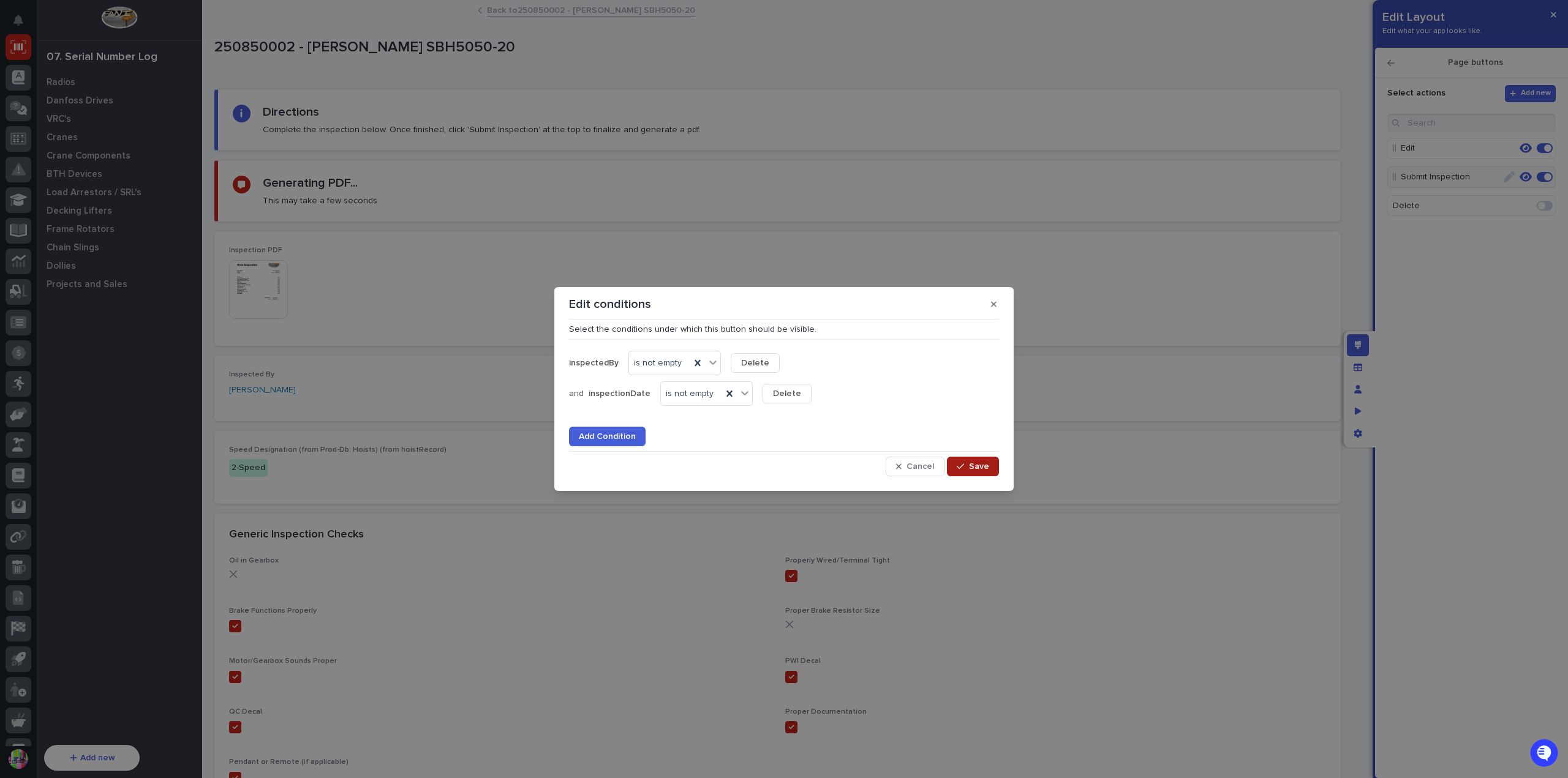
click at [985, 464] on span "Save" at bounding box center [980, 466] width 21 height 11
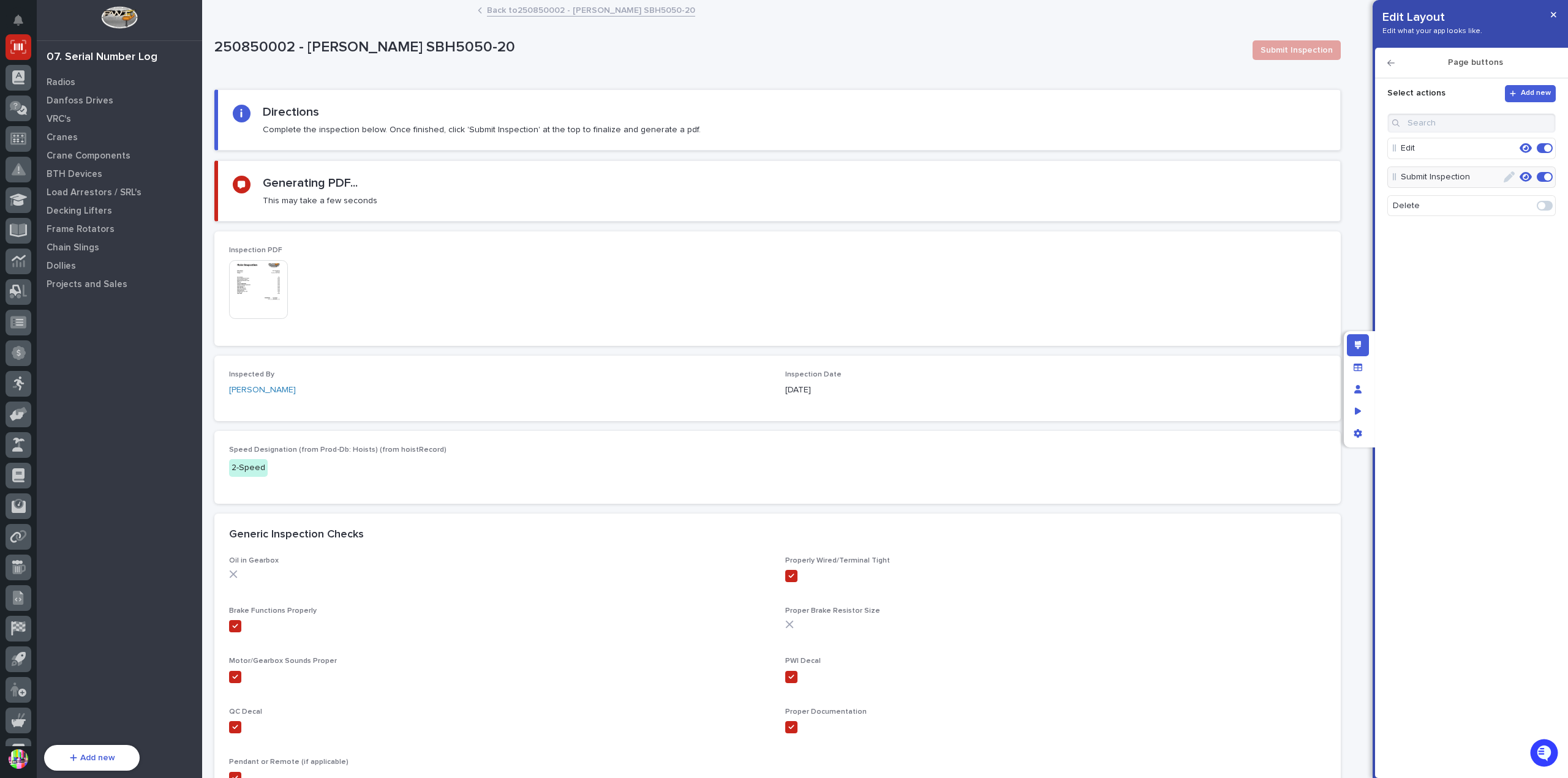
click at [1526, 148] on icon "button" at bounding box center [1526, 149] width 12 height 9
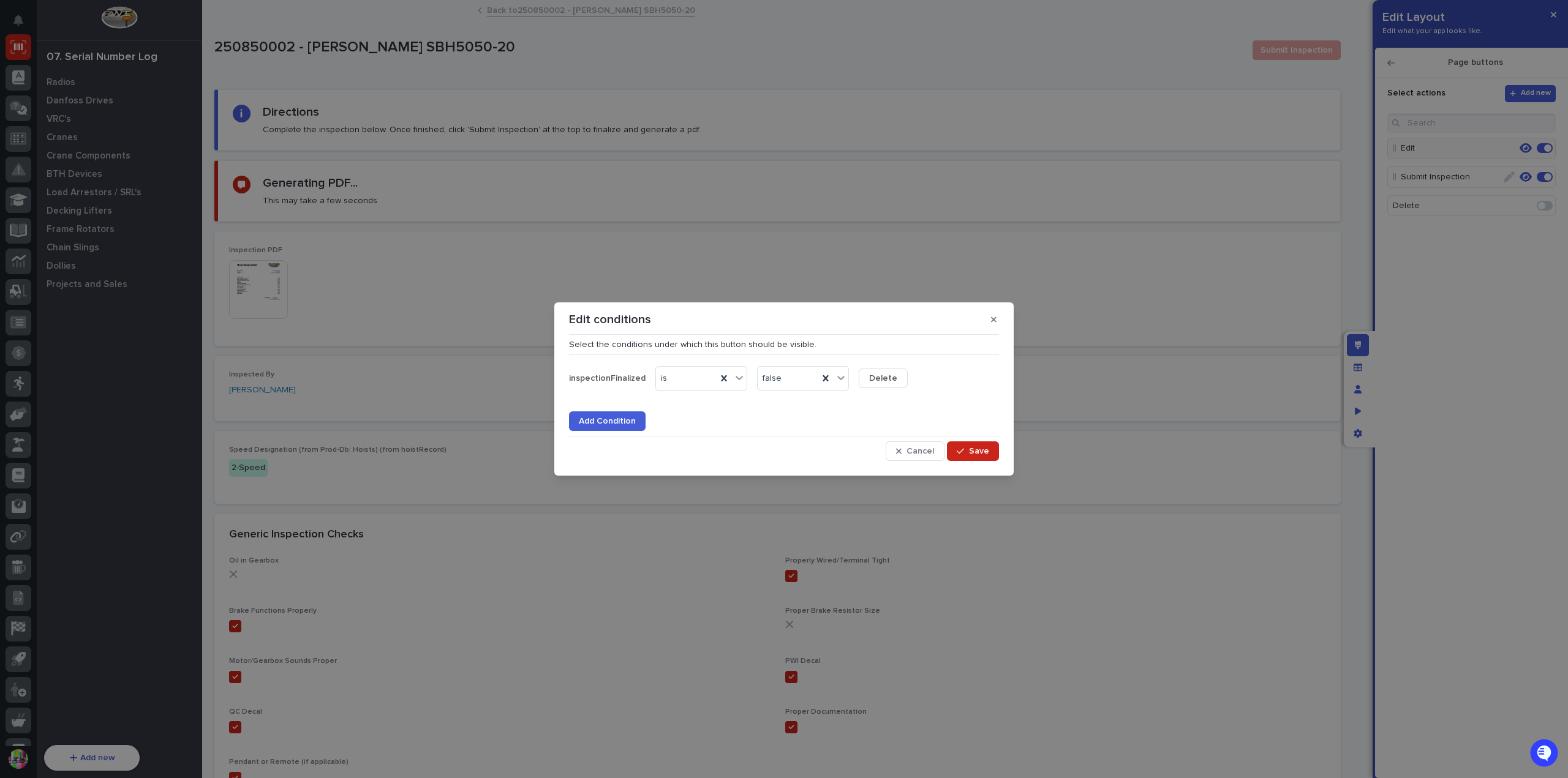
click at [895, 369] on button "Delete" at bounding box center [883, 378] width 49 height 20
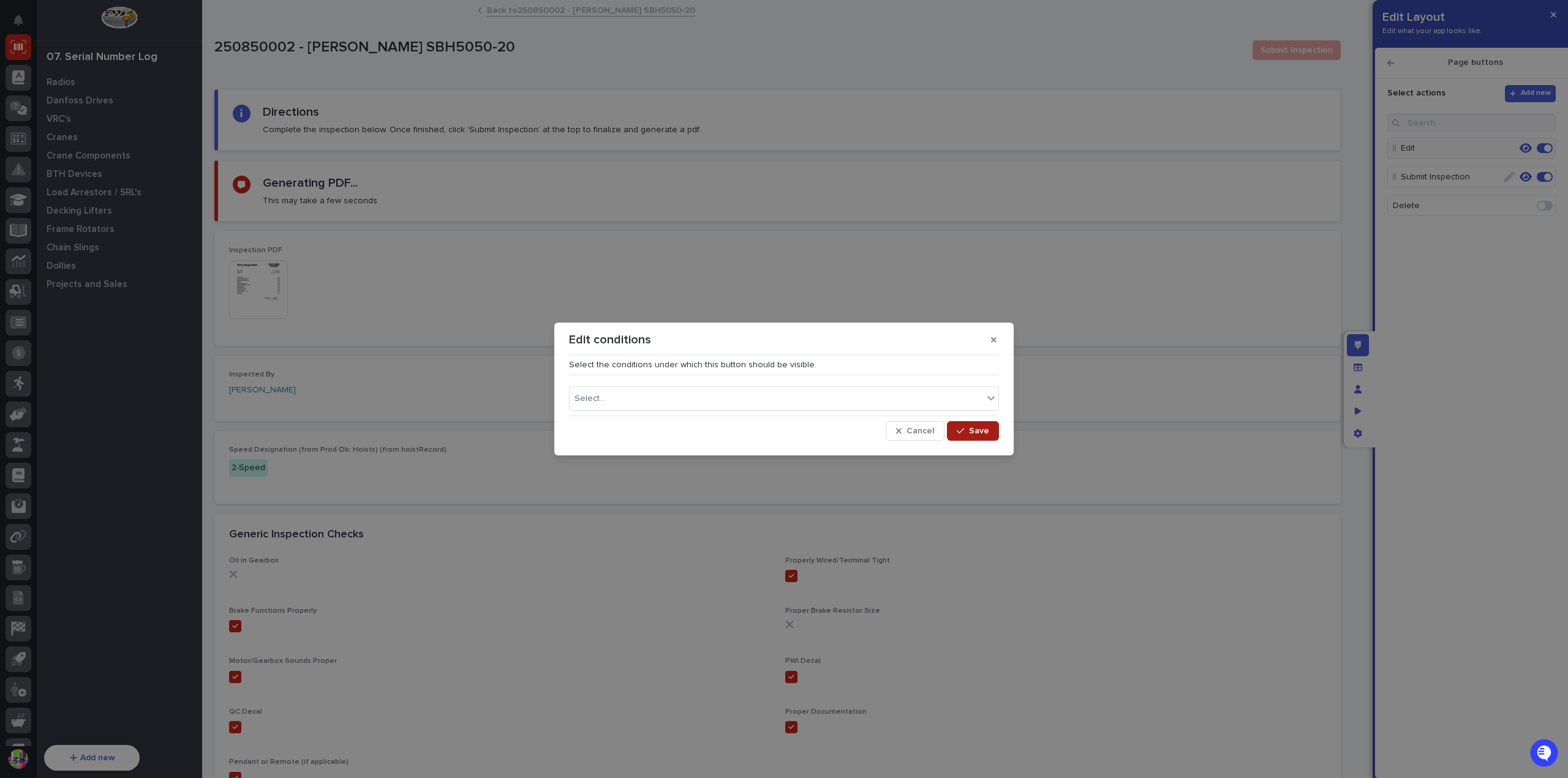
click at [975, 423] on button "Save" at bounding box center [973, 431] width 52 height 20
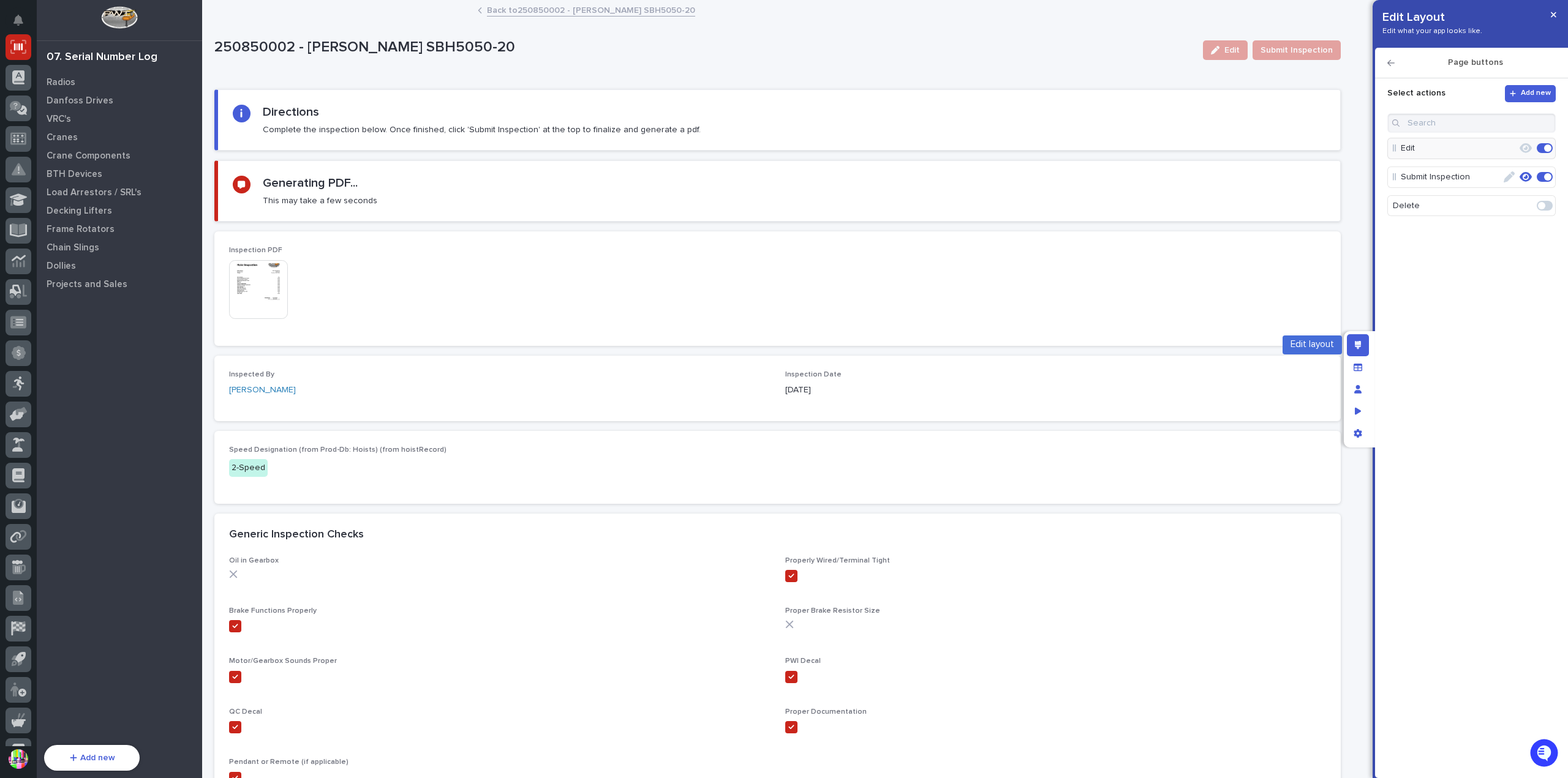
click at [1347, 340] on div "Edit layout" at bounding box center [1358, 345] width 22 height 22
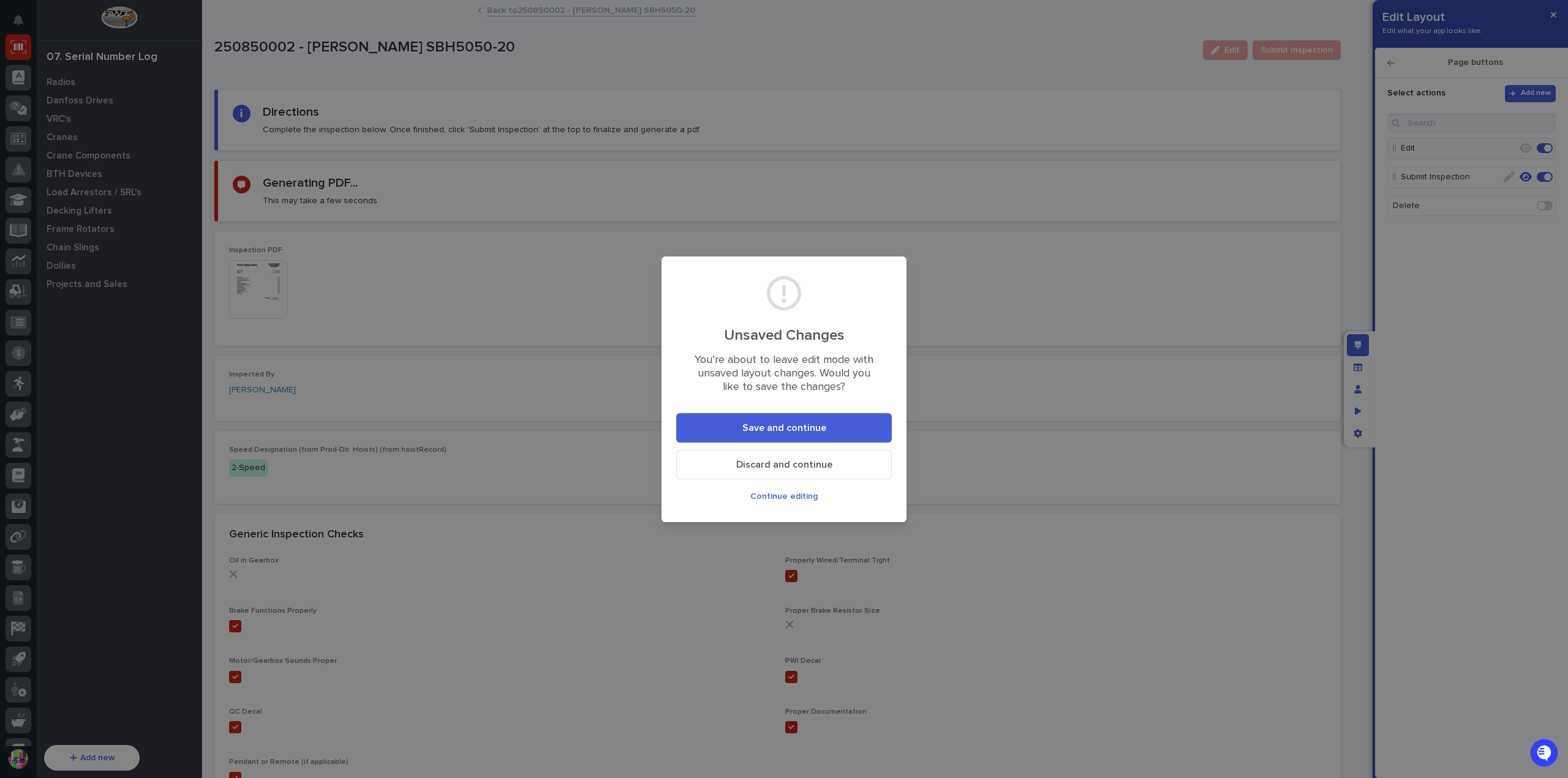
click at [803, 427] on span "Save and continue" at bounding box center [785, 429] width 84 height 13
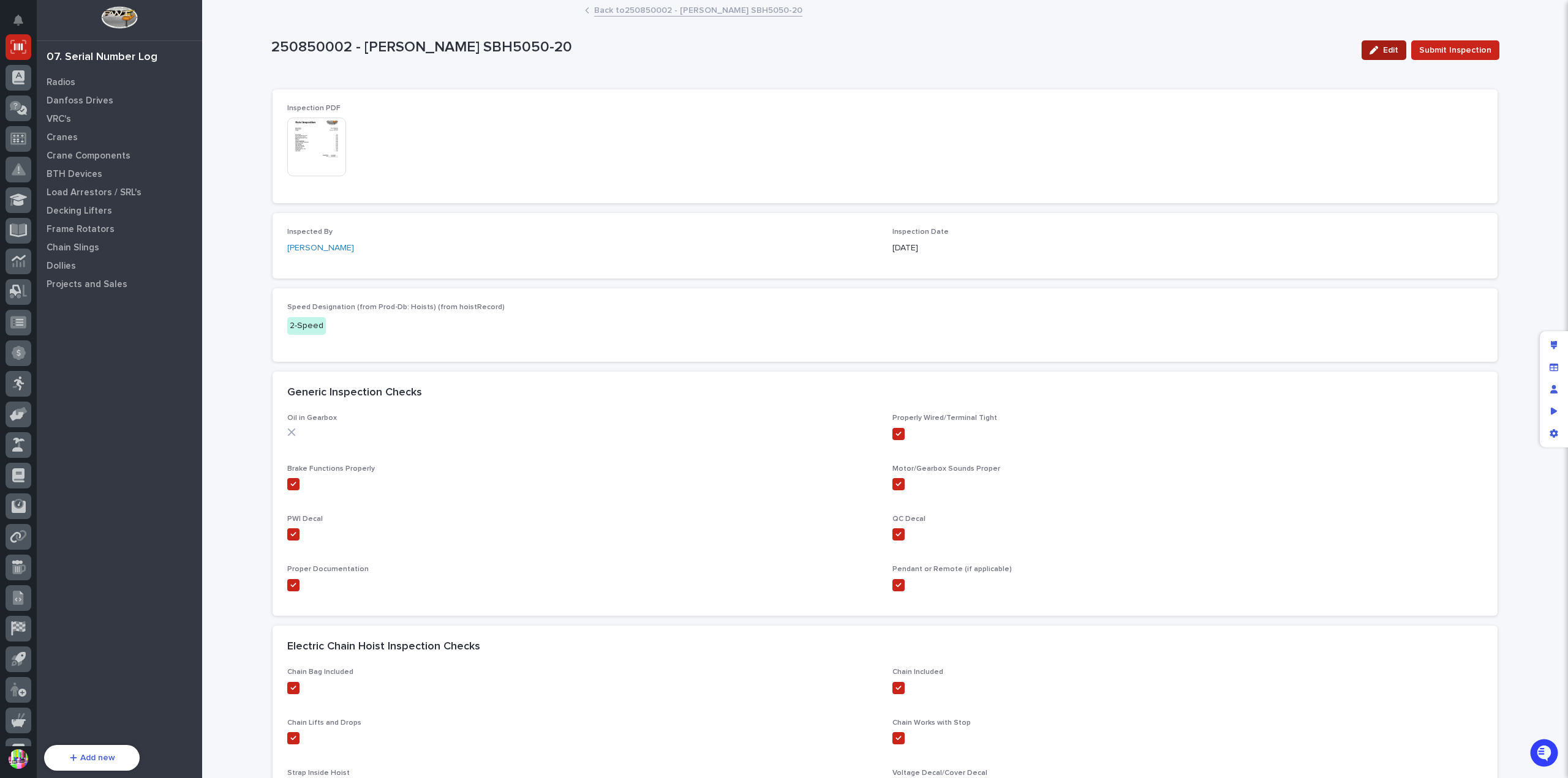
click at [1382, 41] on button "Edit" at bounding box center [1384, 50] width 45 height 20
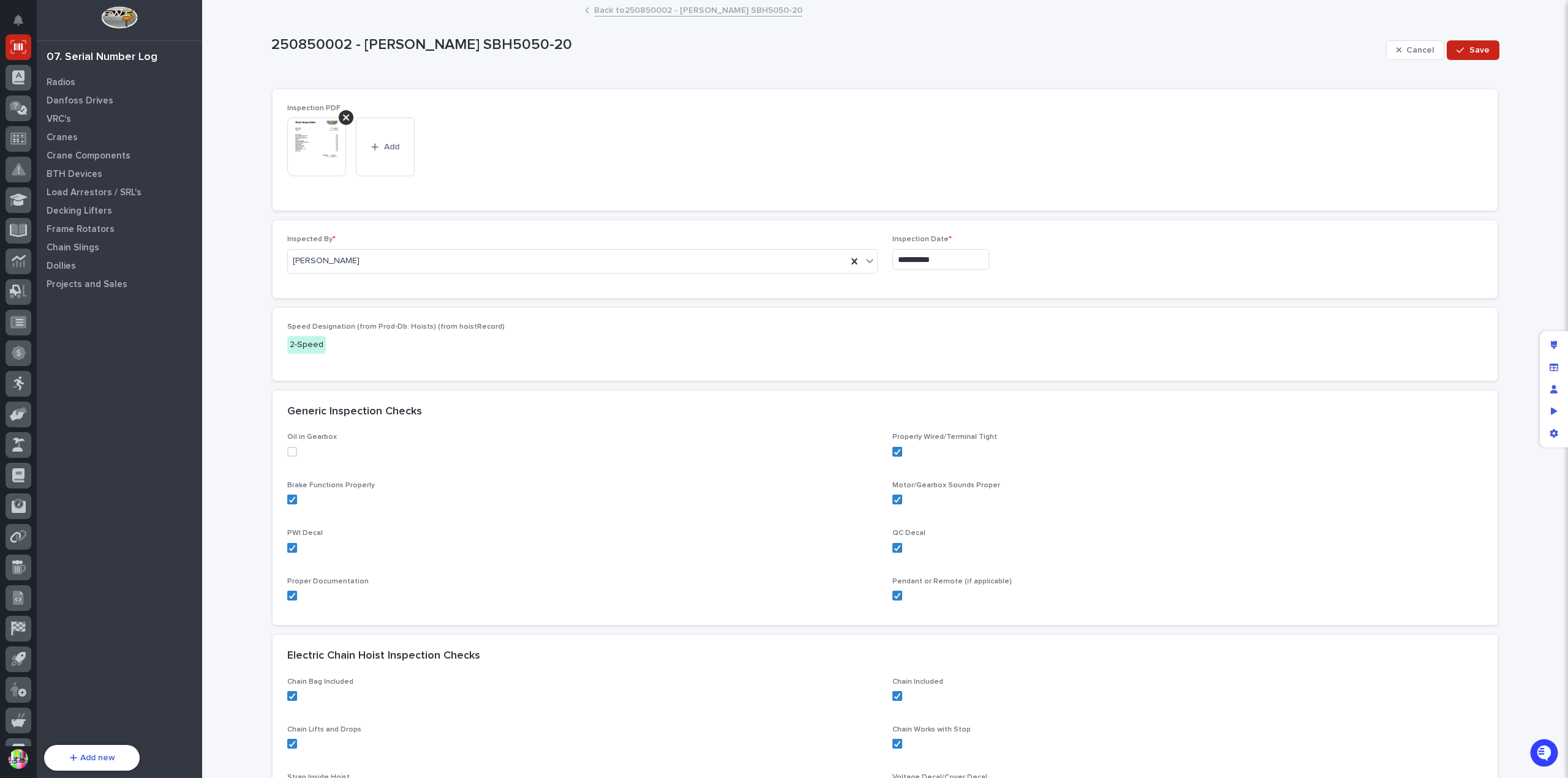
click at [288, 450] on span at bounding box center [292, 451] width 9 height 9
click at [1489, 51] on button "Save" at bounding box center [1473, 50] width 52 height 20
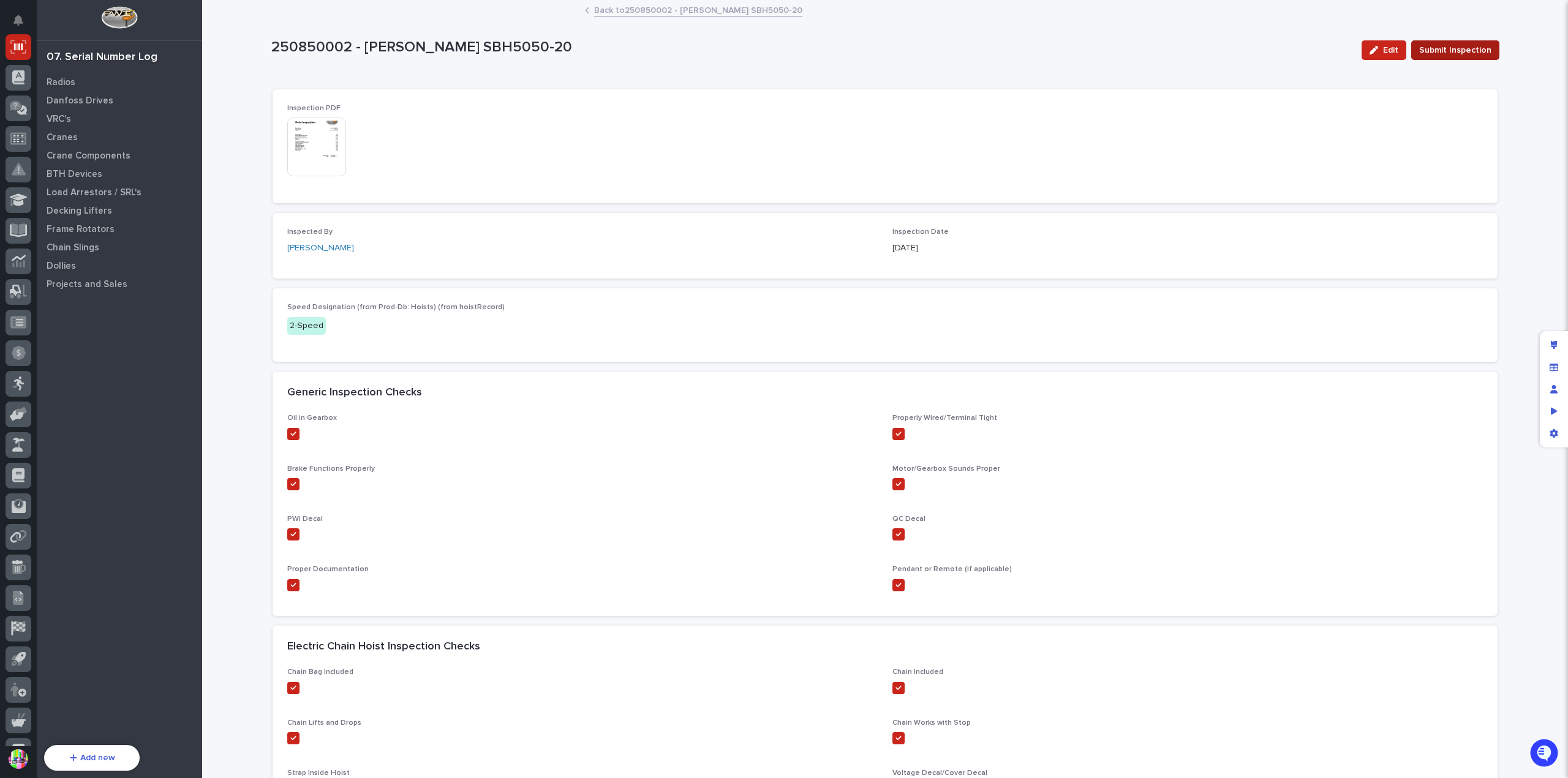
click at [1475, 51] on span "Submit Inspection" at bounding box center [1455, 51] width 72 height 15
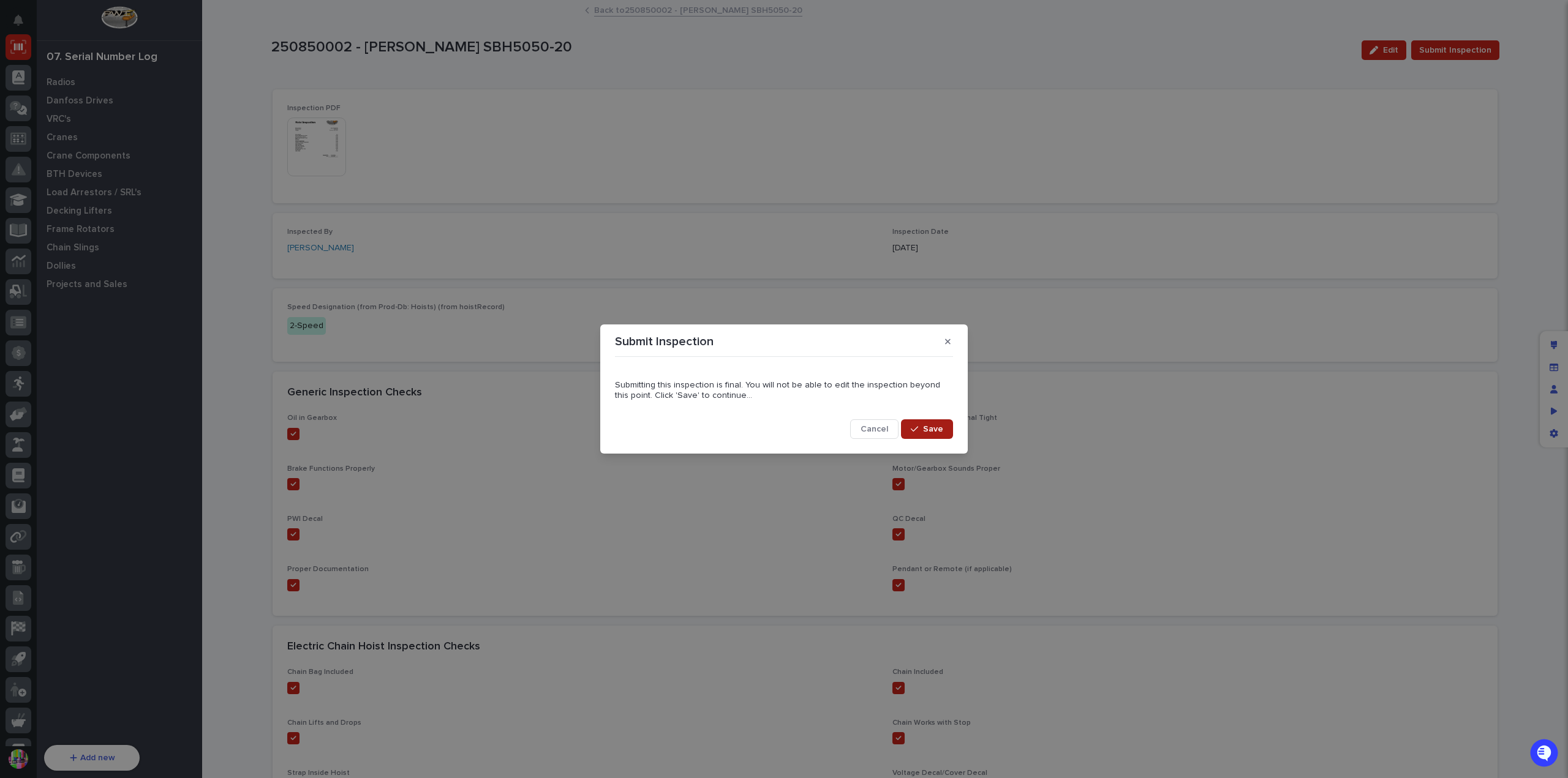
click at [930, 430] on span "Save" at bounding box center [934, 430] width 21 height 11
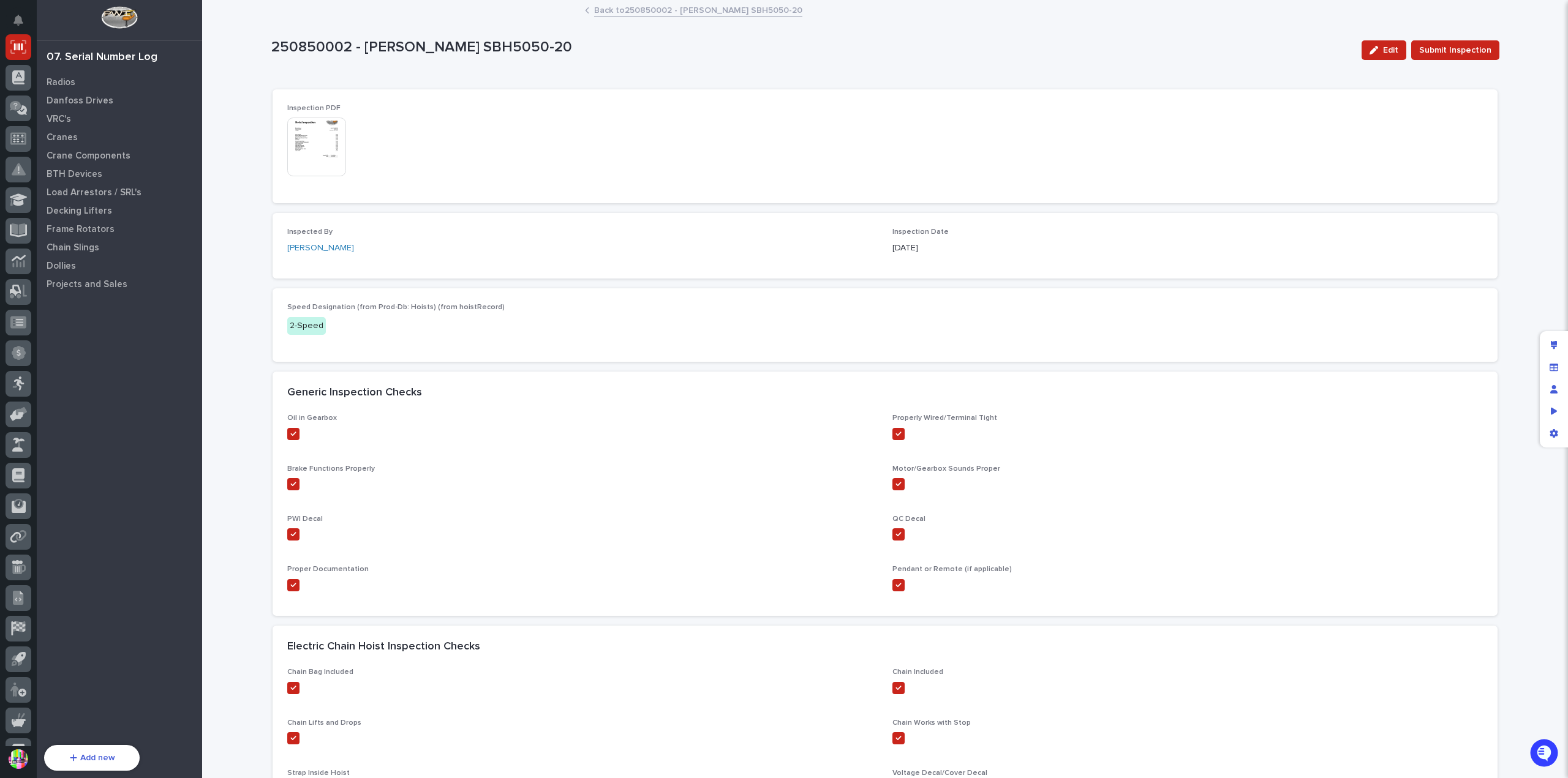
click at [333, 124] on img at bounding box center [317, 147] width 59 height 59
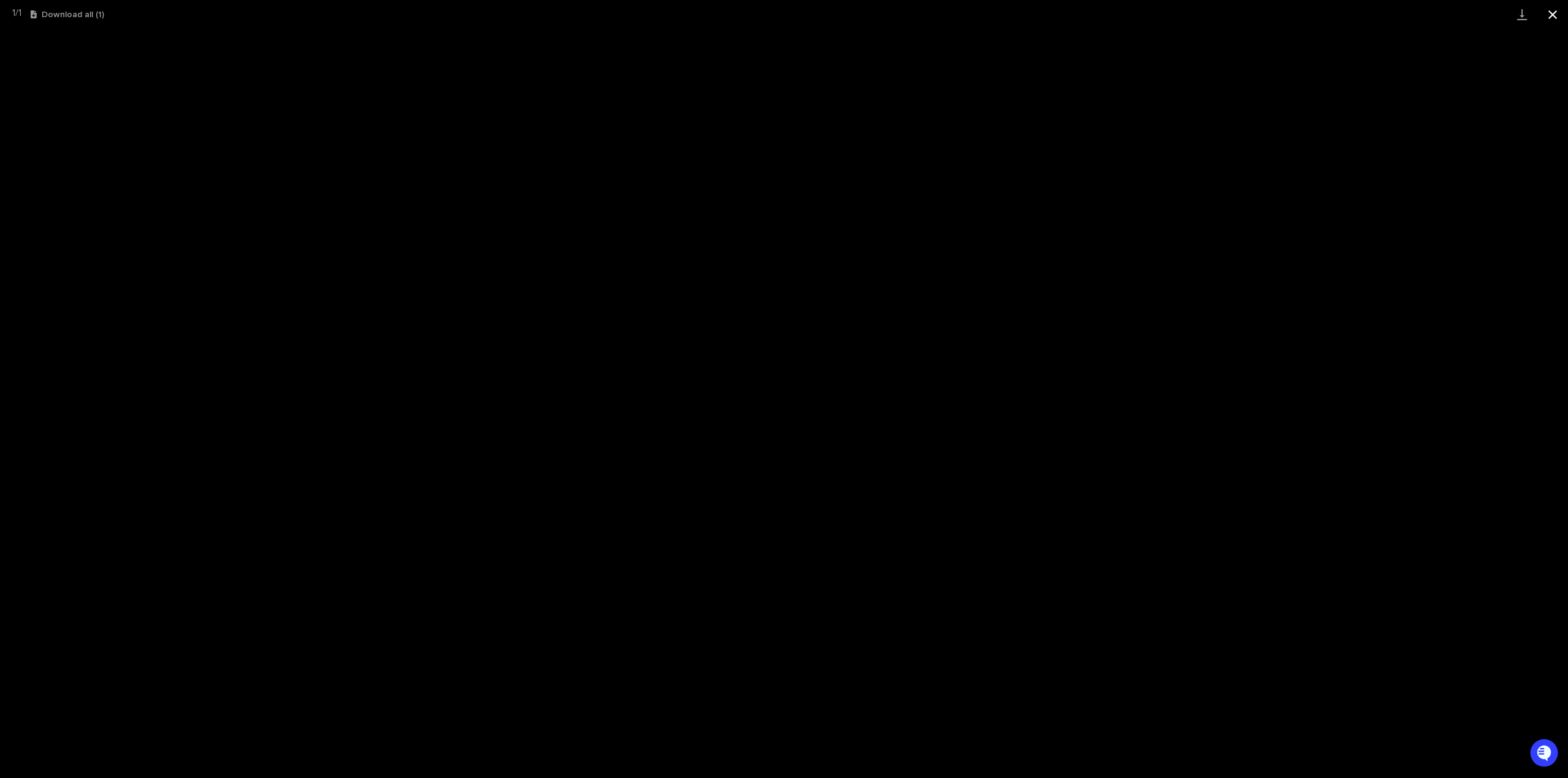
click at [1555, 16] on button "Close gallery" at bounding box center [1553, 14] width 31 height 29
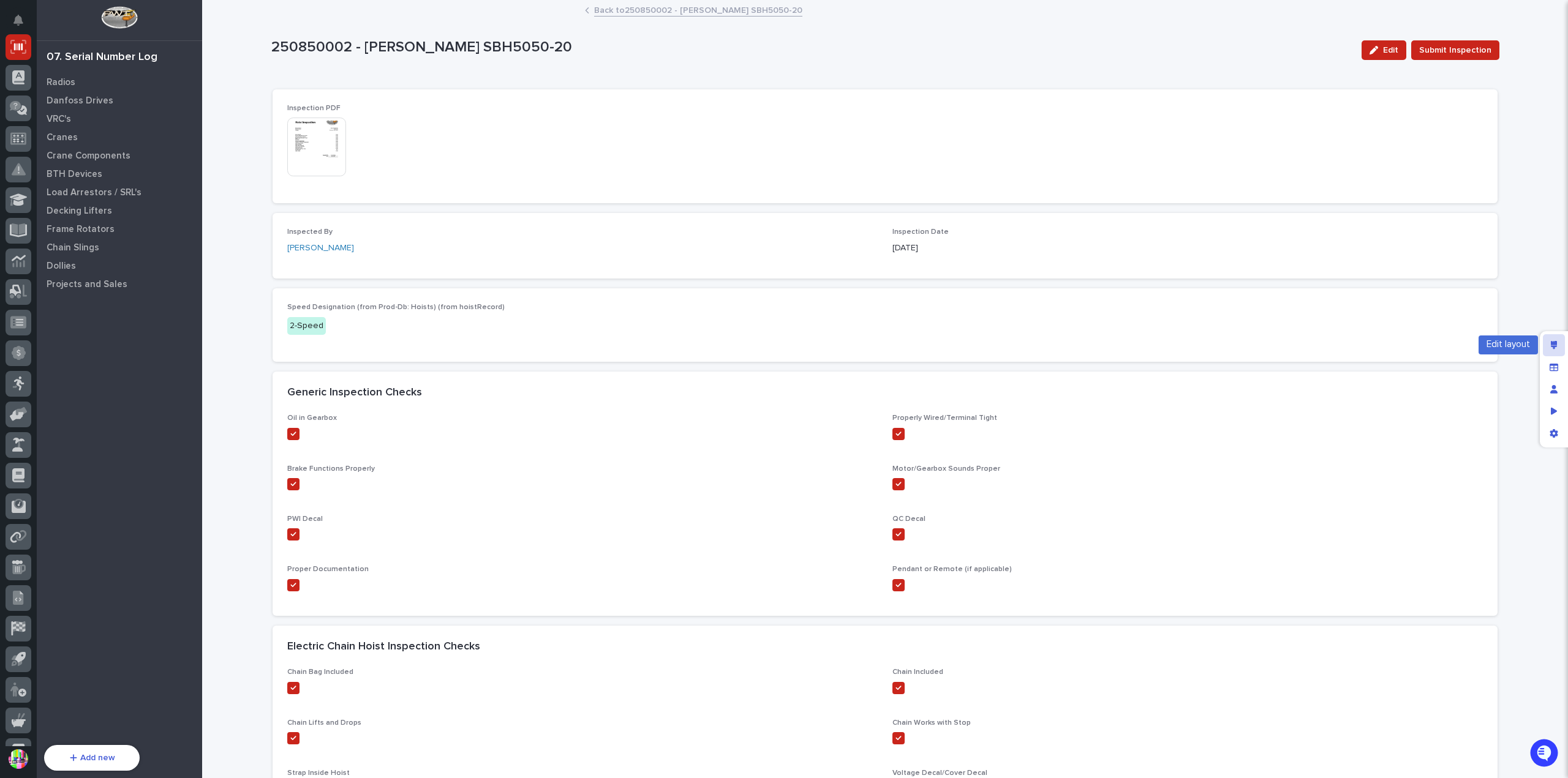
click at [1554, 341] on icon "Edit layout" at bounding box center [1554, 345] width 7 height 8
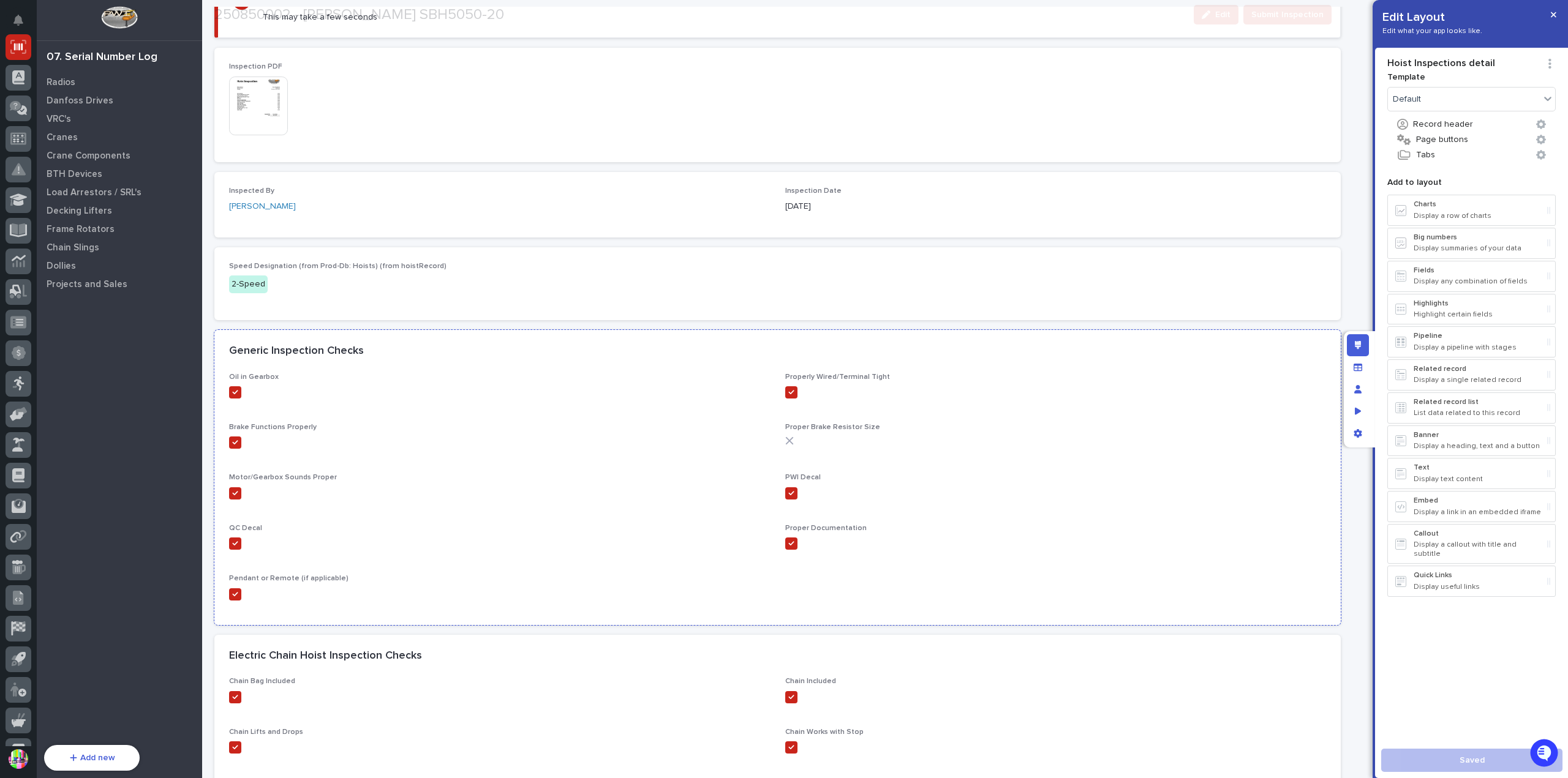
scroll to position [245, 0]
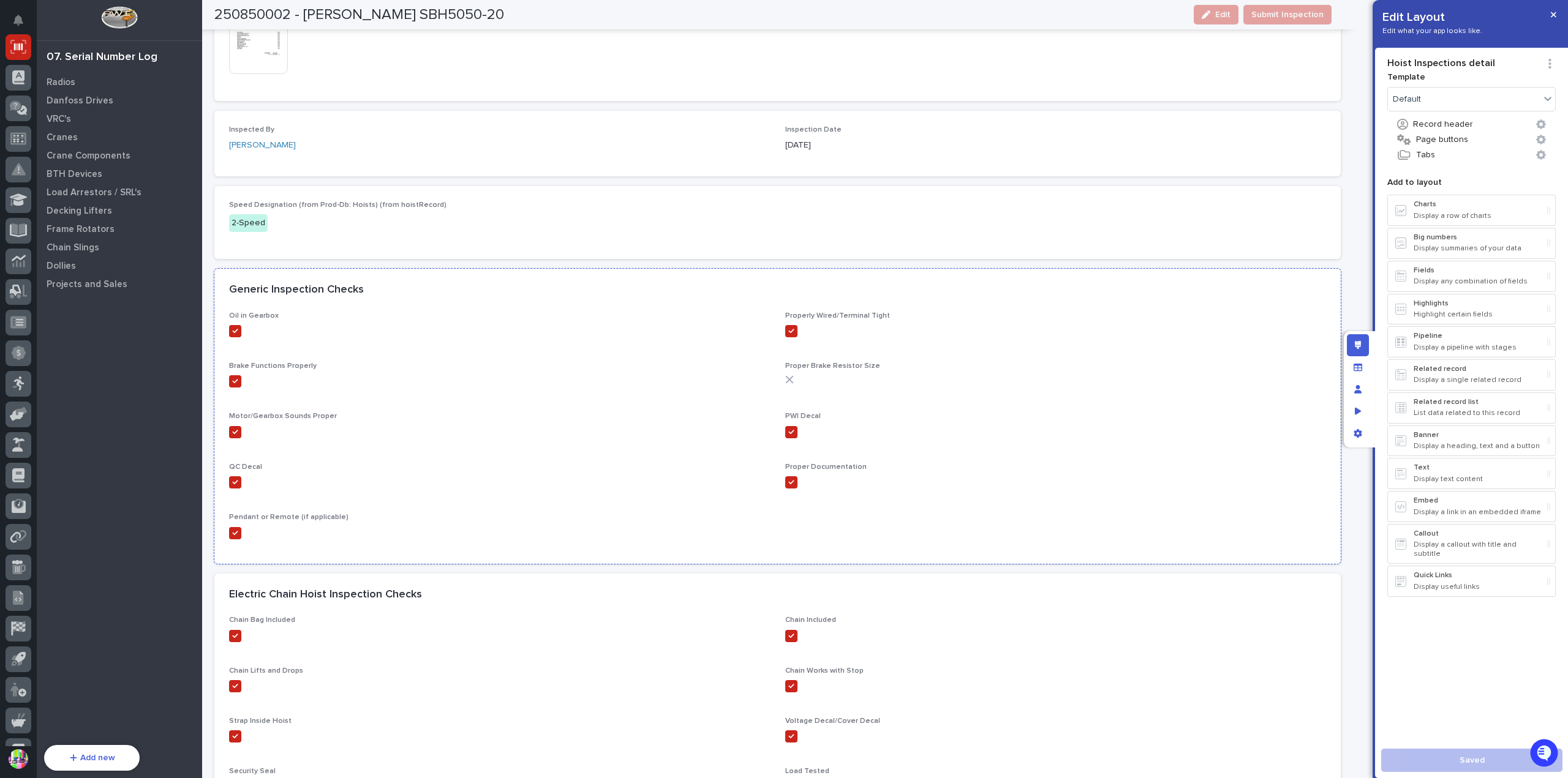
click at [625, 272] on div "Generic Inspection Checks" at bounding box center [777, 290] width 1127 height 43
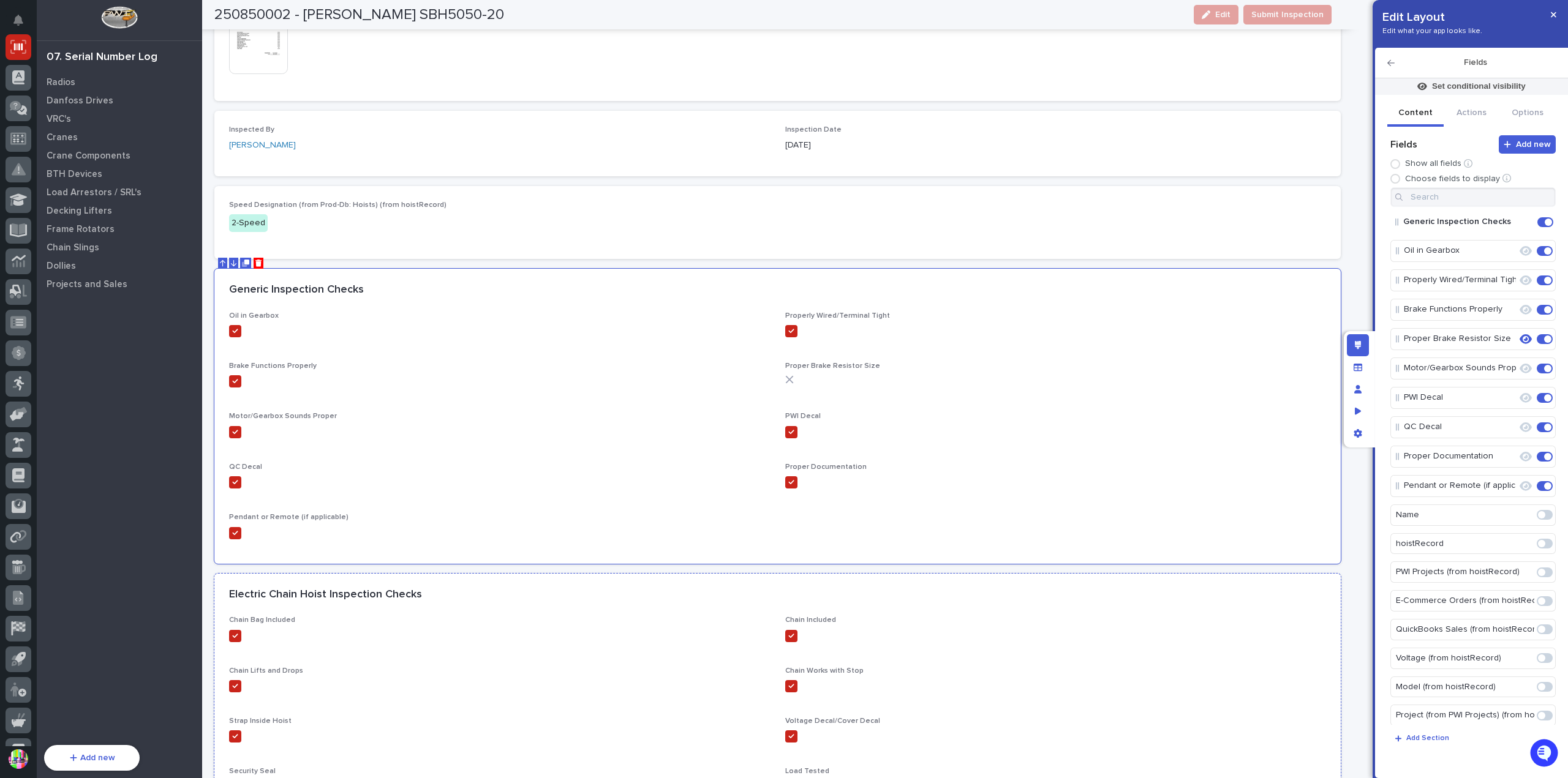
scroll to position [429, 0]
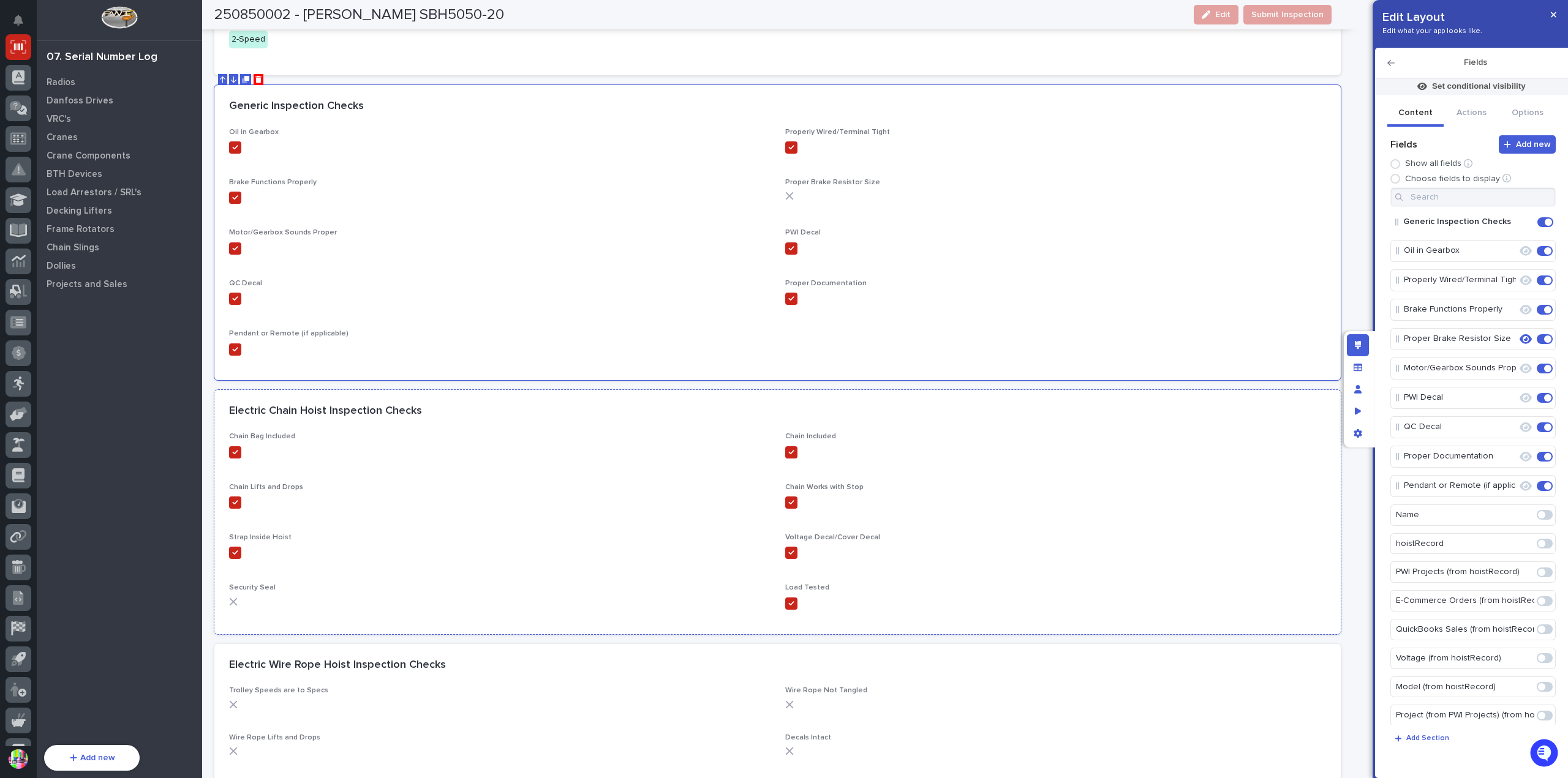
click at [520, 410] on div "Electric Chain Hoist Inspection Checks" at bounding box center [776, 411] width 1092 height 13
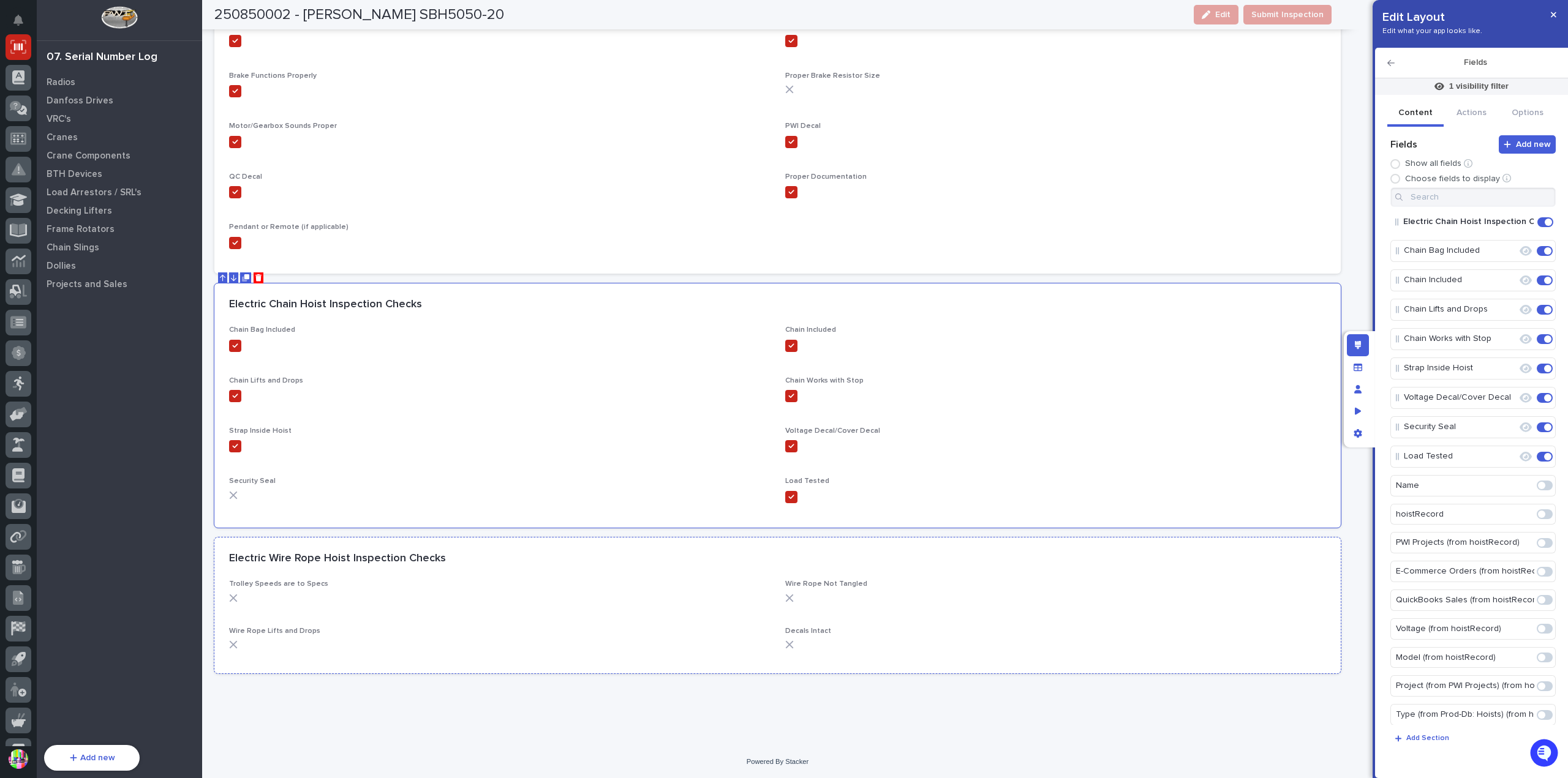
click at [540, 554] on div "Electric Wire Rope Hoist Inspection Checks" at bounding box center [776, 559] width 1092 height 13
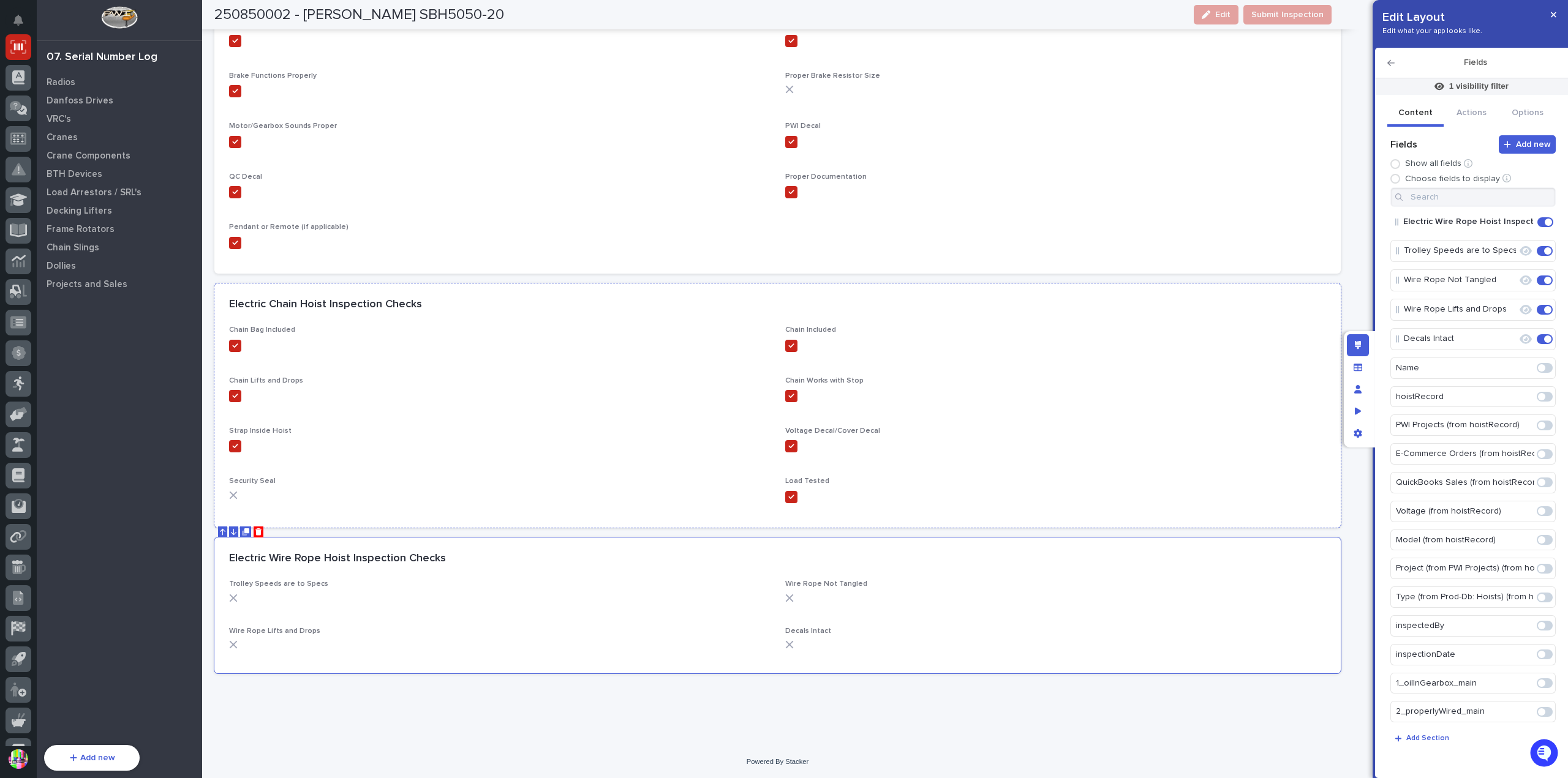
click at [533, 299] on div "Electric Chain Hoist Inspection Checks" at bounding box center [776, 305] width 1092 height 13
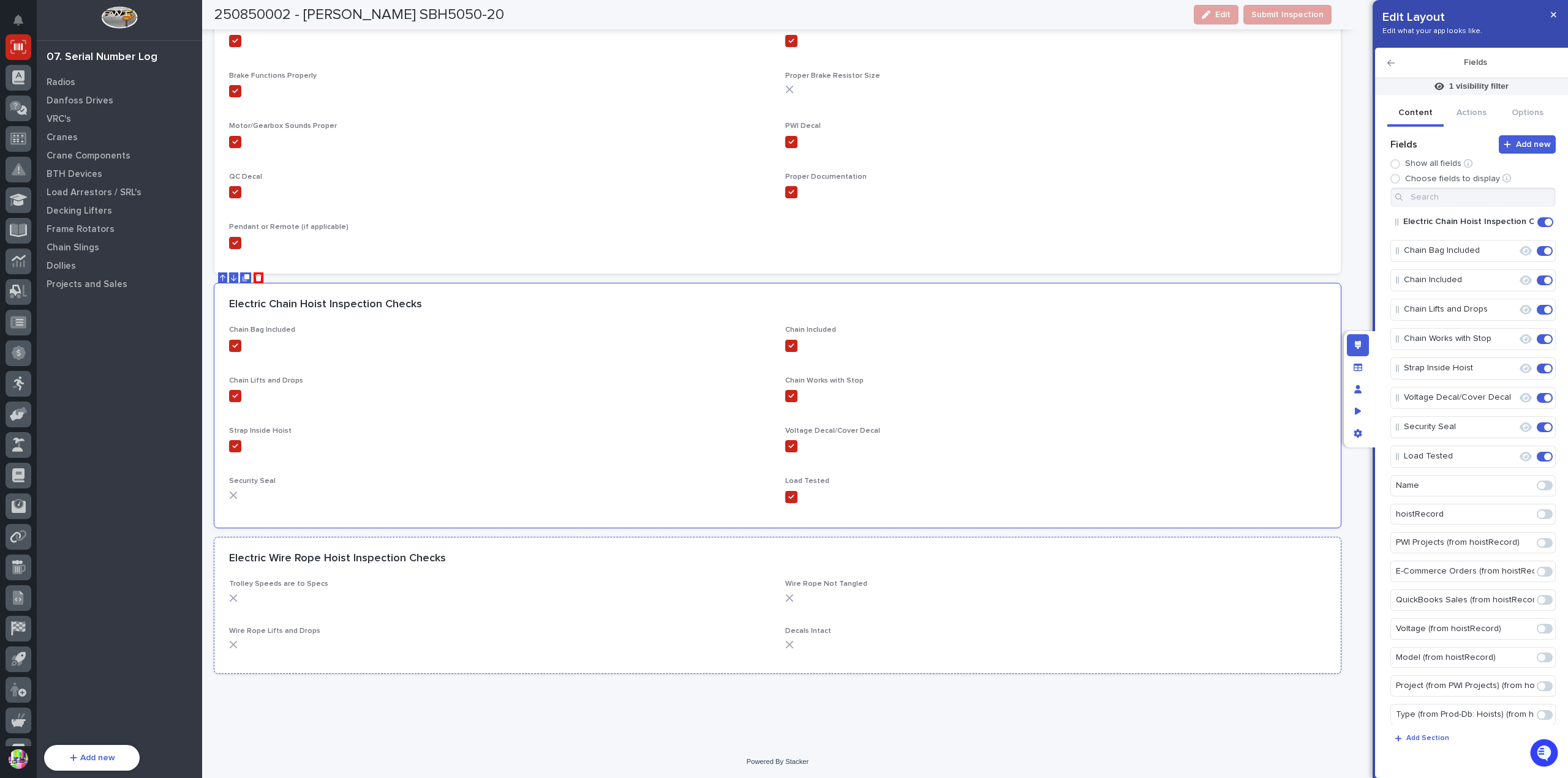
click at [643, 542] on div "Electric Wire Rope Hoist Inspection Checks" at bounding box center [777, 559] width 1127 height 43
